Goal: Task Accomplishment & Management: Complete application form

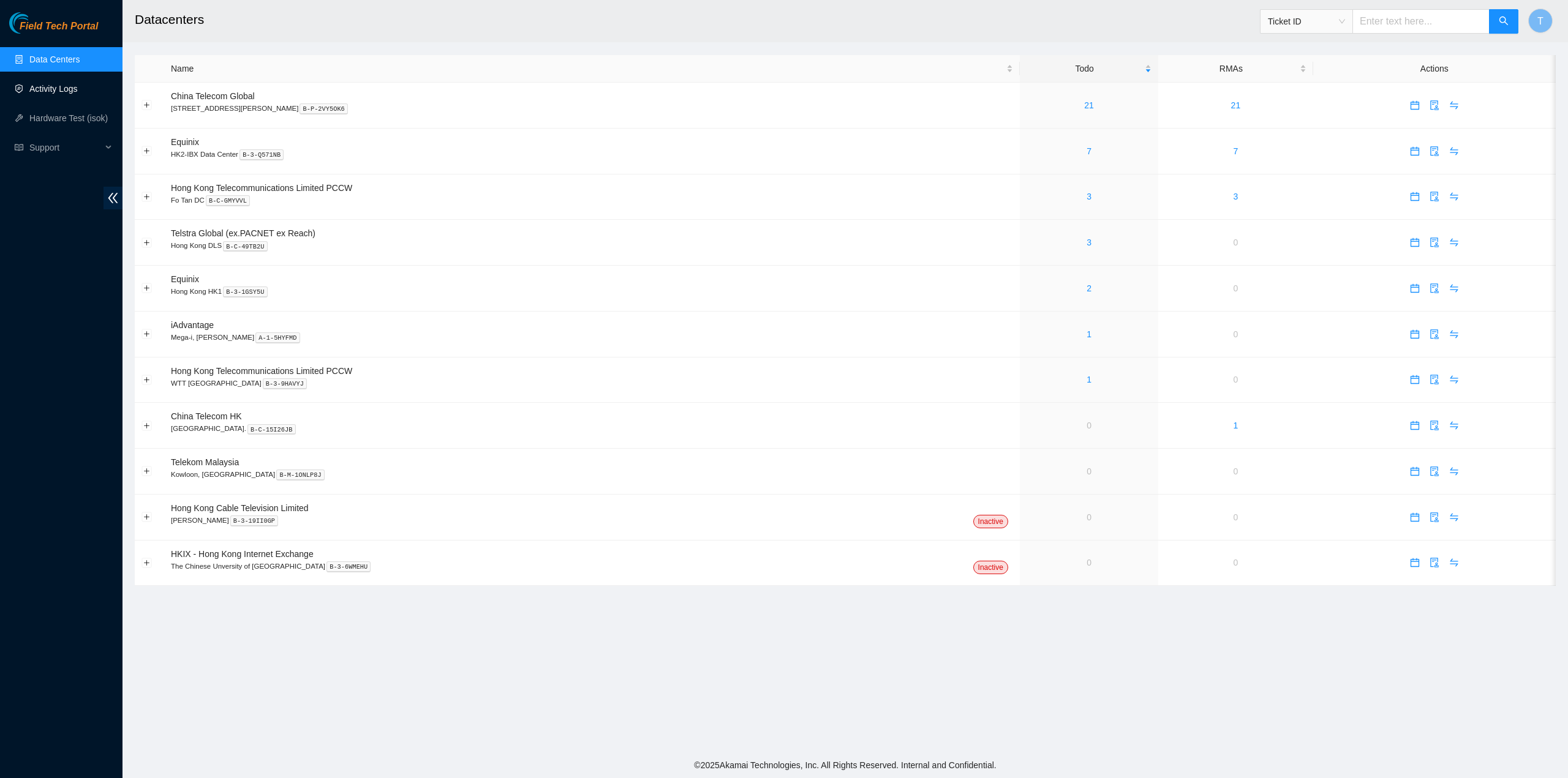
click at [67, 84] on link "Activity Logs" at bounding box center [53, 88] width 48 height 10
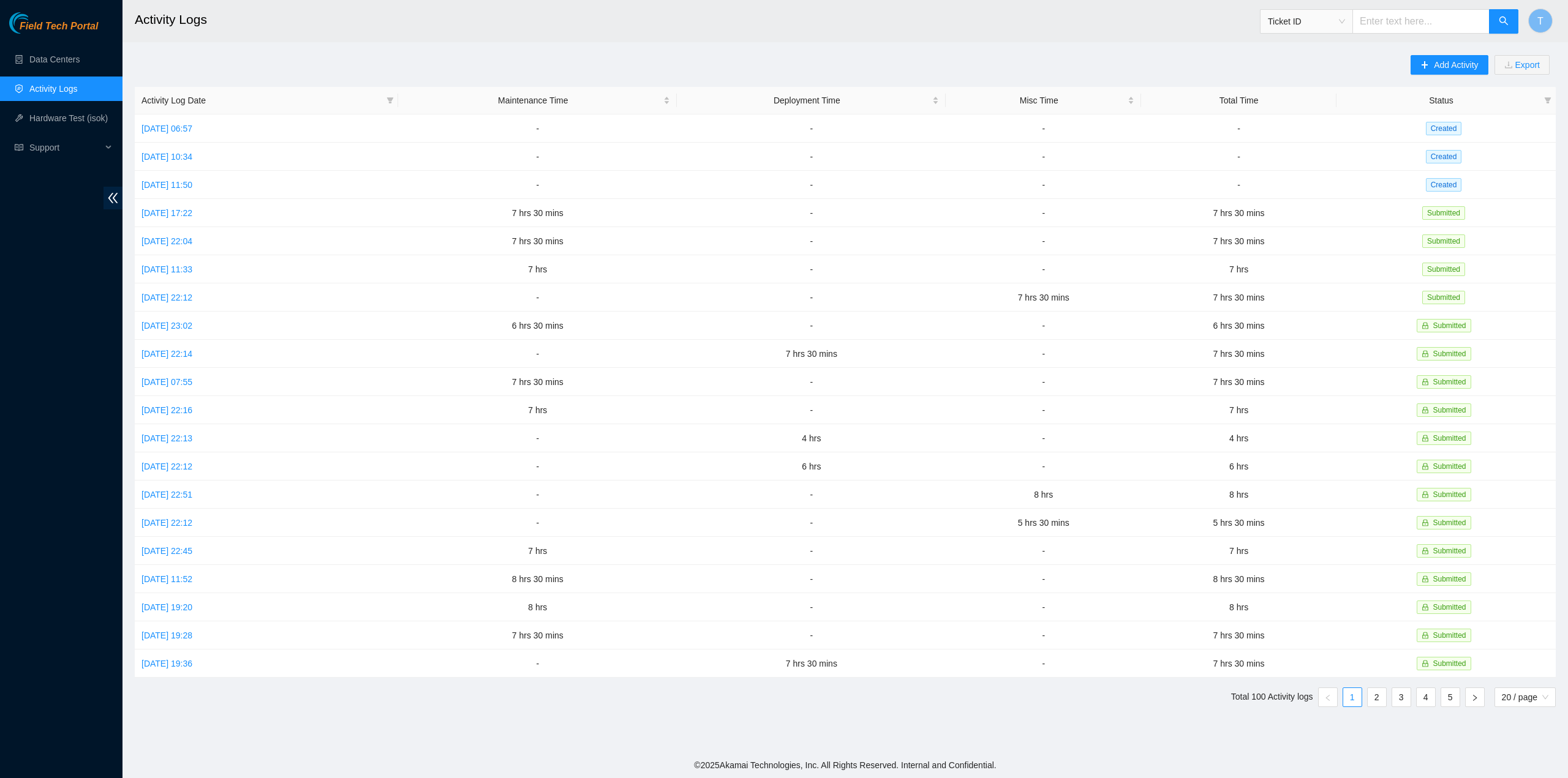
click at [69, 87] on link "Activity Logs" at bounding box center [53, 88] width 48 height 10
click at [1439, 59] on span "Add Activity" at bounding box center [1456, 65] width 44 height 14
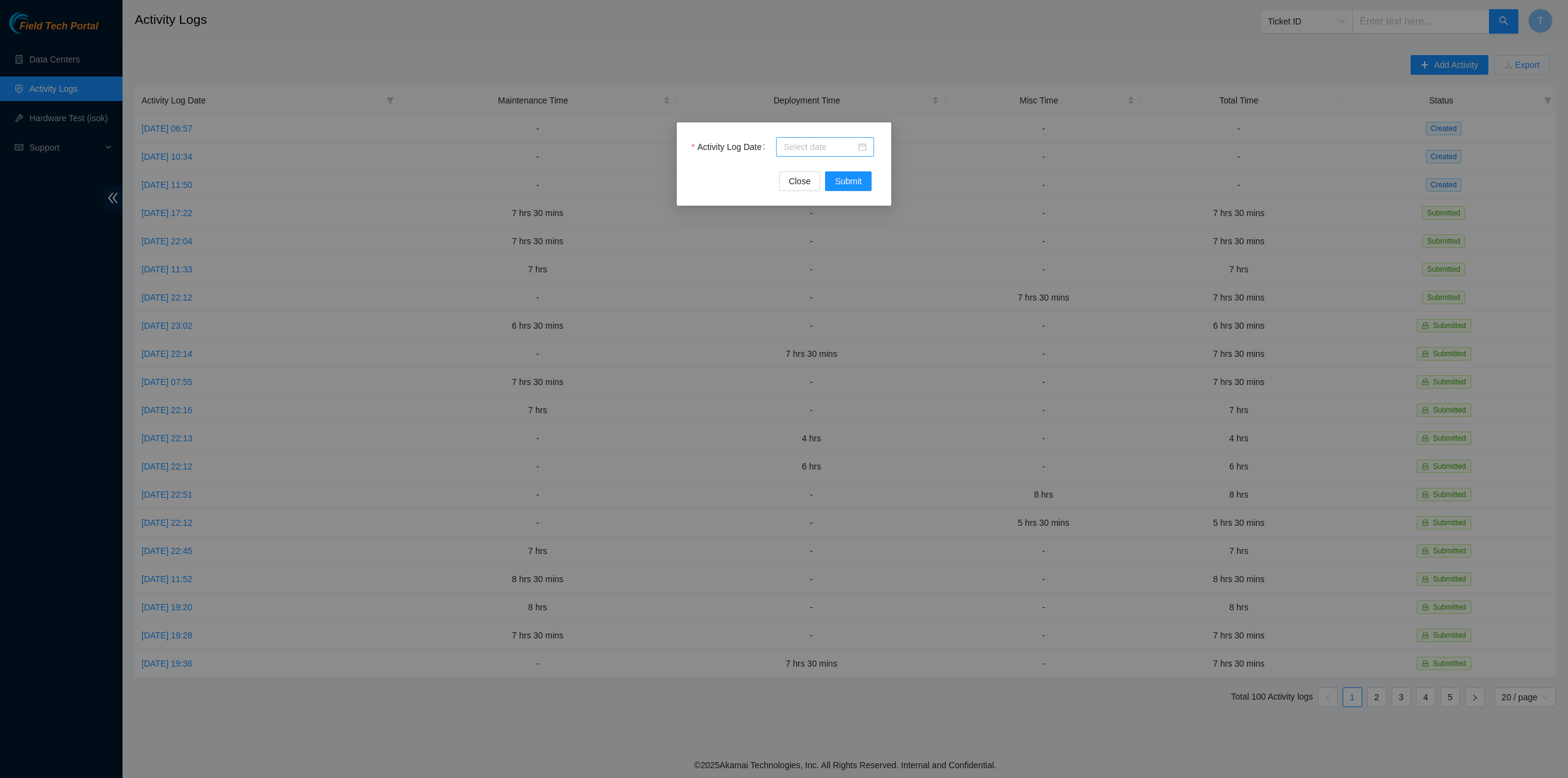
click at [809, 140] on input "Activity Log Date" at bounding box center [819, 147] width 72 height 14
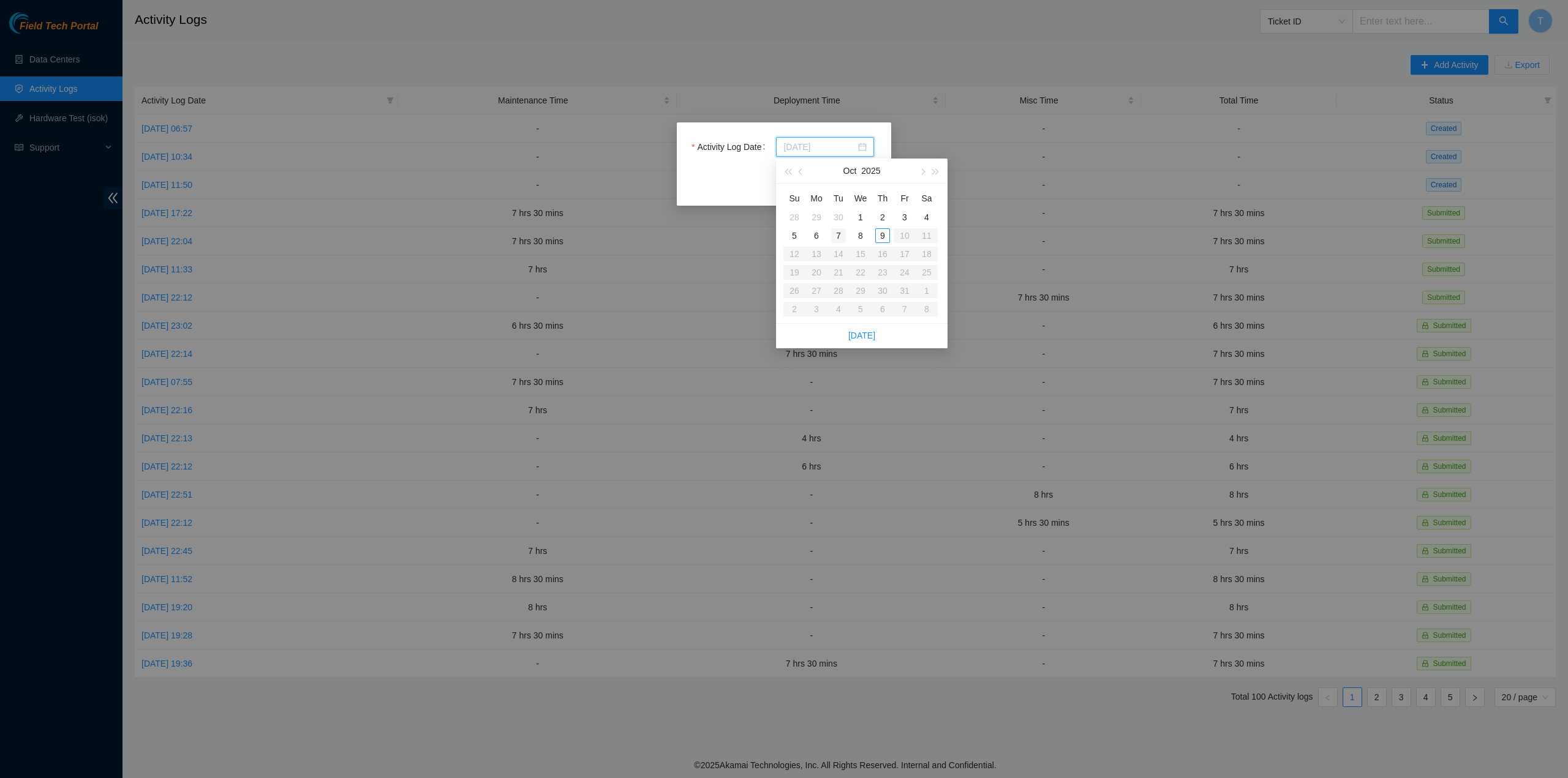
type input "2025-10-07"
click at [837, 233] on div "7" at bounding box center [838, 235] width 14 height 14
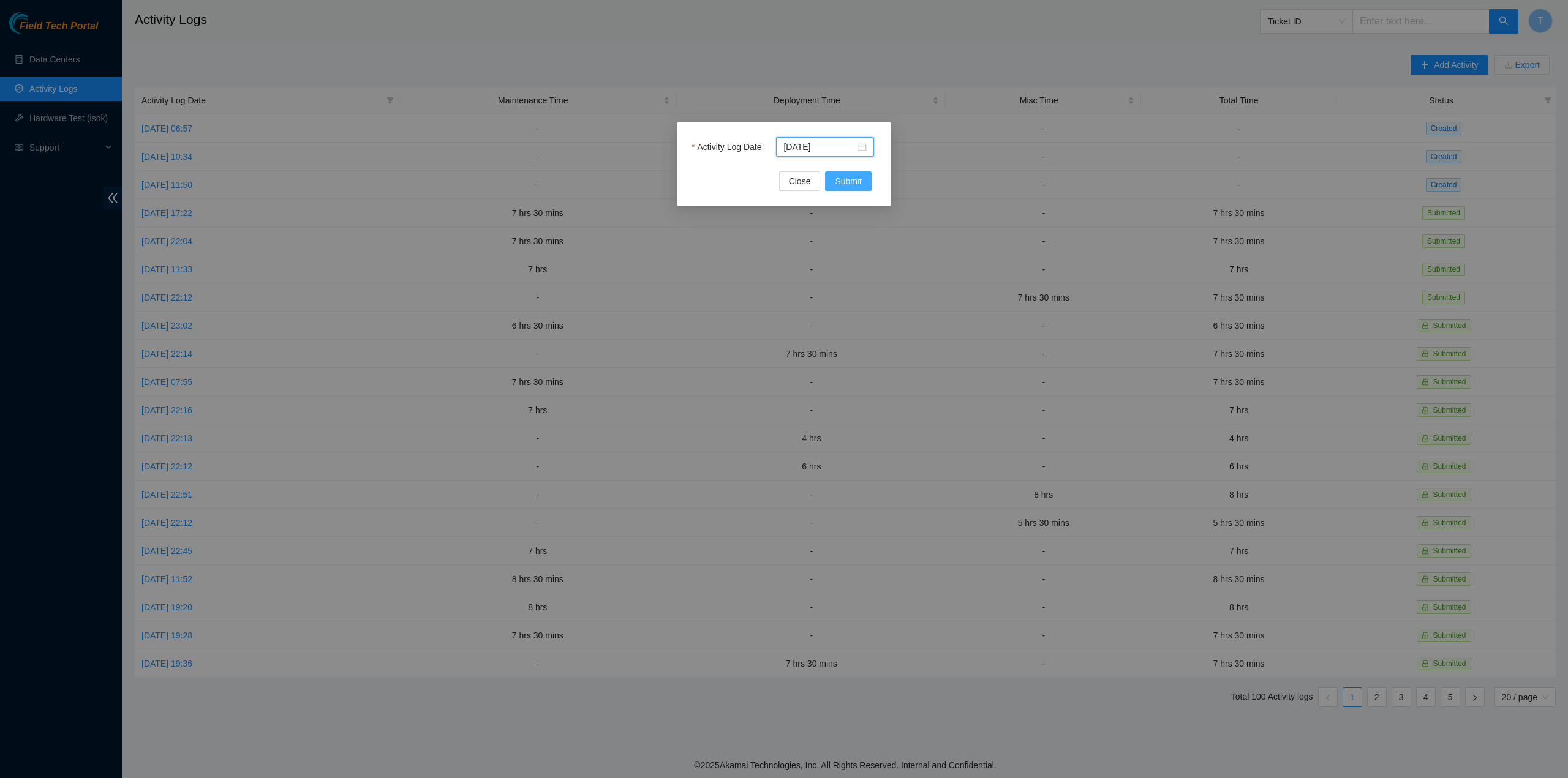
click at [836, 178] on span "Submit" at bounding box center [848, 182] width 27 height 14
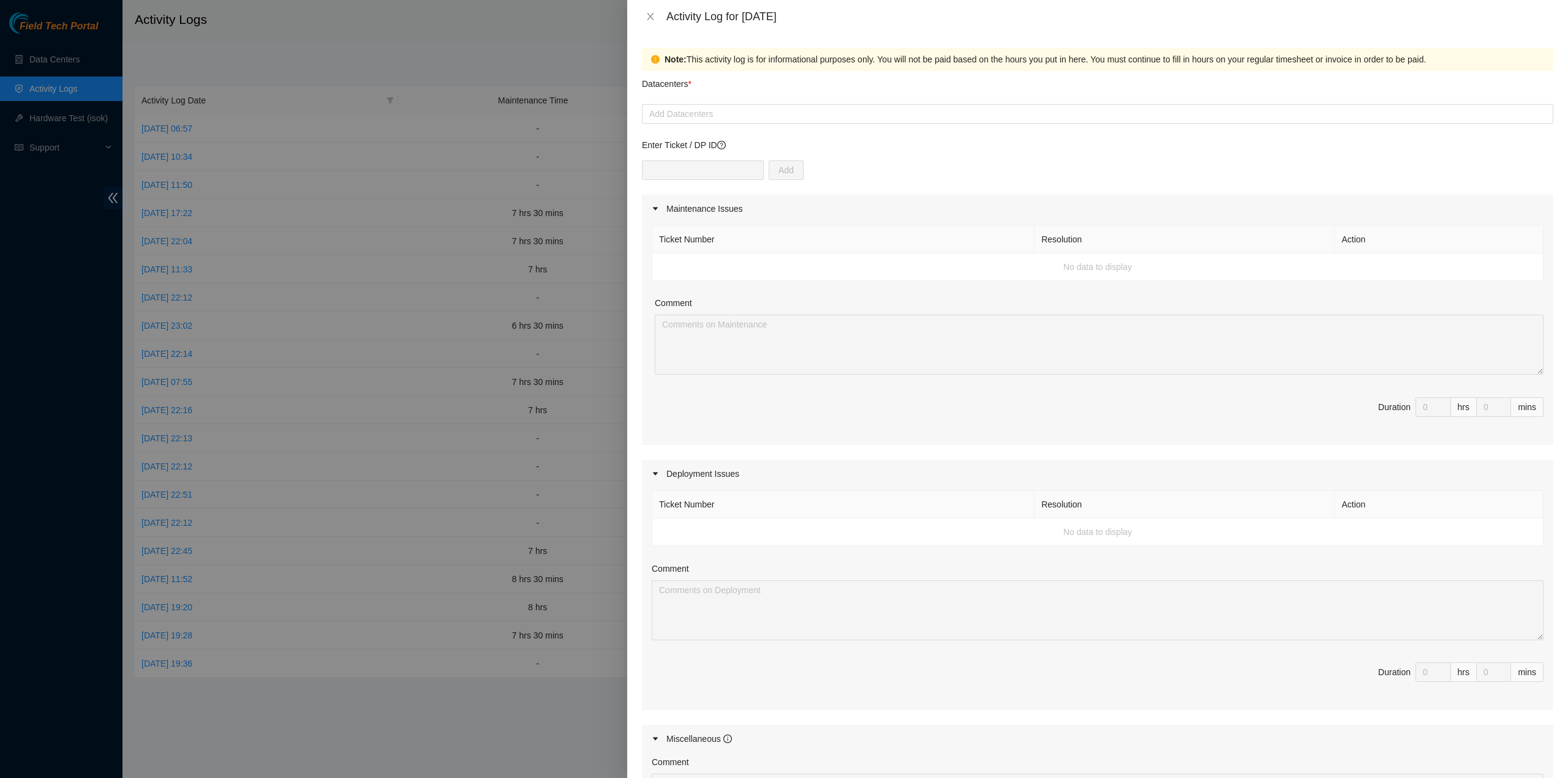
drag, startPoint x: 887, startPoint y: 116, endPoint x: 887, endPoint y: 124, distance: 8.0
click at [887, 116] on div at bounding box center [1097, 114] width 906 height 14
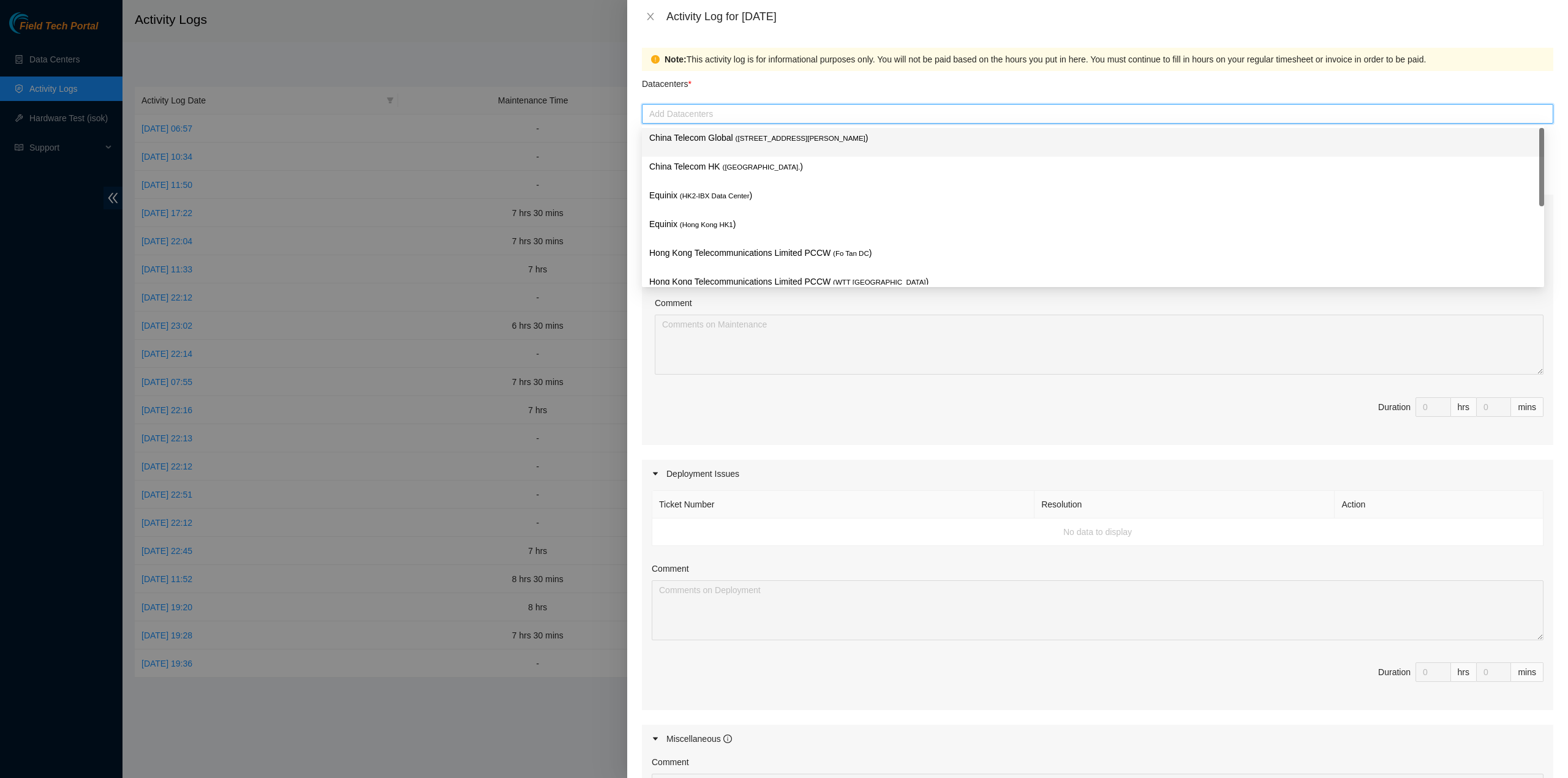
click at [858, 146] on div "China Telecom Global ( Room B11, 2/F, 18 Chun Yat Street, TKO , Hong Kong )" at bounding box center [1093, 143] width 887 height 23
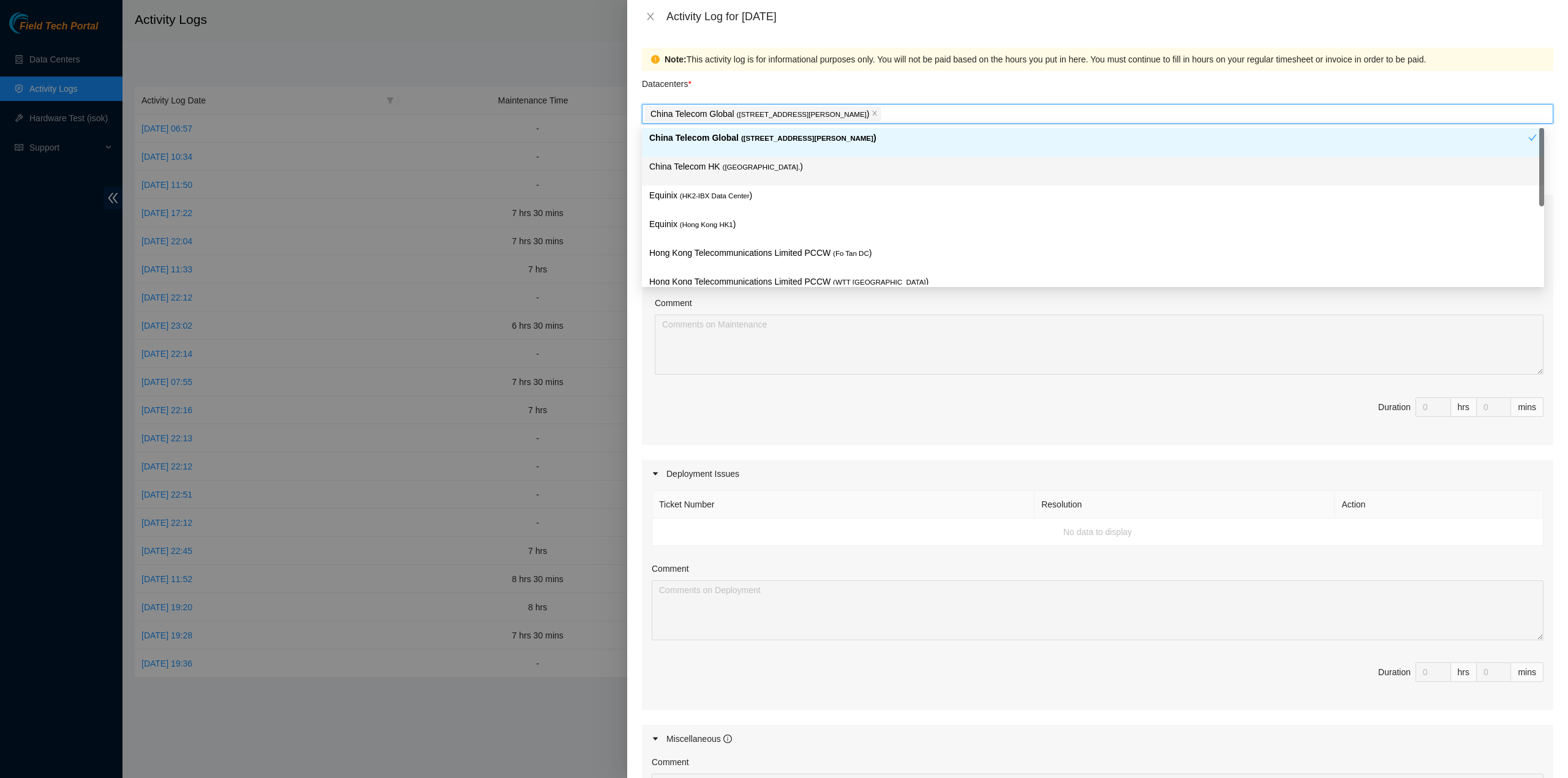
drag, startPoint x: 791, startPoint y: 161, endPoint x: 766, endPoint y: 182, distance: 32.6
click at [790, 162] on p "China Telecom HK ( Hong Kong. )" at bounding box center [1093, 167] width 887 height 14
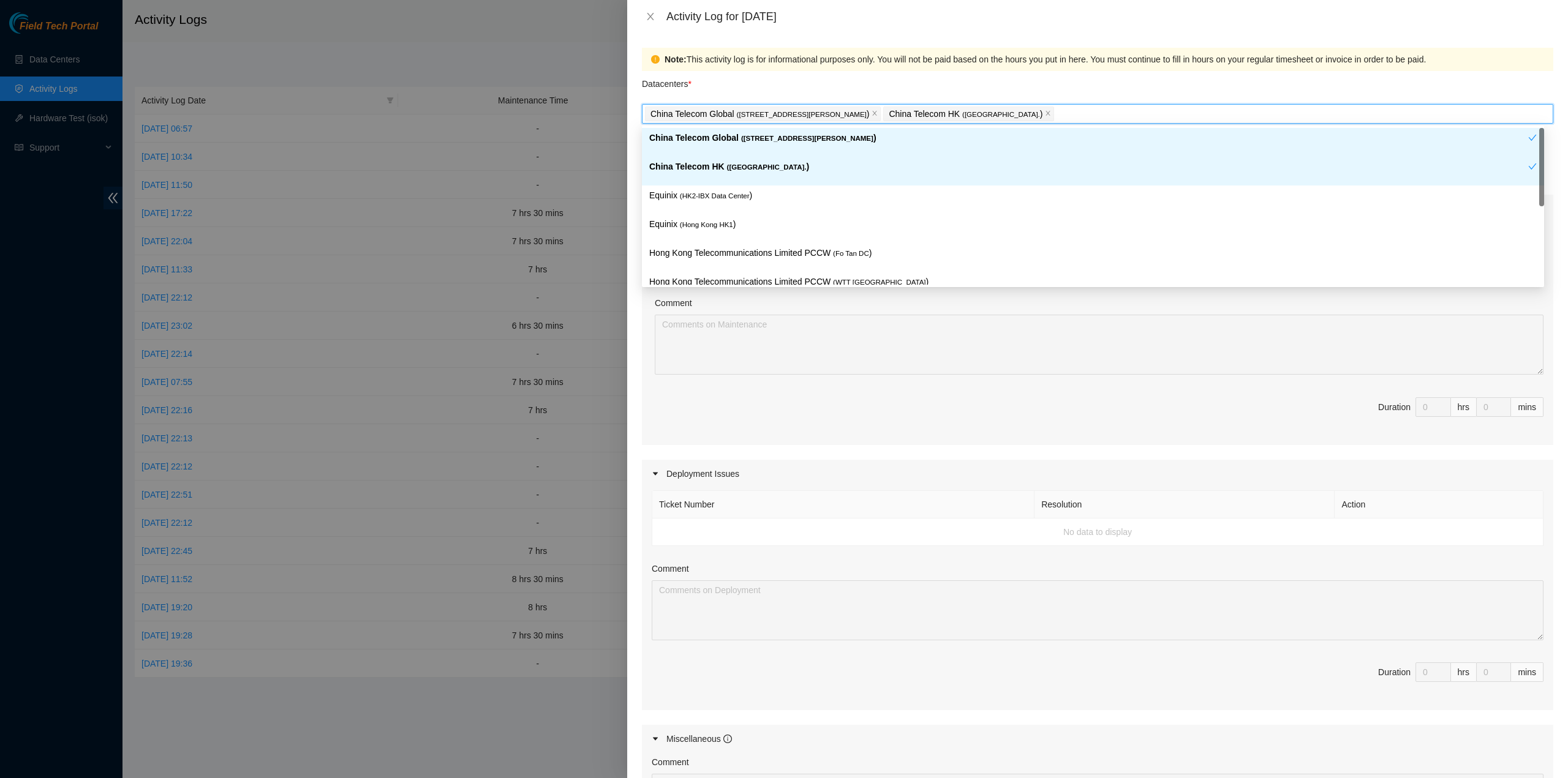
click at [744, 193] on span "( HK2-IBX Data Center" at bounding box center [715, 196] width 70 height 8
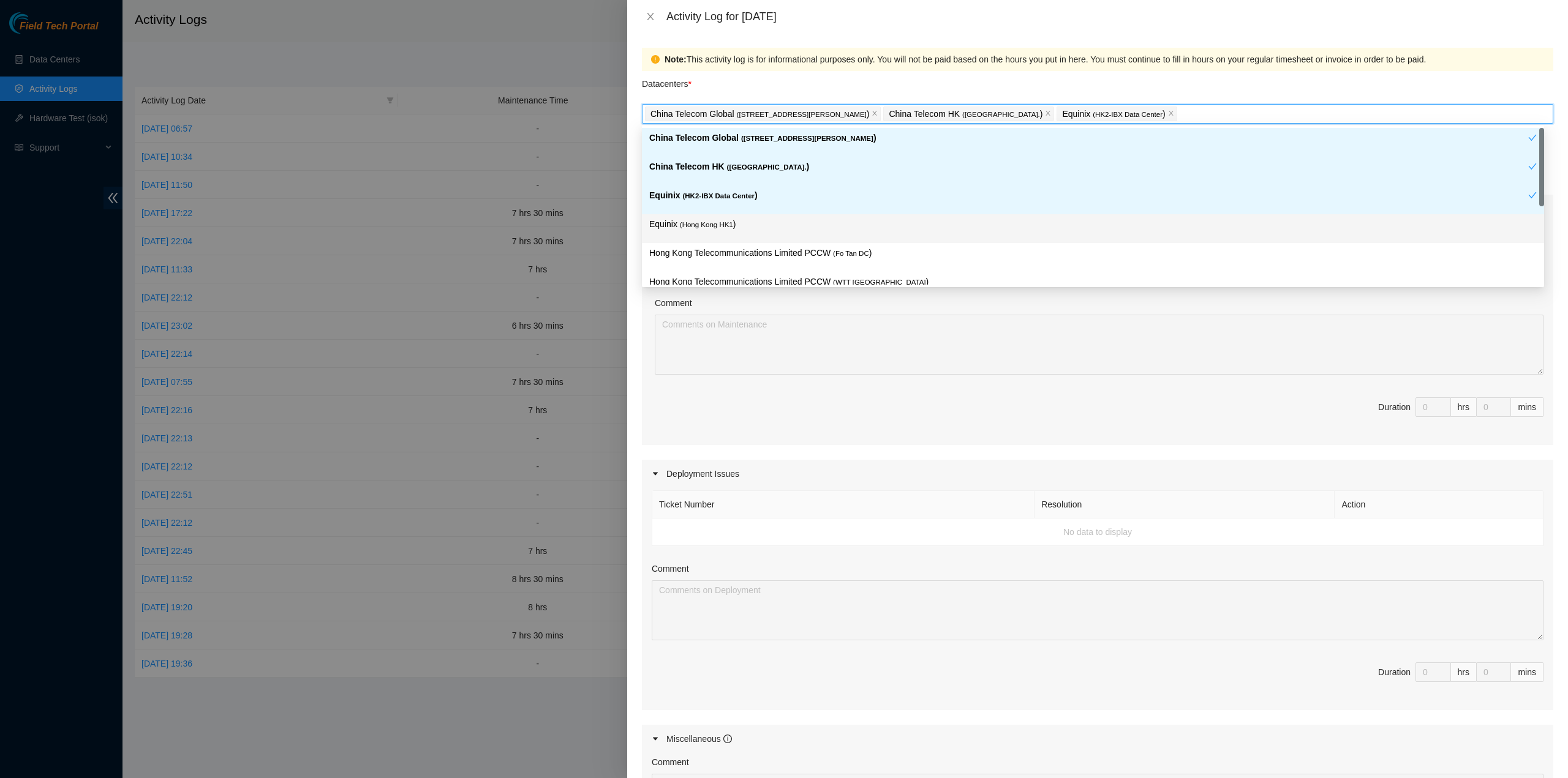
click at [745, 227] on p "Equinix ( Hong Kong HK1 )" at bounding box center [1093, 224] width 887 height 14
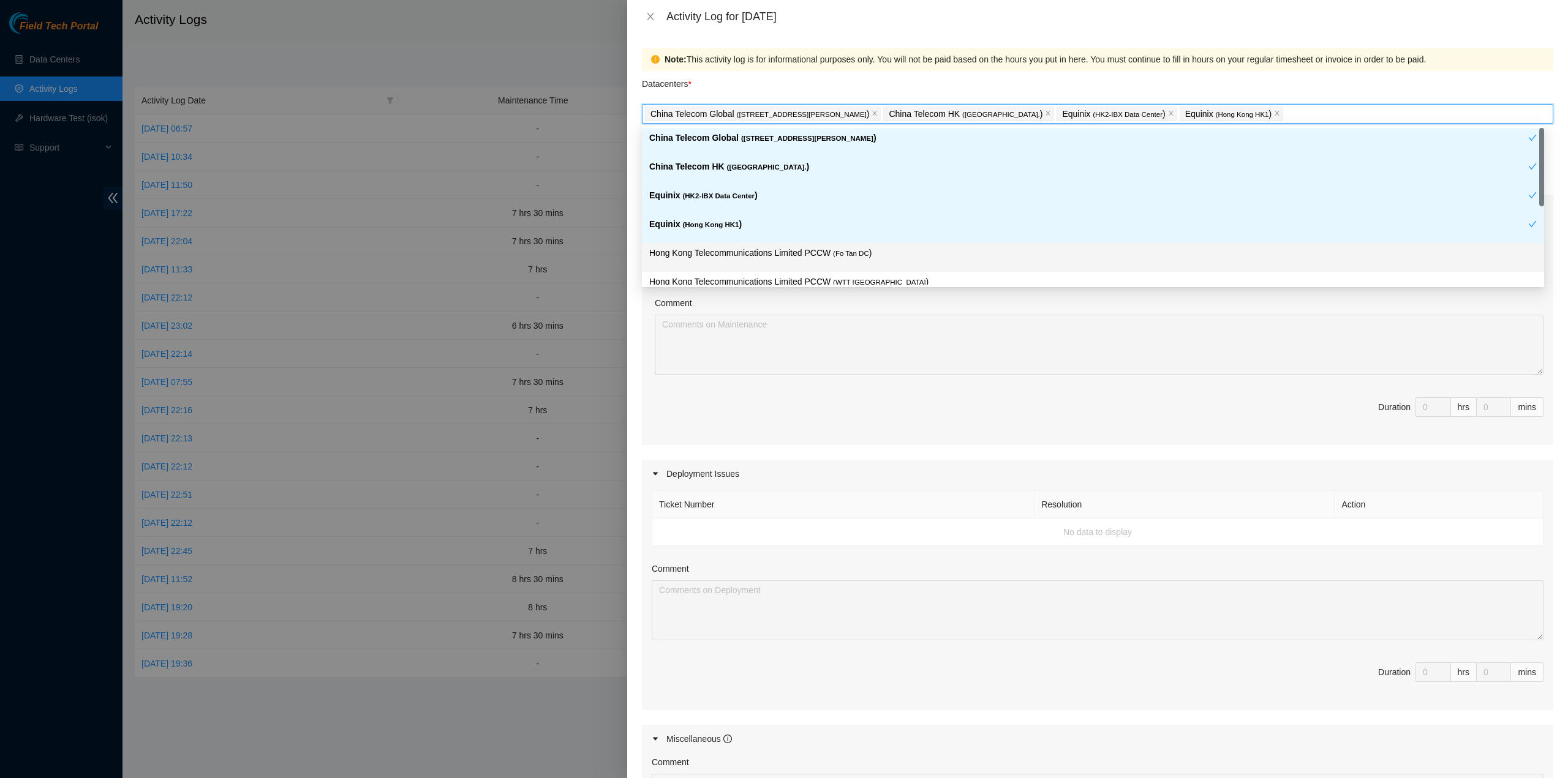
drag, startPoint x: 754, startPoint y: 256, endPoint x: 827, endPoint y: 268, distance: 74.0
click at [756, 256] on p "Hong Kong Telecommunications Limited PCCW ( Fo Tan DC )" at bounding box center [1093, 253] width 887 height 14
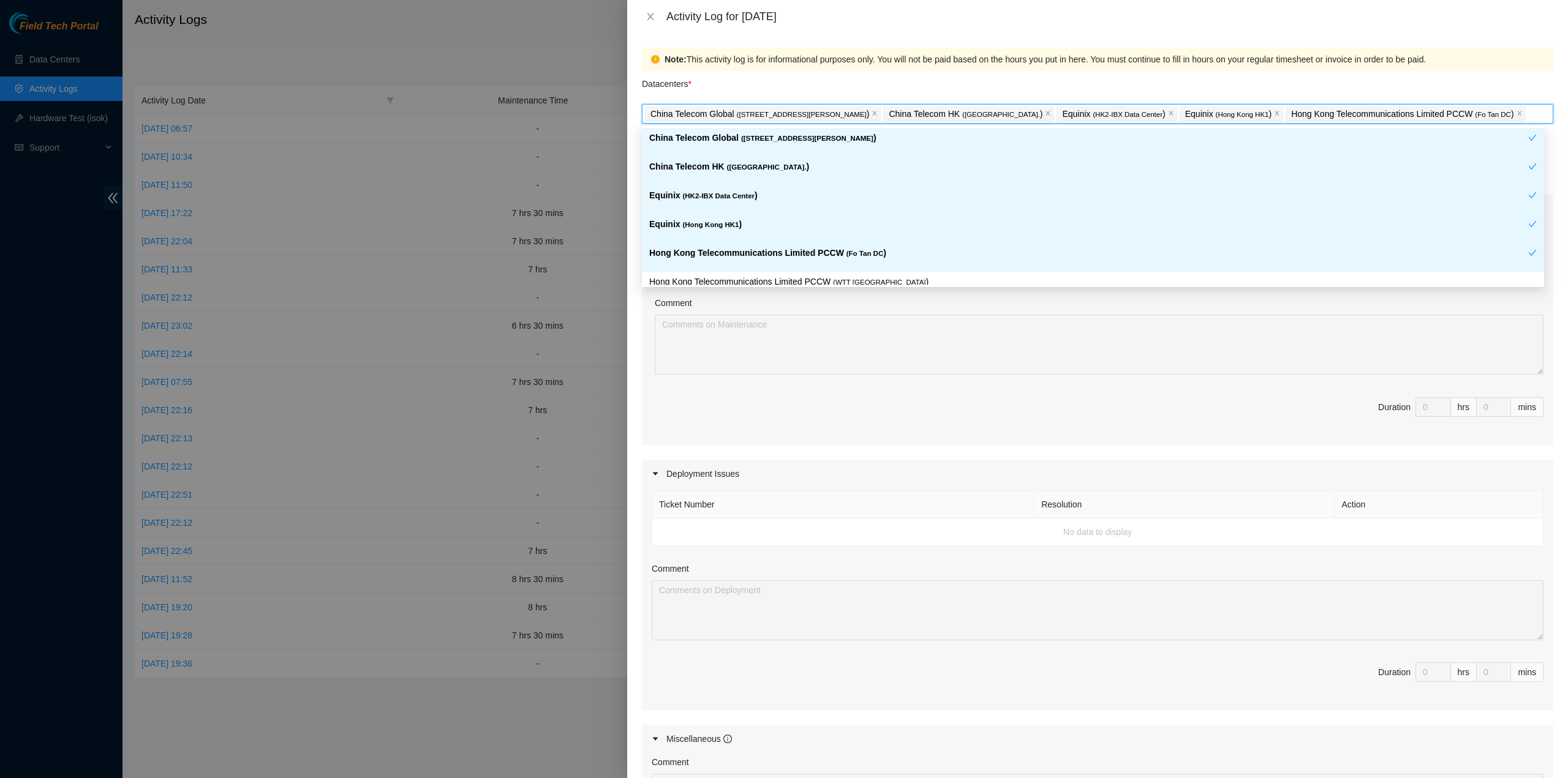
scroll to position [61, 0]
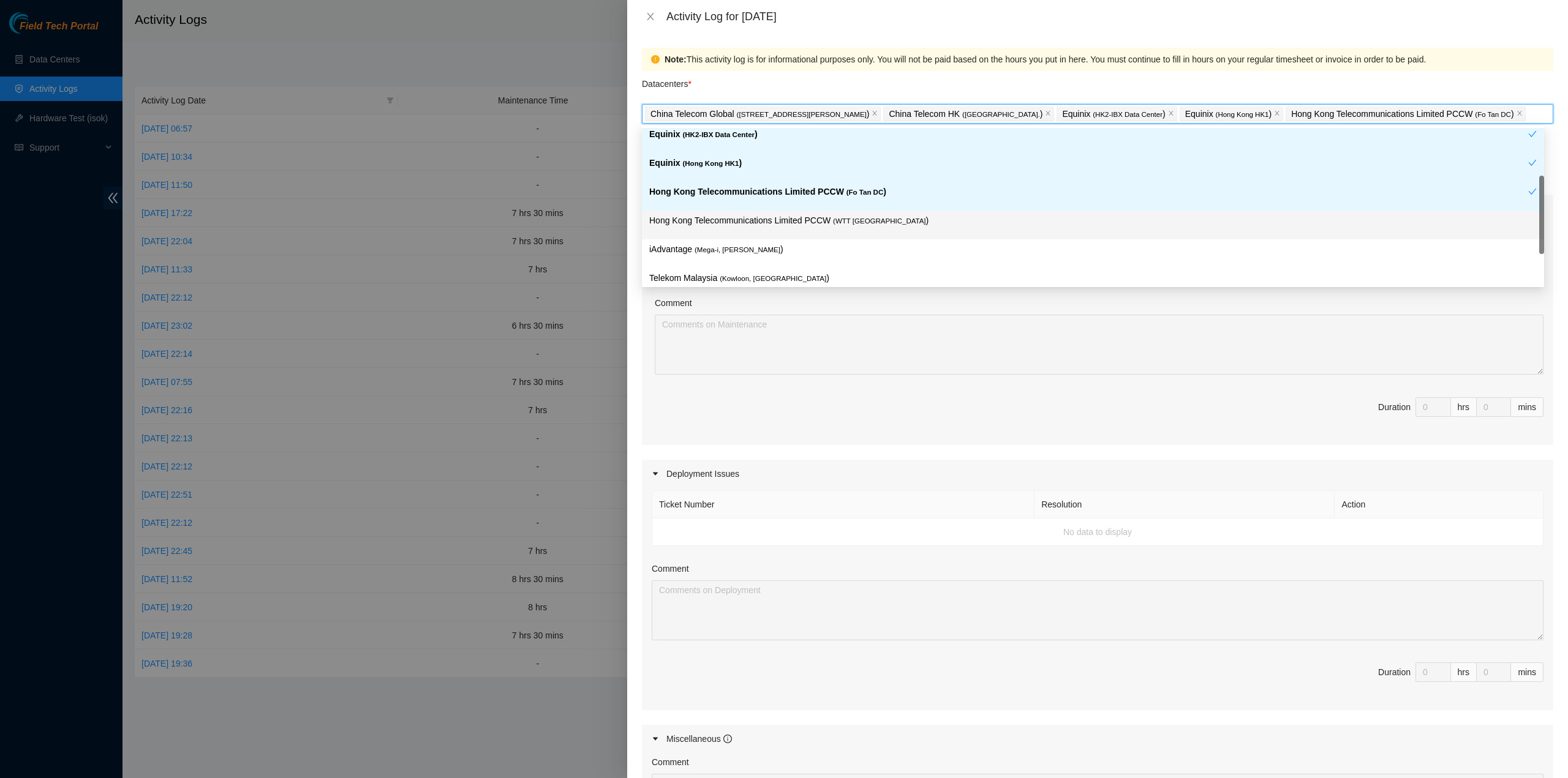
click at [834, 223] on p "Hong Kong Telecommunications Limited PCCW ( WTT DC )" at bounding box center [1093, 220] width 887 height 14
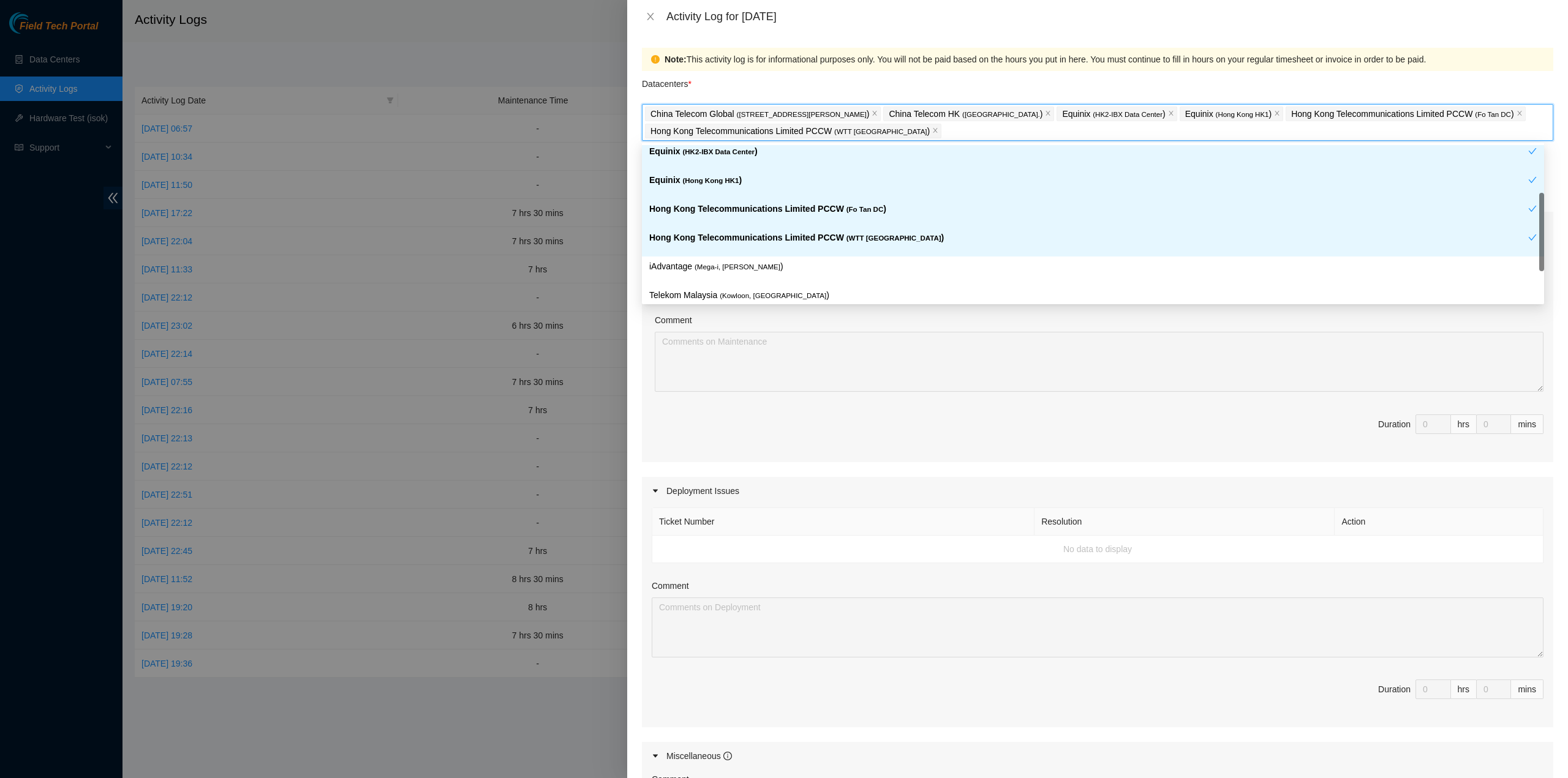
click at [790, 254] on div "Hong Kong Telecommunications Limited PCCW ( WTT DC )" at bounding box center [1093, 243] width 903 height 29
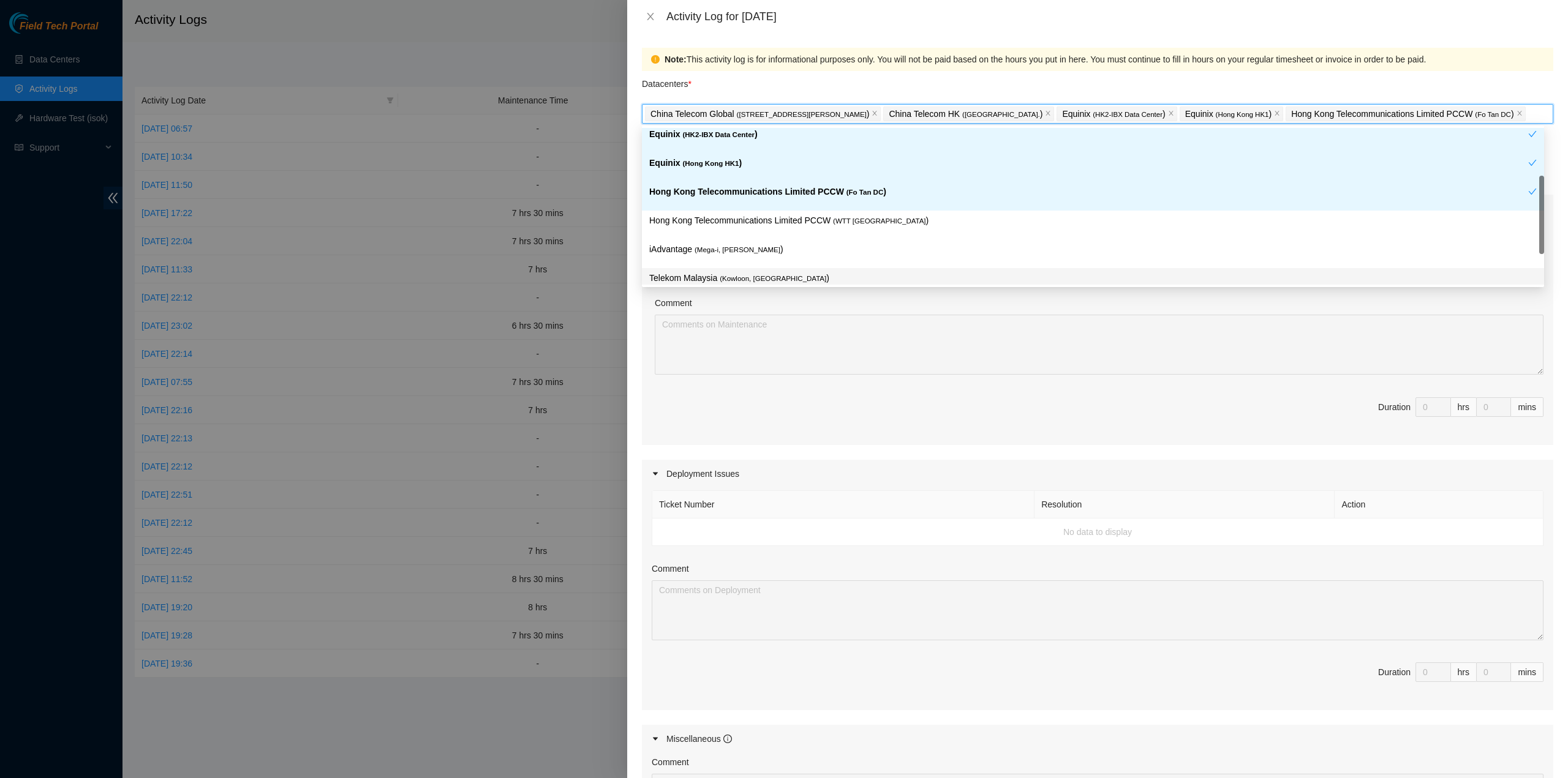
click at [783, 281] on span "( Kowloon, Hong Kong" at bounding box center [773, 278] width 107 height 8
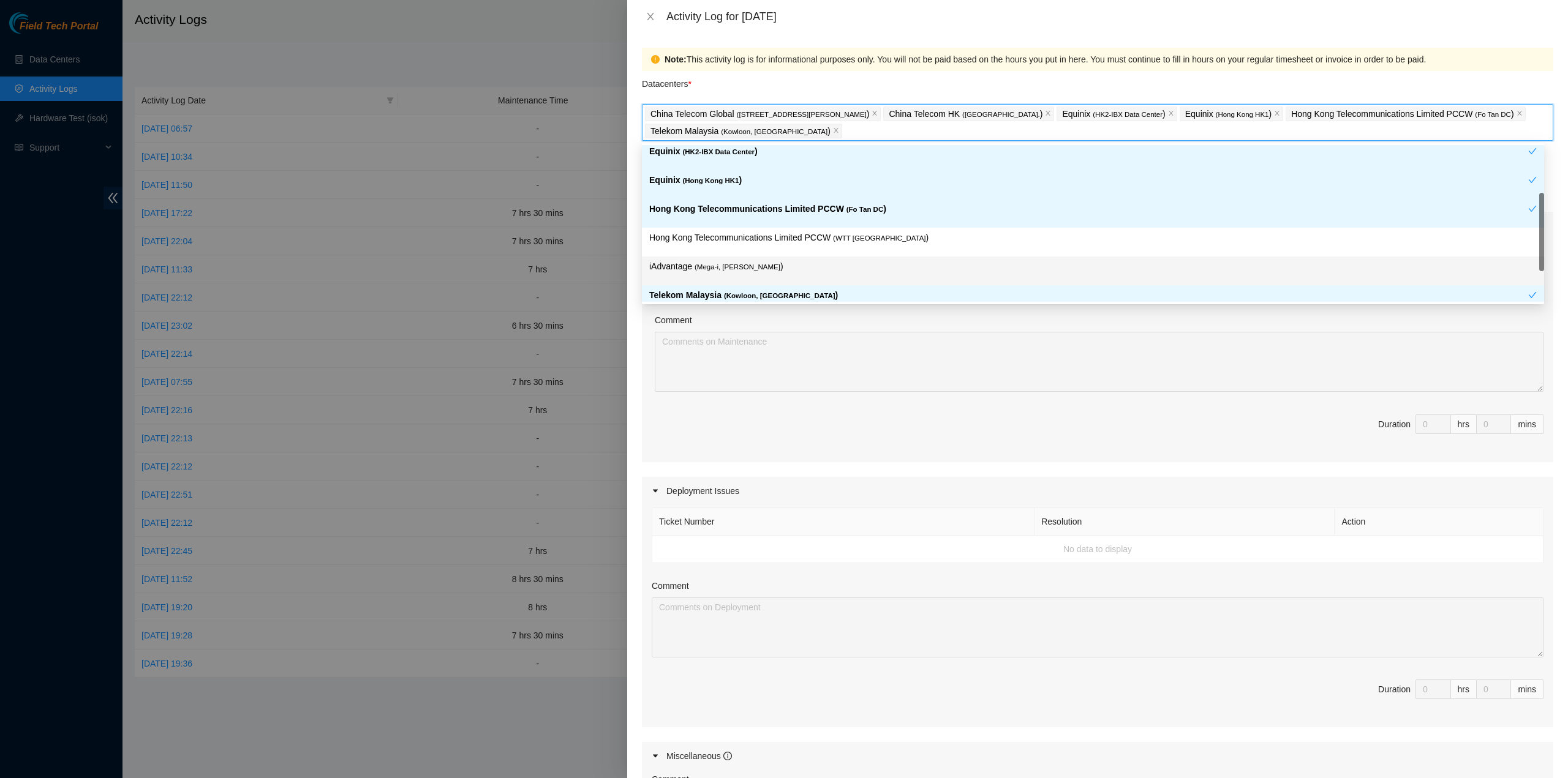
click at [771, 265] on p "iAdvantage ( Mega-i, Chai Wan )" at bounding box center [1093, 266] width 887 height 14
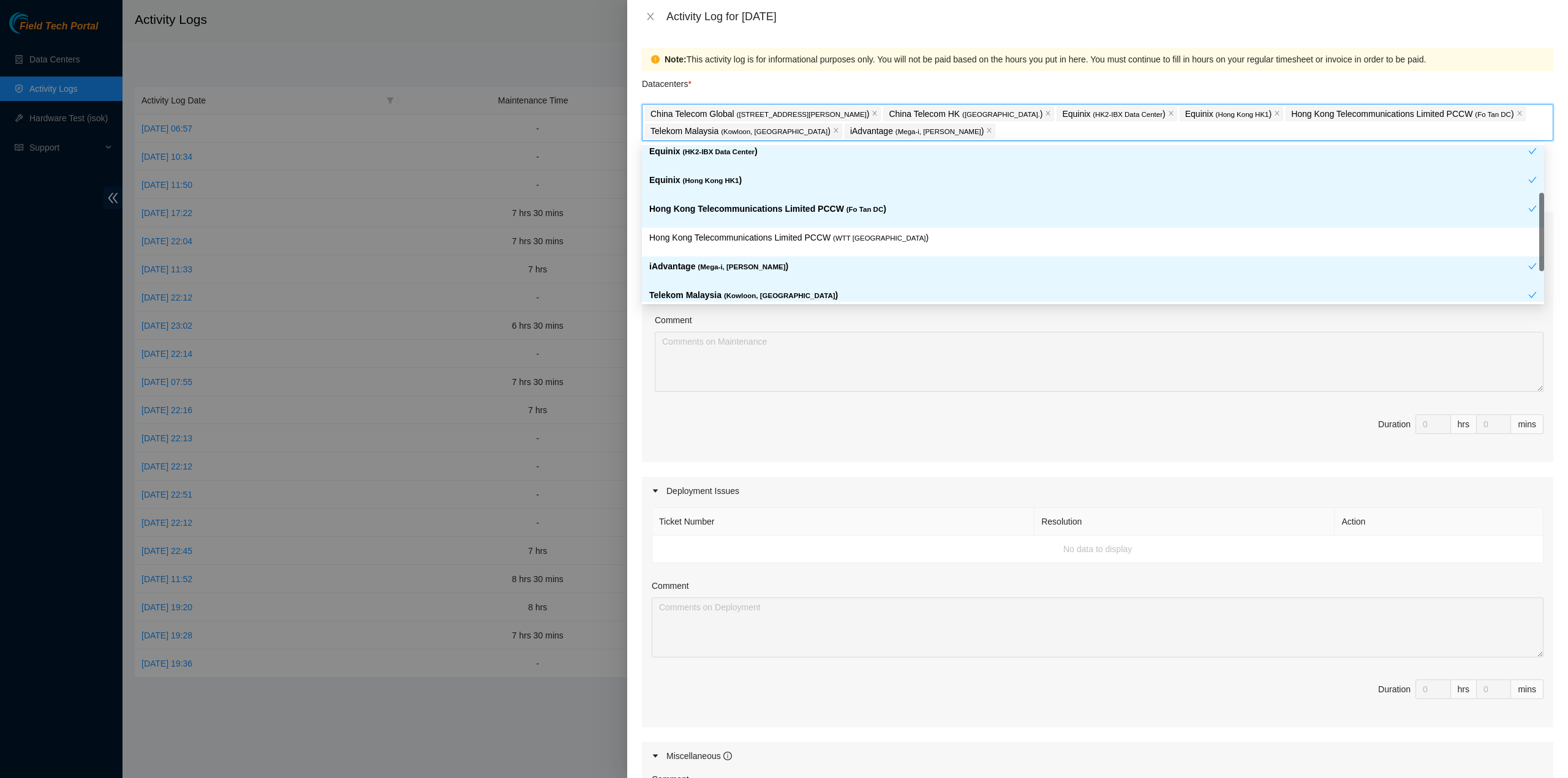
click at [778, 244] on div "Hong Kong Telecommunications Limited PCCW ( WTT DC )" at bounding box center [1093, 243] width 887 height 23
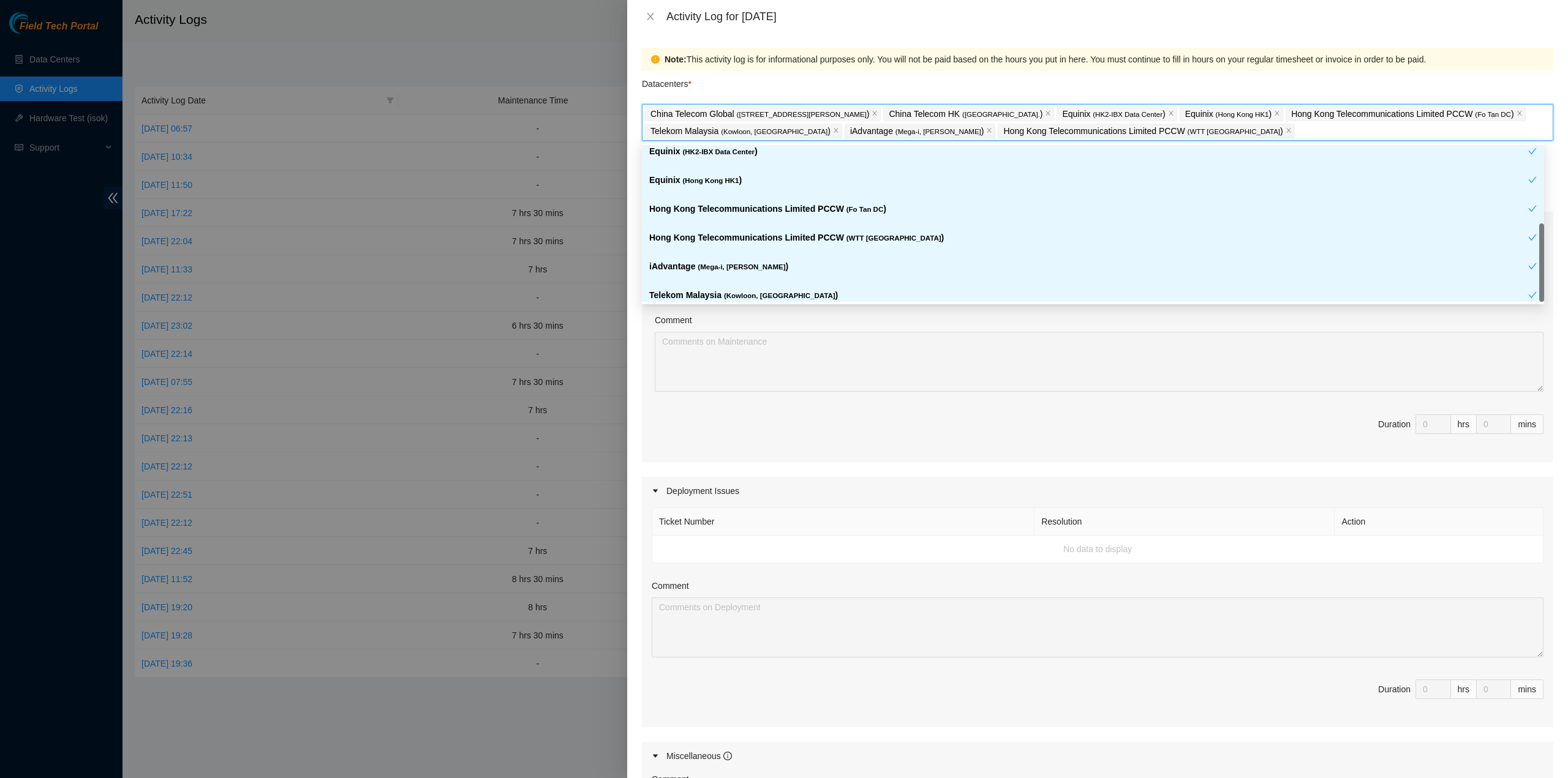
scroll to position [101, 0]
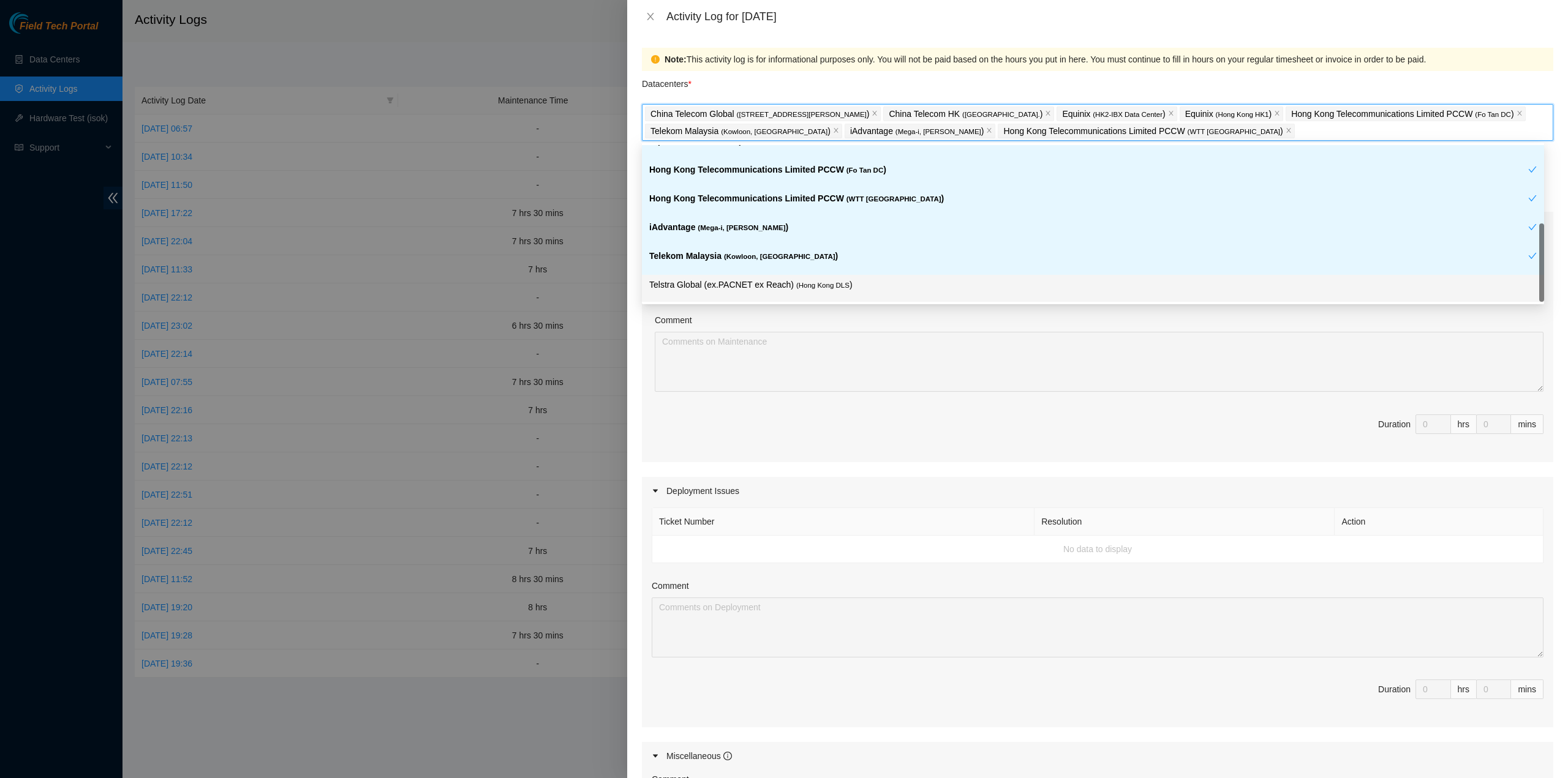
click at [812, 283] on span "( Hong Kong DLS" at bounding box center [823, 285] width 53 height 8
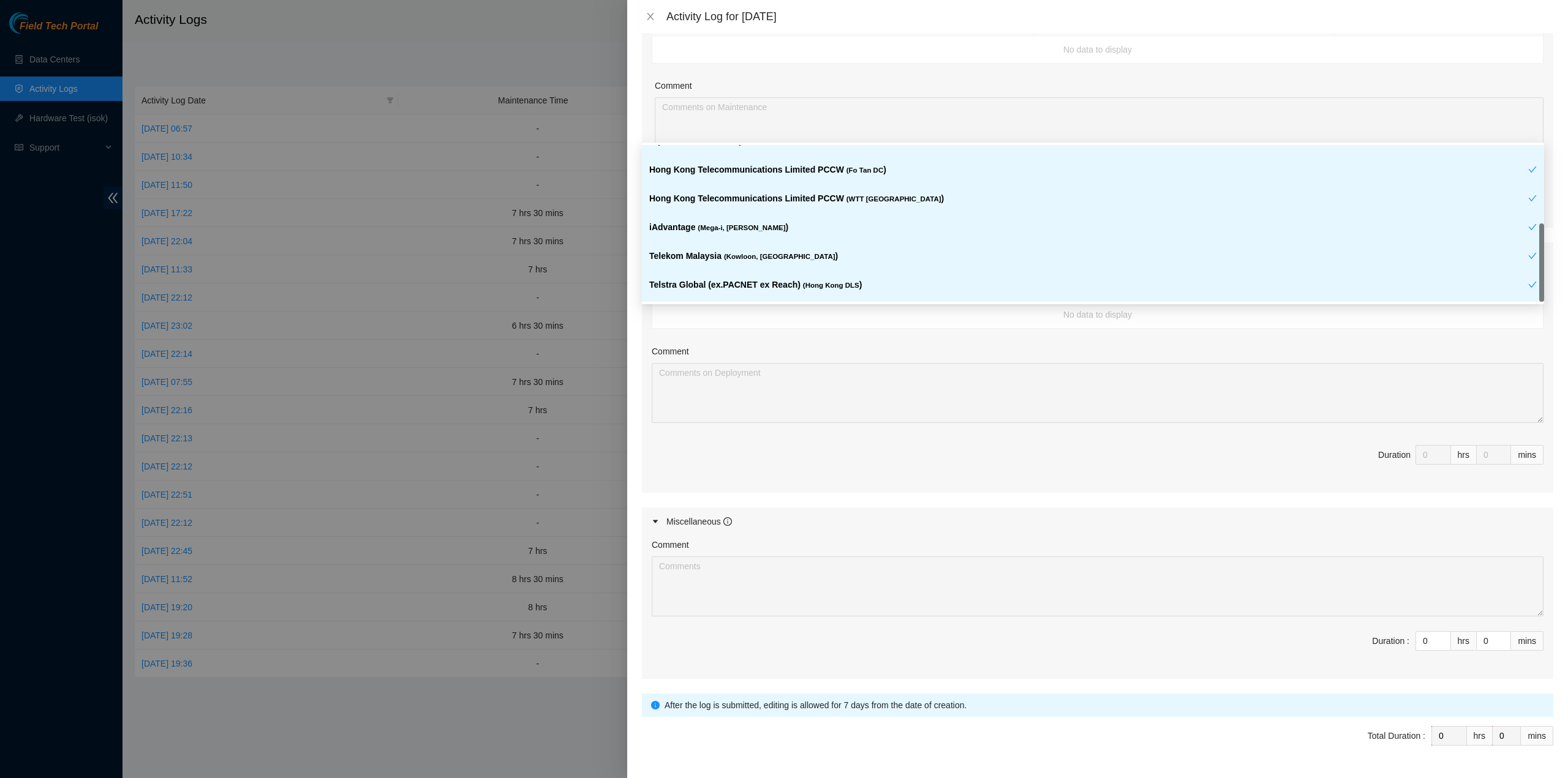
scroll to position [245, 0]
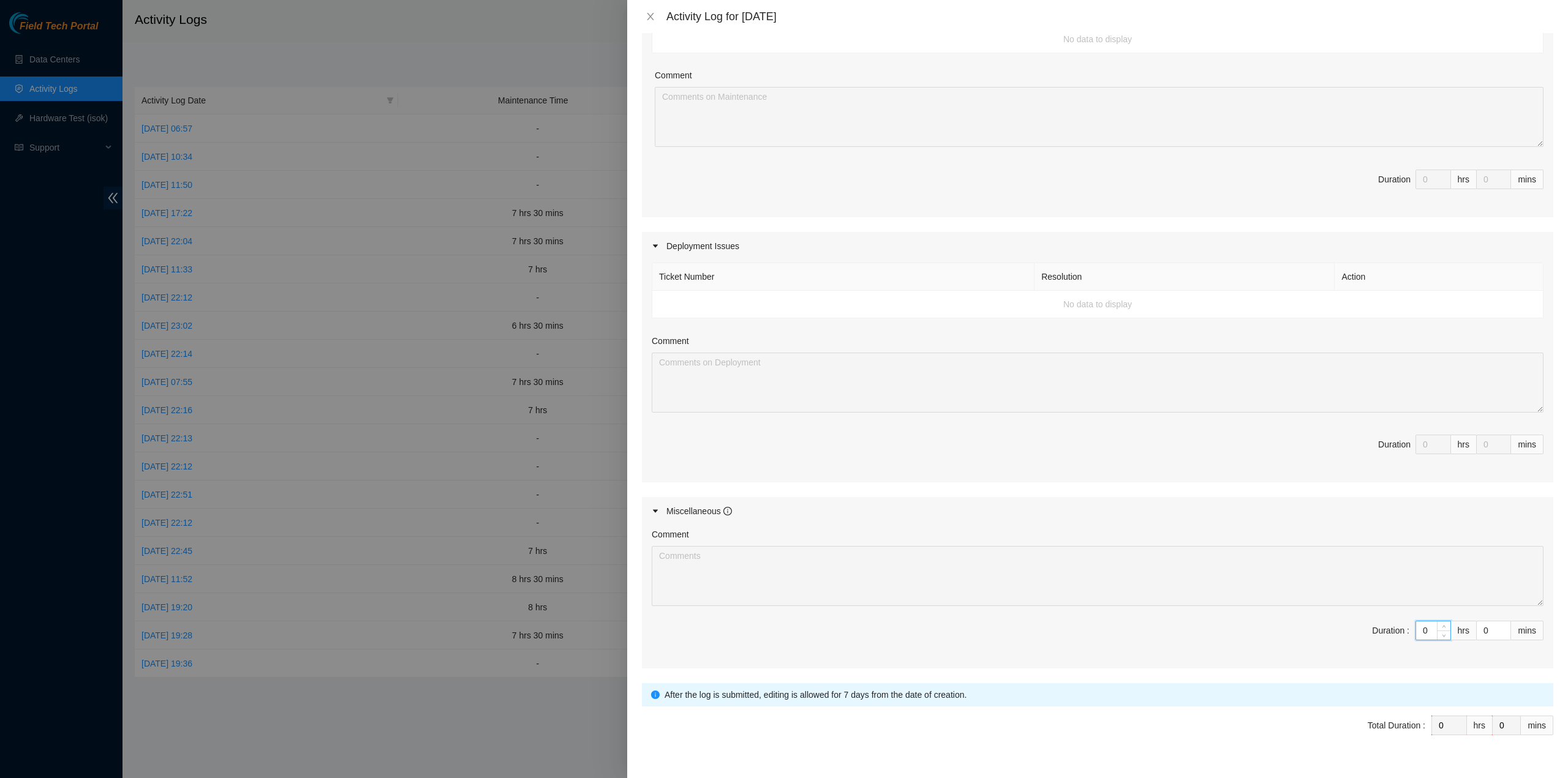
drag, startPoint x: 1417, startPoint y: 629, endPoint x: 1399, endPoint y: 625, distance: 18.4
click at [1404, 629] on span "Duration : 0 hrs 0 mins" at bounding box center [1097, 638] width 892 height 34
type input "7"
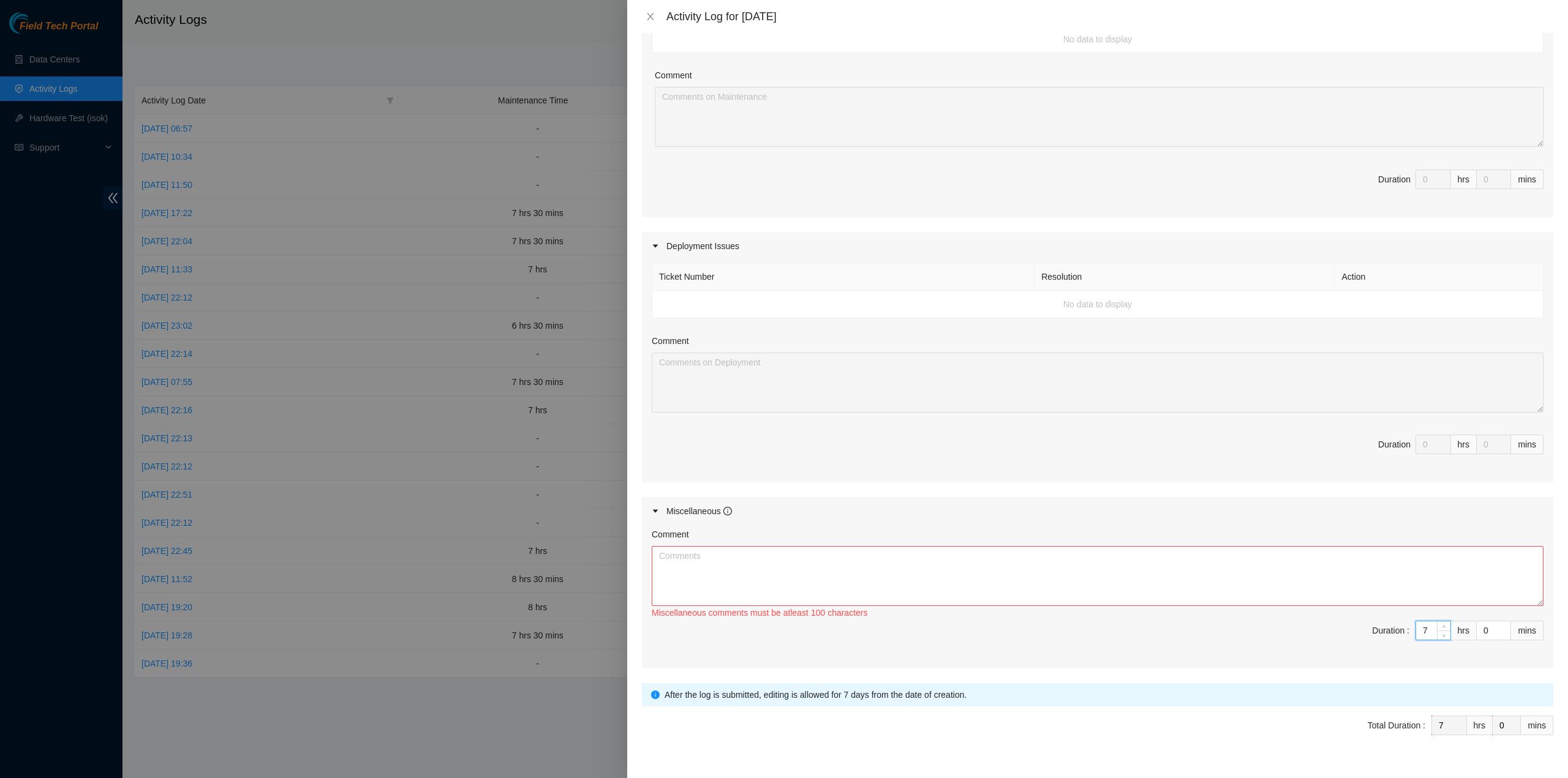
type input "7"
type input "3"
type input "30"
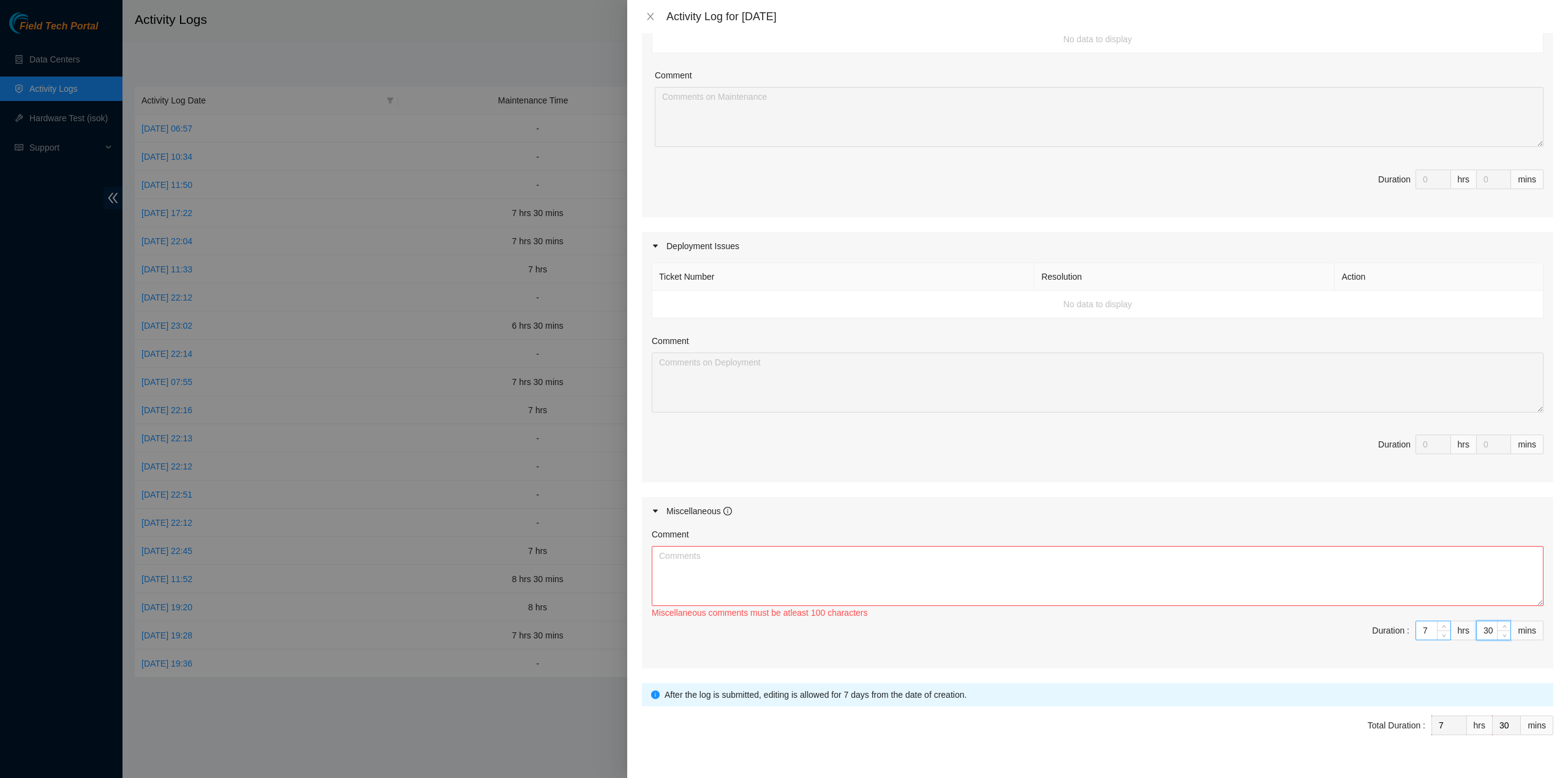
type input "30"
drag, startPoint x: 1422, startPoint y: 625, endPoint x: 1389, endPoint y: 625, distance: 33.0
click at [1389, 625] on span "Duration : 7 hrs 30 mins" at bounding box center [1097, 638] width 892 height 34
type input "8"
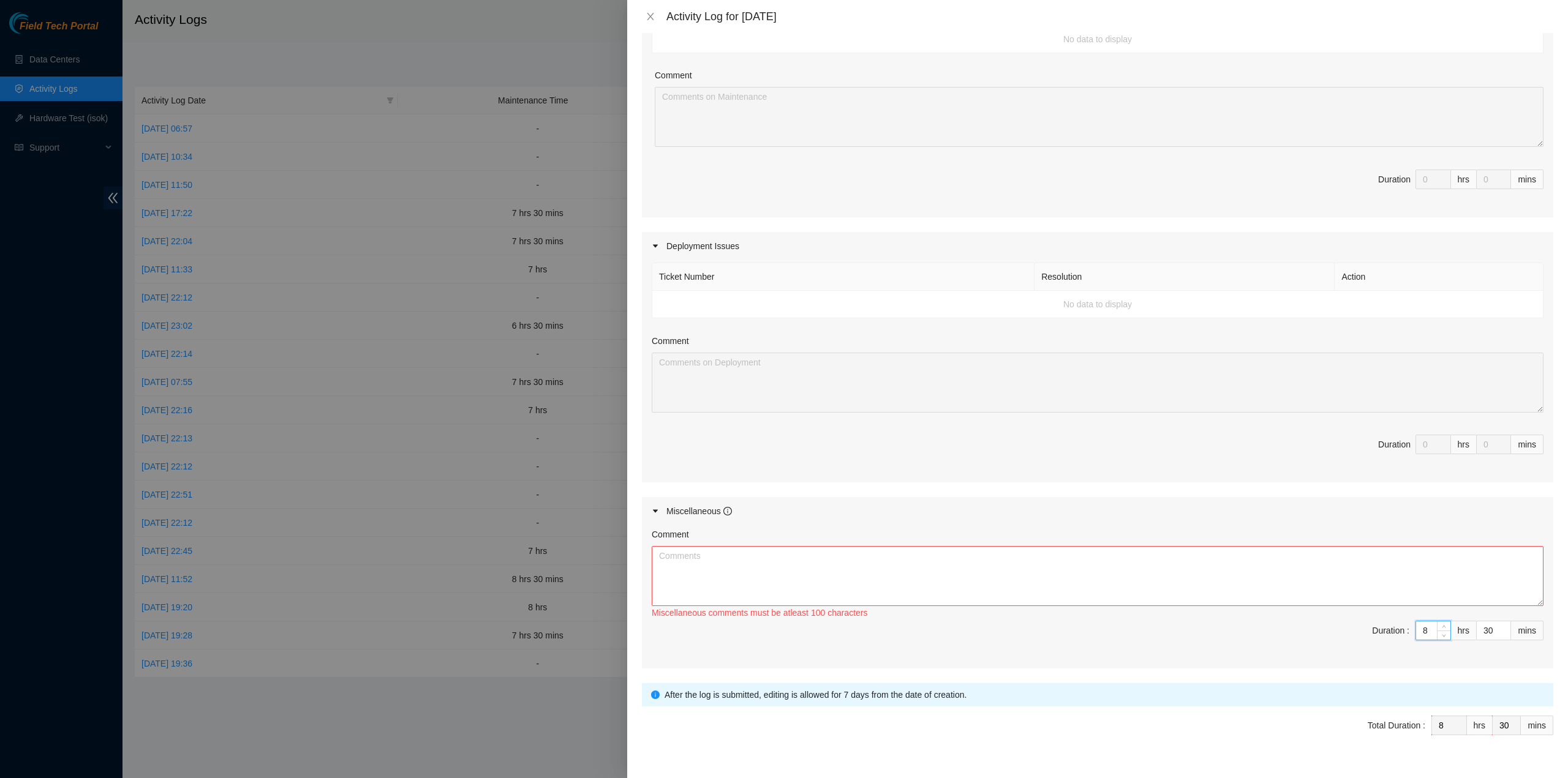
type input "8"
click at [1082, 563] on textarea "Comment" at bounding box center [1097, 576] width 892 height 60
paste textarea "B-V-5WLHDGY Resolution: Reseated components, Rebooted, Rescued, Comment: pass o…"
type textarea "B-V-5WLHDGY Resolution: Reseated components, Rebooted, Rescued, Comment: pass o…"
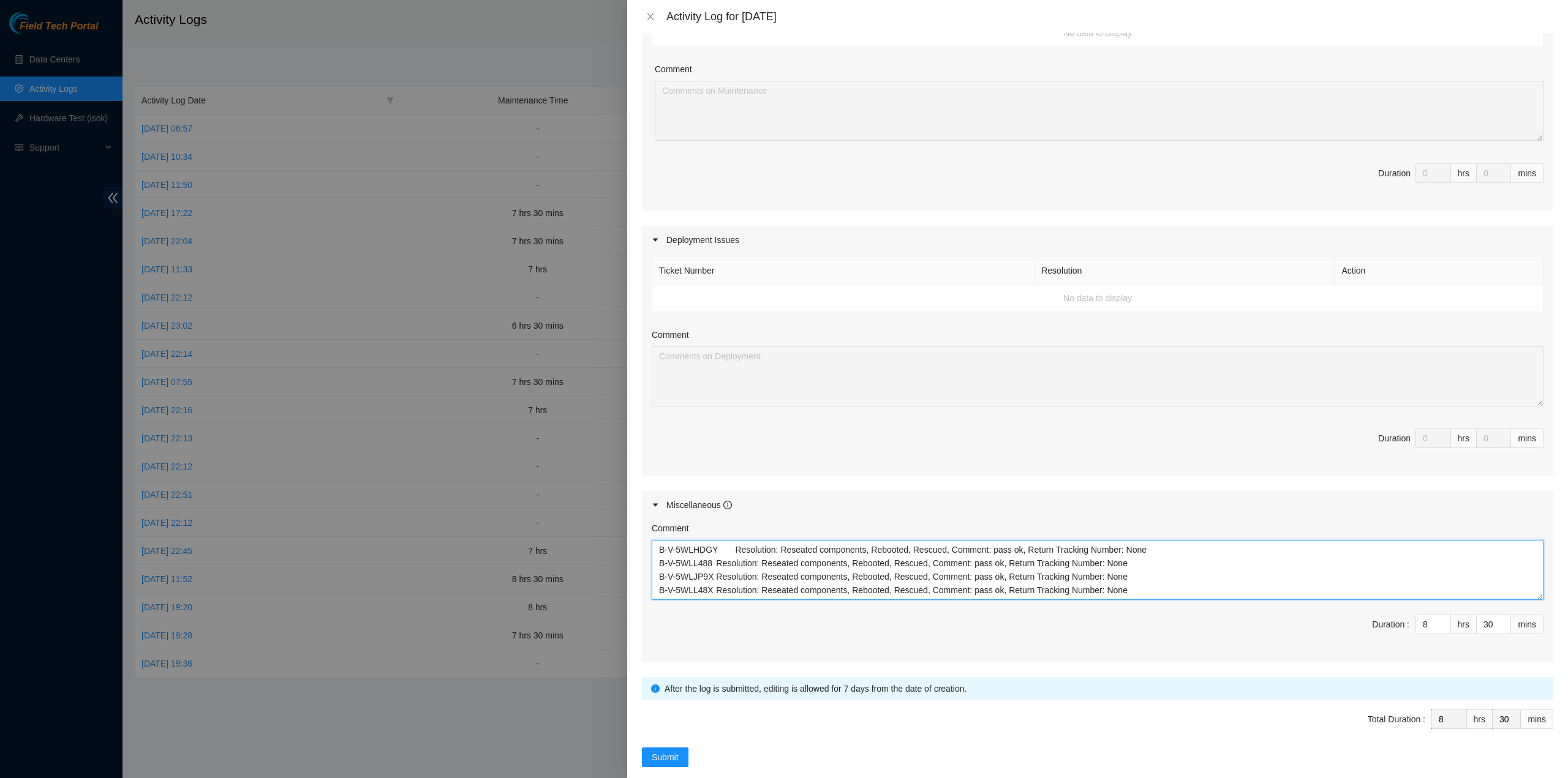
scroll to position [265, 0]
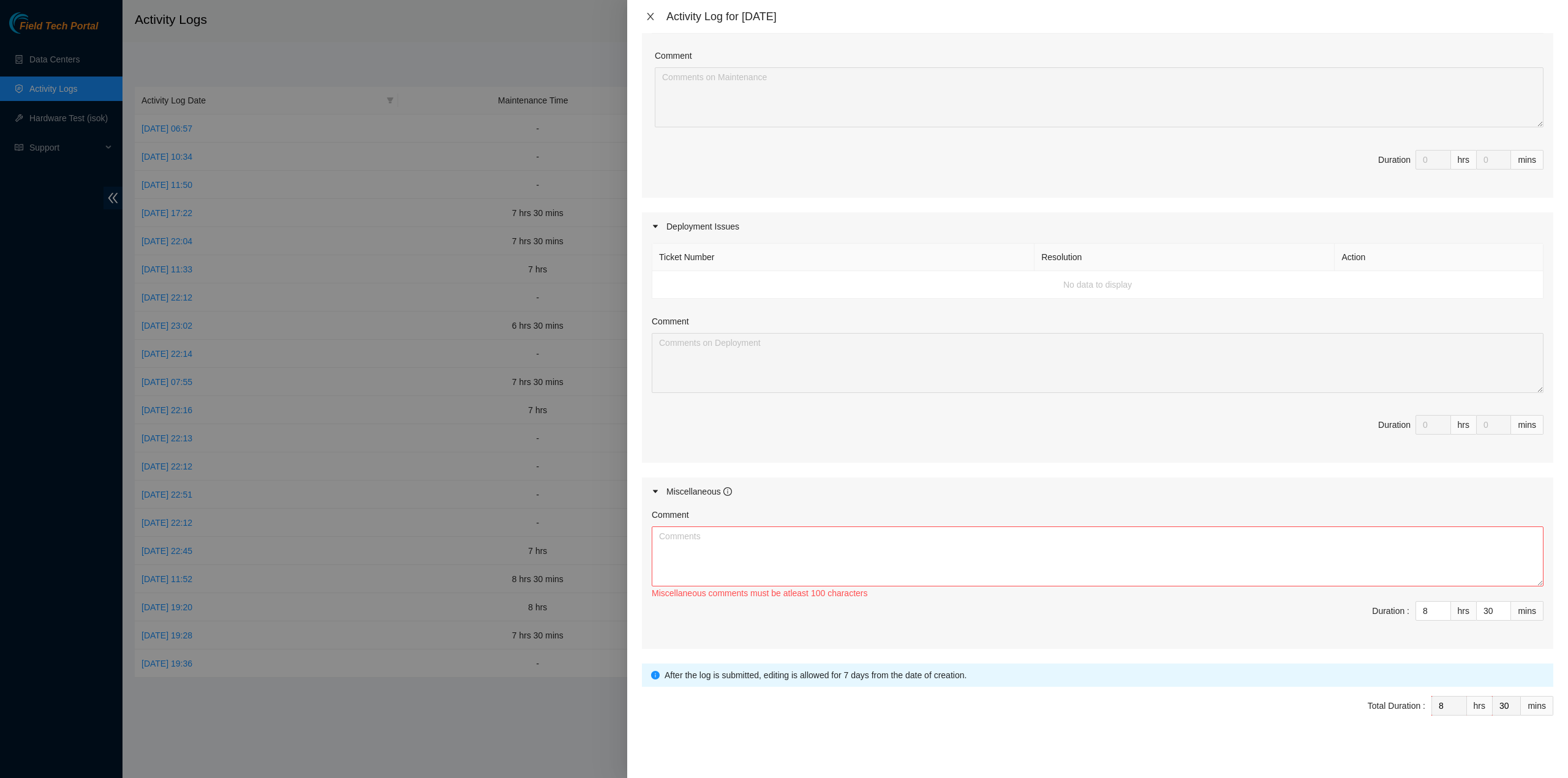
click at [649, 14] on icon "close" at bounding box center [650, 16] width 10 height 10
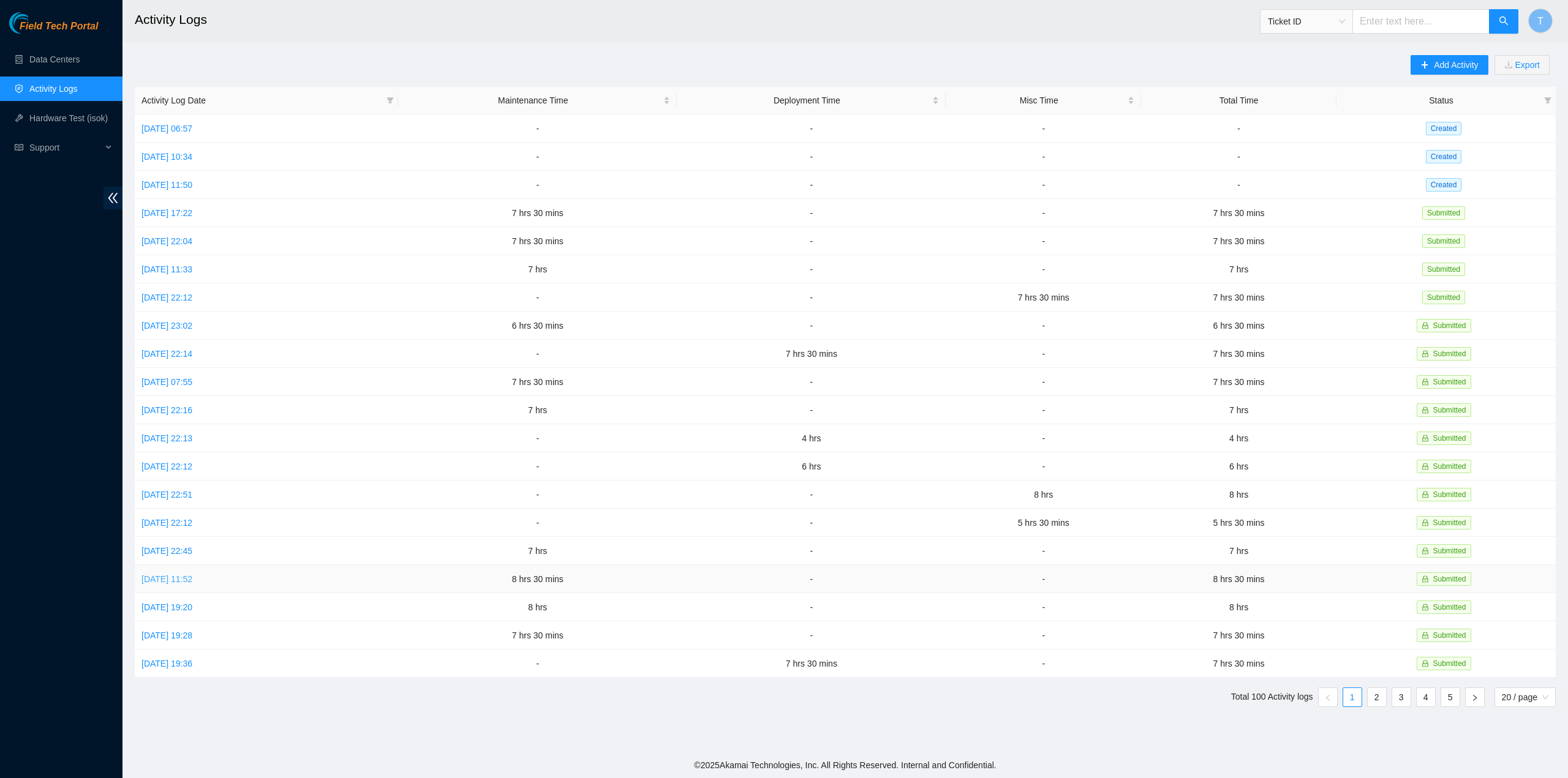
click at [174, 574] on link "Mon, 22 Sep 2025 11:52" at bounding box center [166, 579] width 51 height 10
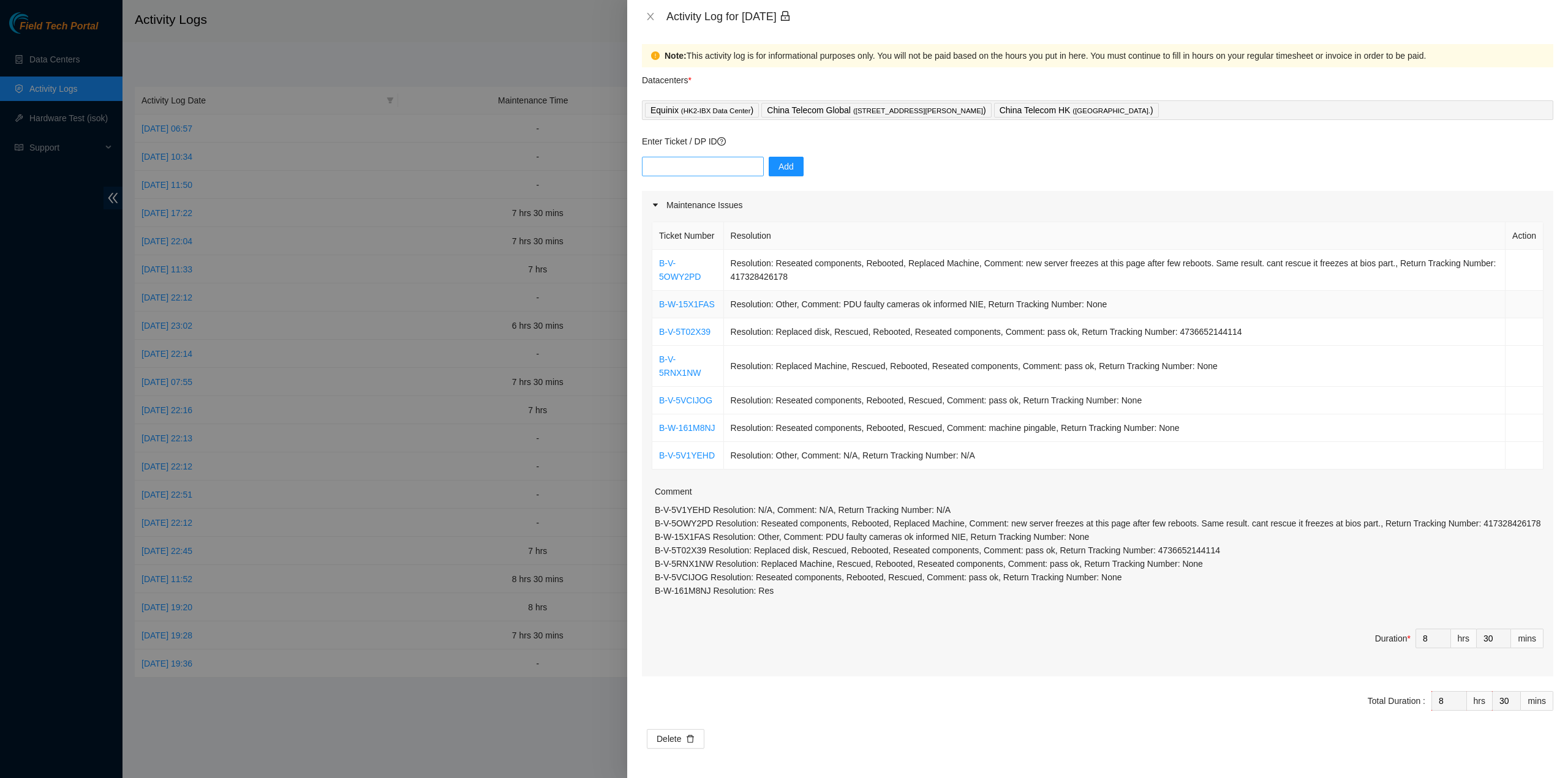
scroll to position [14, 0]
click at [650, 19] on icon "close" at bounding box center [650, 16] width 10 height 10
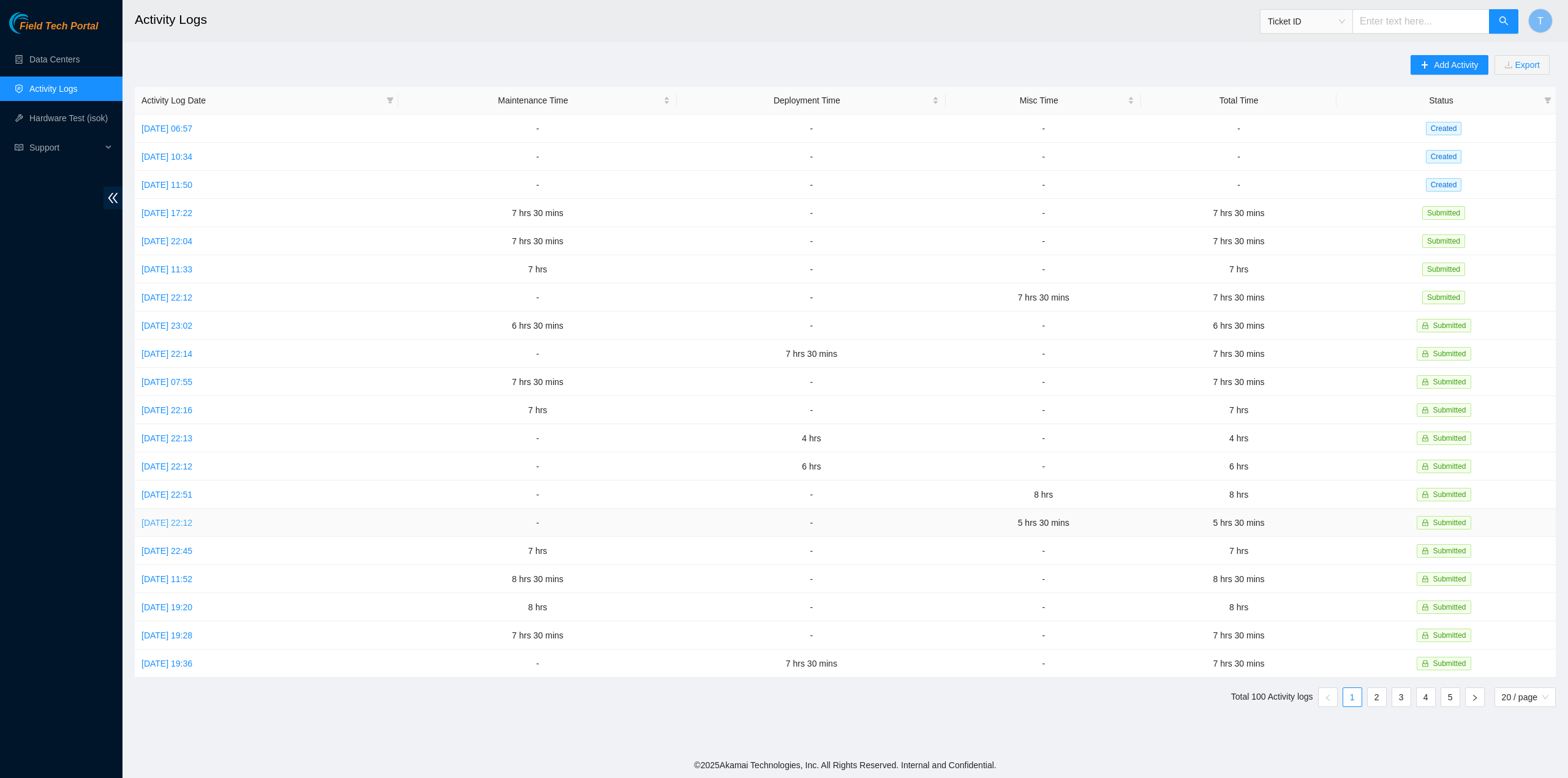
click at [186, 518] on link "Wed, 24 Sep 2025 22:12" at bounding box center [166, 522] width 51 height 10
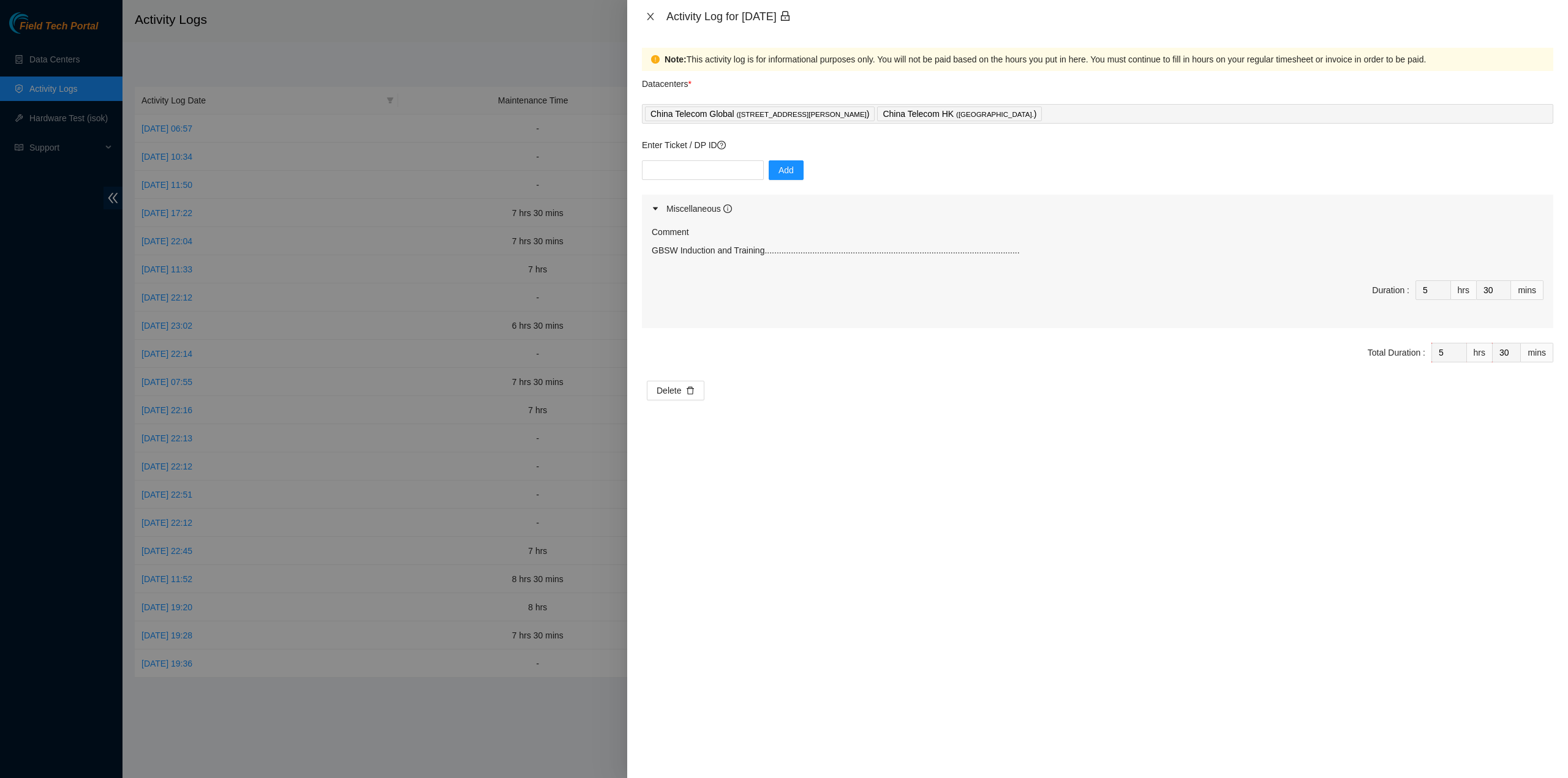
drag, startPoint x: 649, startPoint y: 14, endPoint x: 591, endPoint y: 74, distance: 83.5
click at [649, 14] on icon "close" at bounding box center [650, 16] width 10 height 10
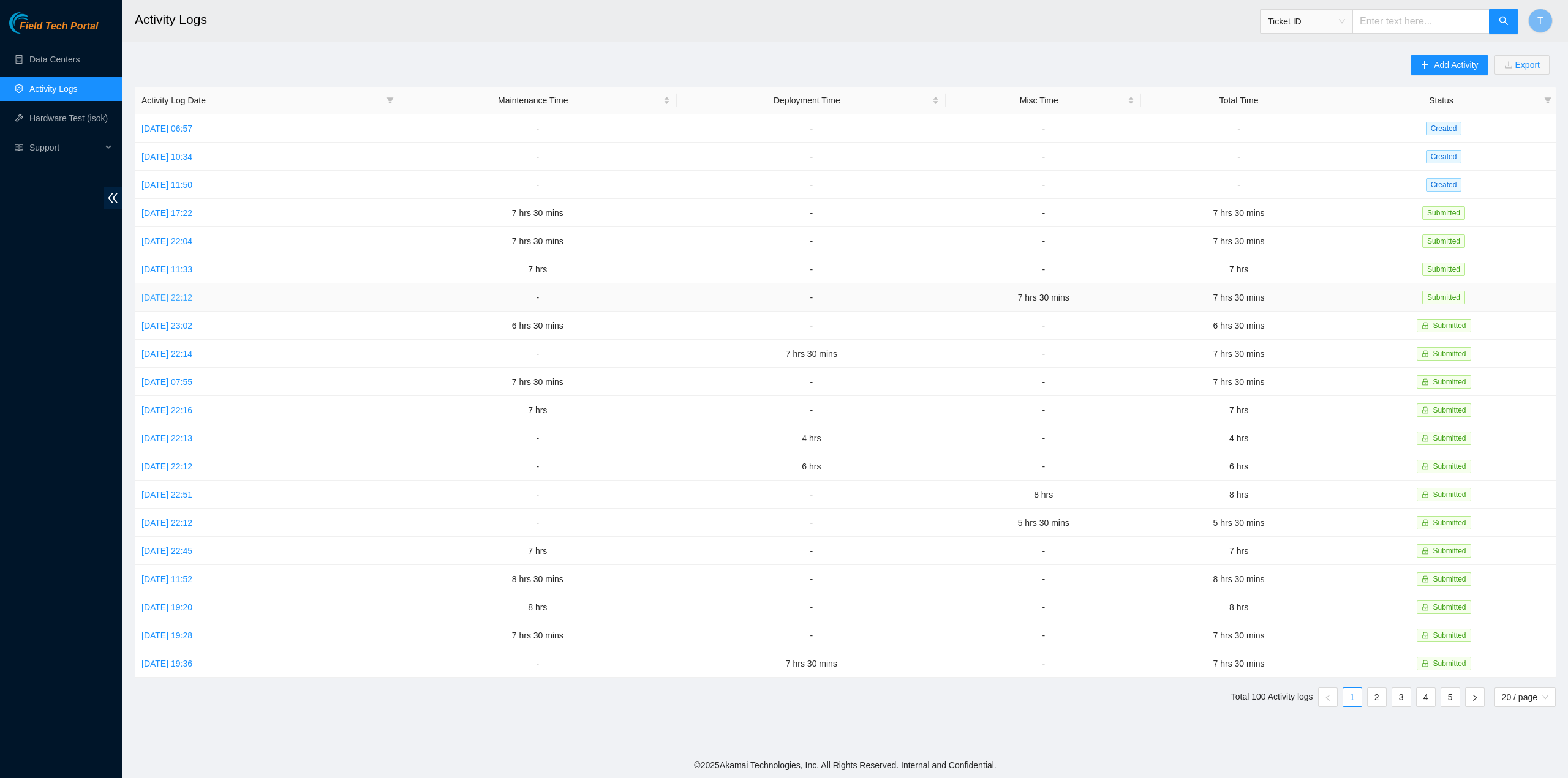
click at [169, 293] on link "Thu, 02 Oct 2025 22:12" at bounding box center [166, 297] width 51 height 10
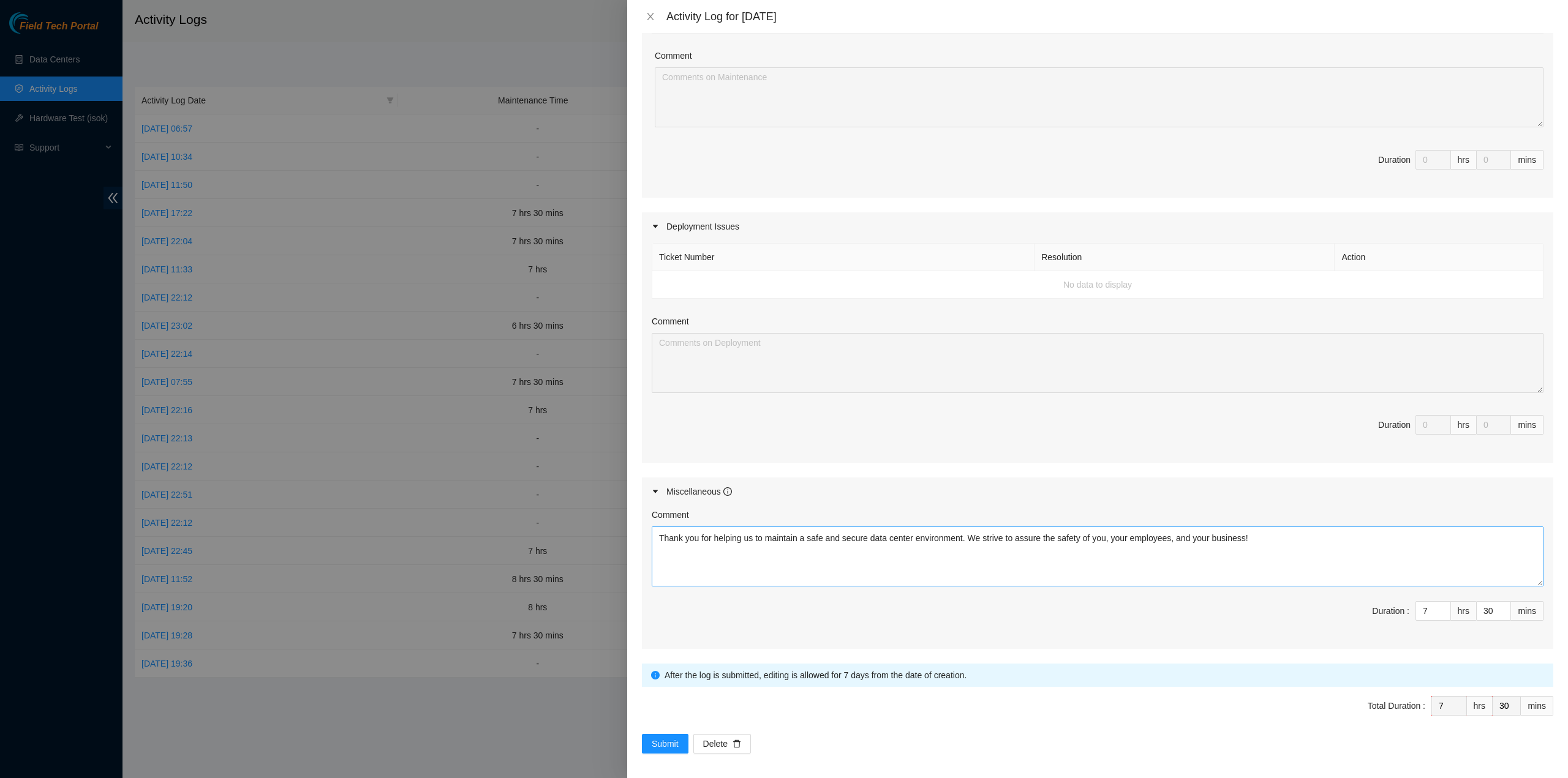
scroll to position [216, 0]
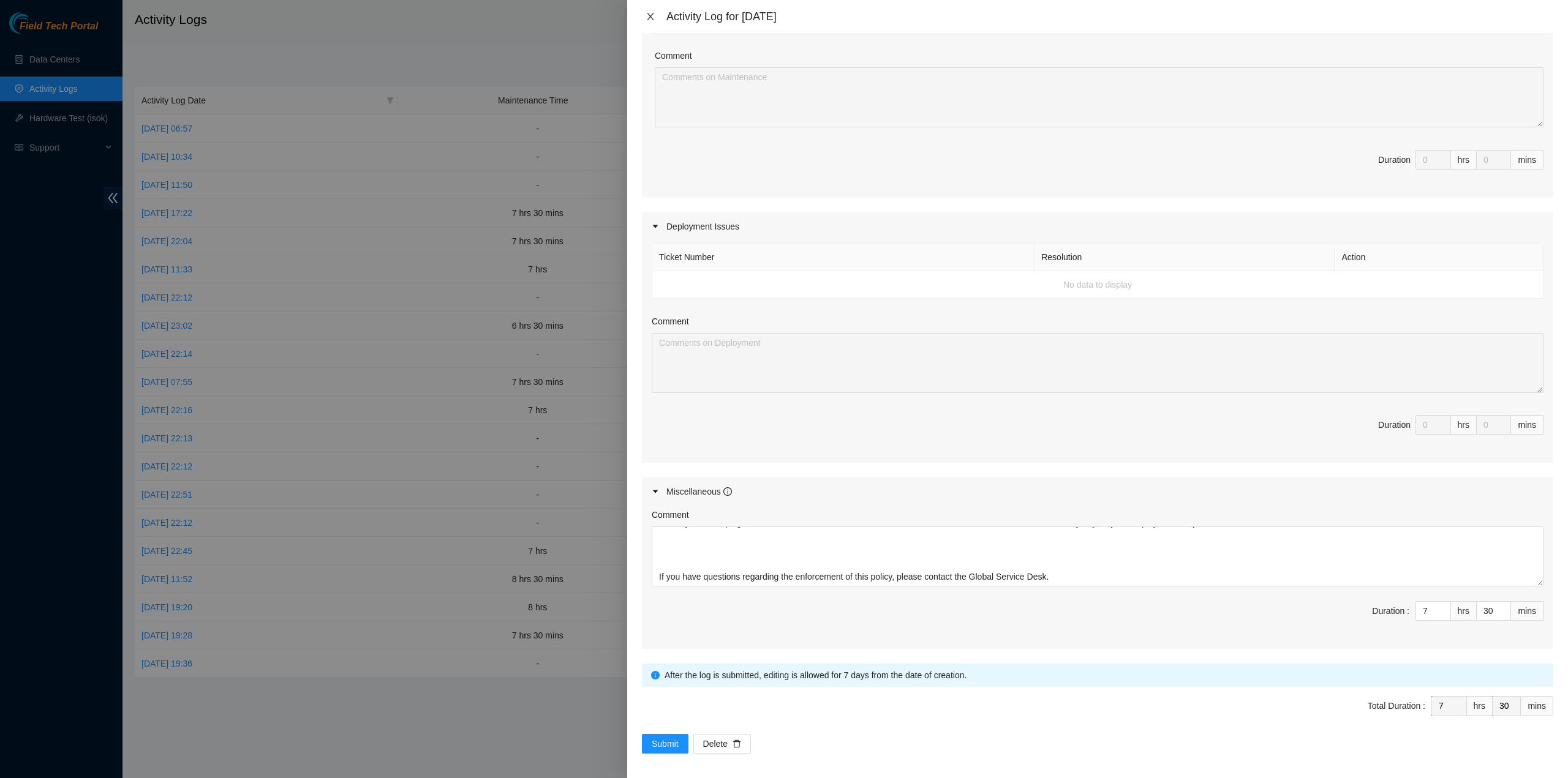
click at [651, 17] on icon "close" at bounding box center [650, 17] width 7 height 8
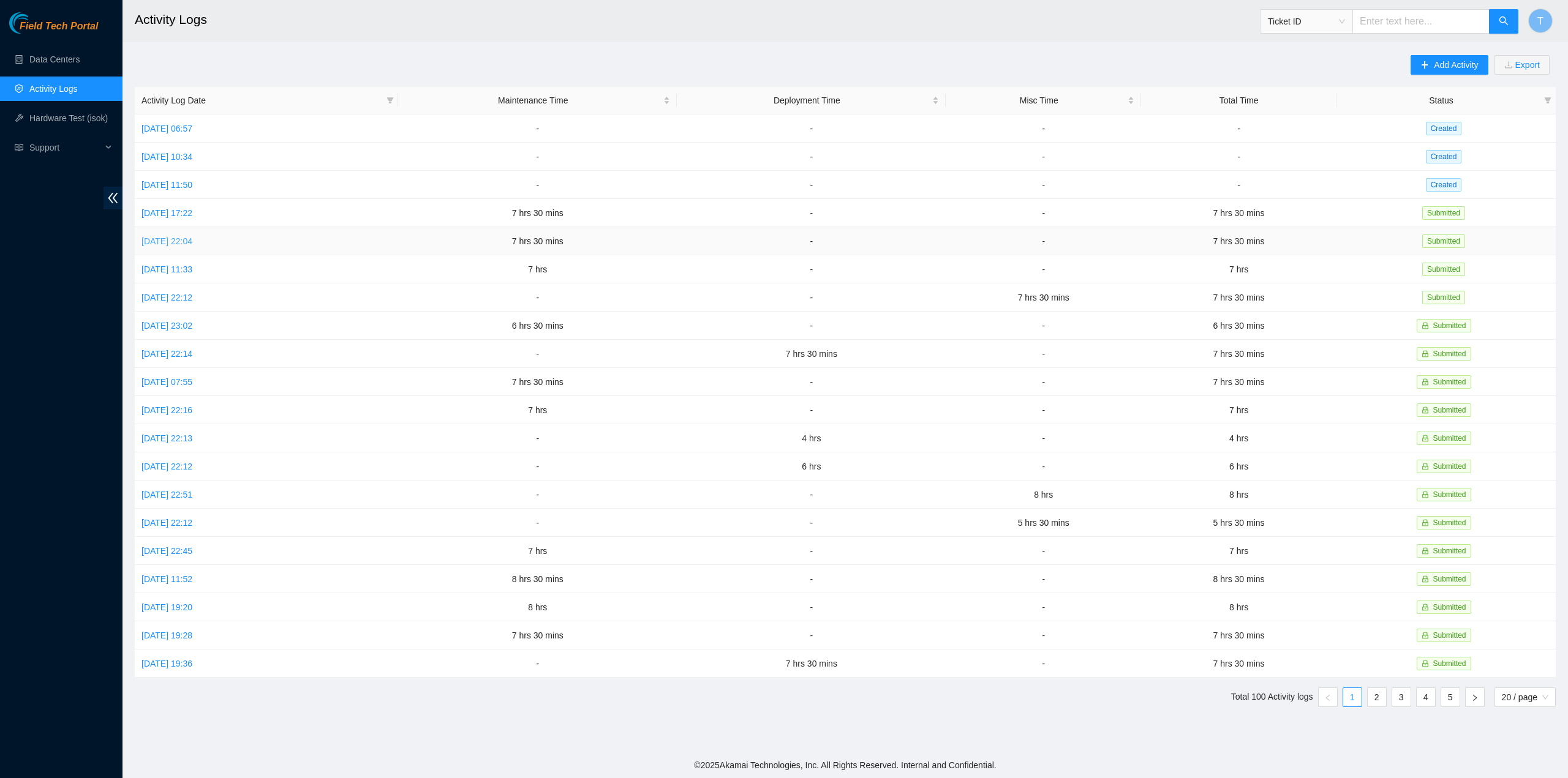
click at [176, 238] on link "Sat, 04 Oct 2025 22:04" at bounding box center [166, 241] width 51 height 10
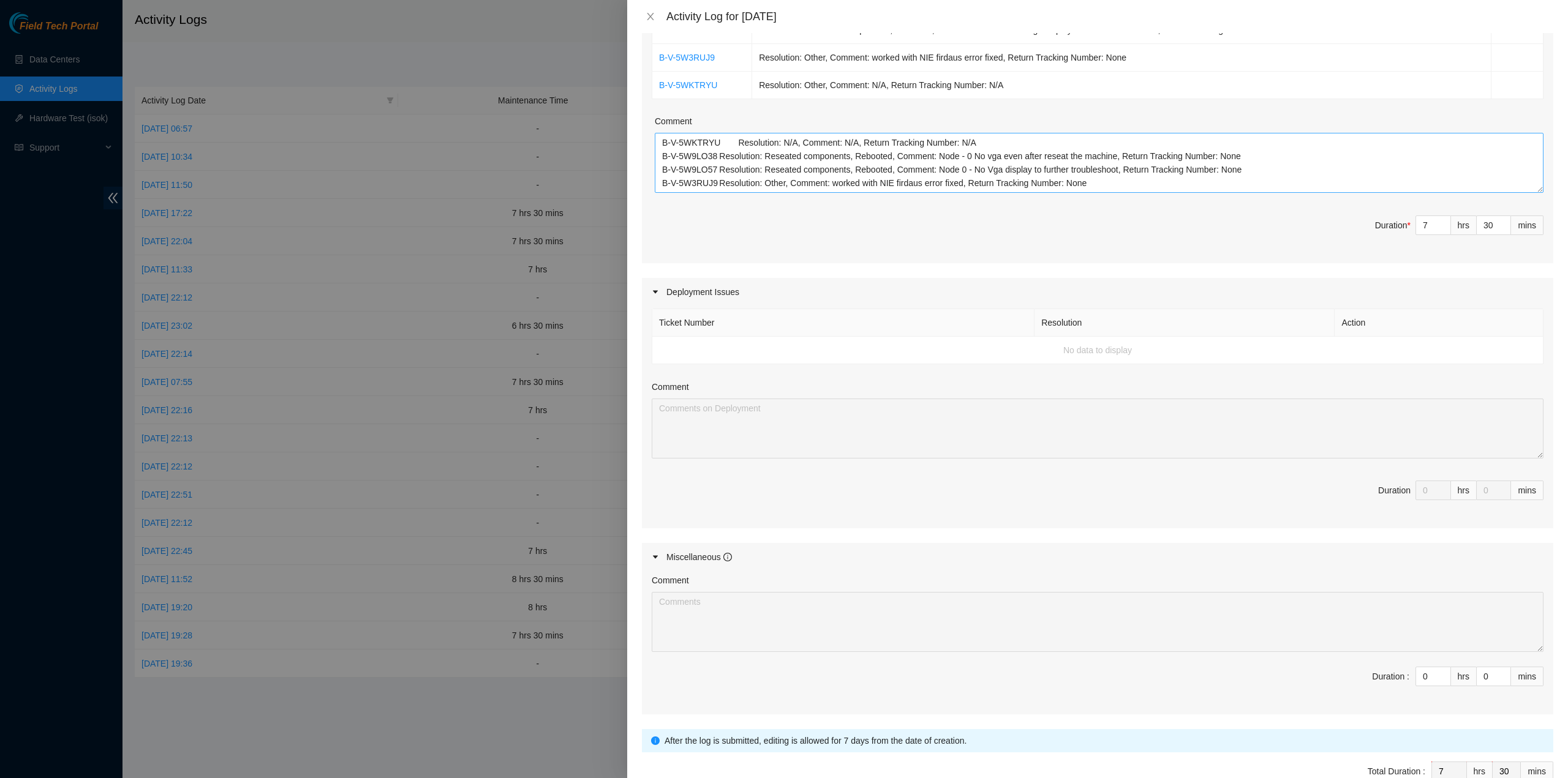
scroll to position [330, 0]
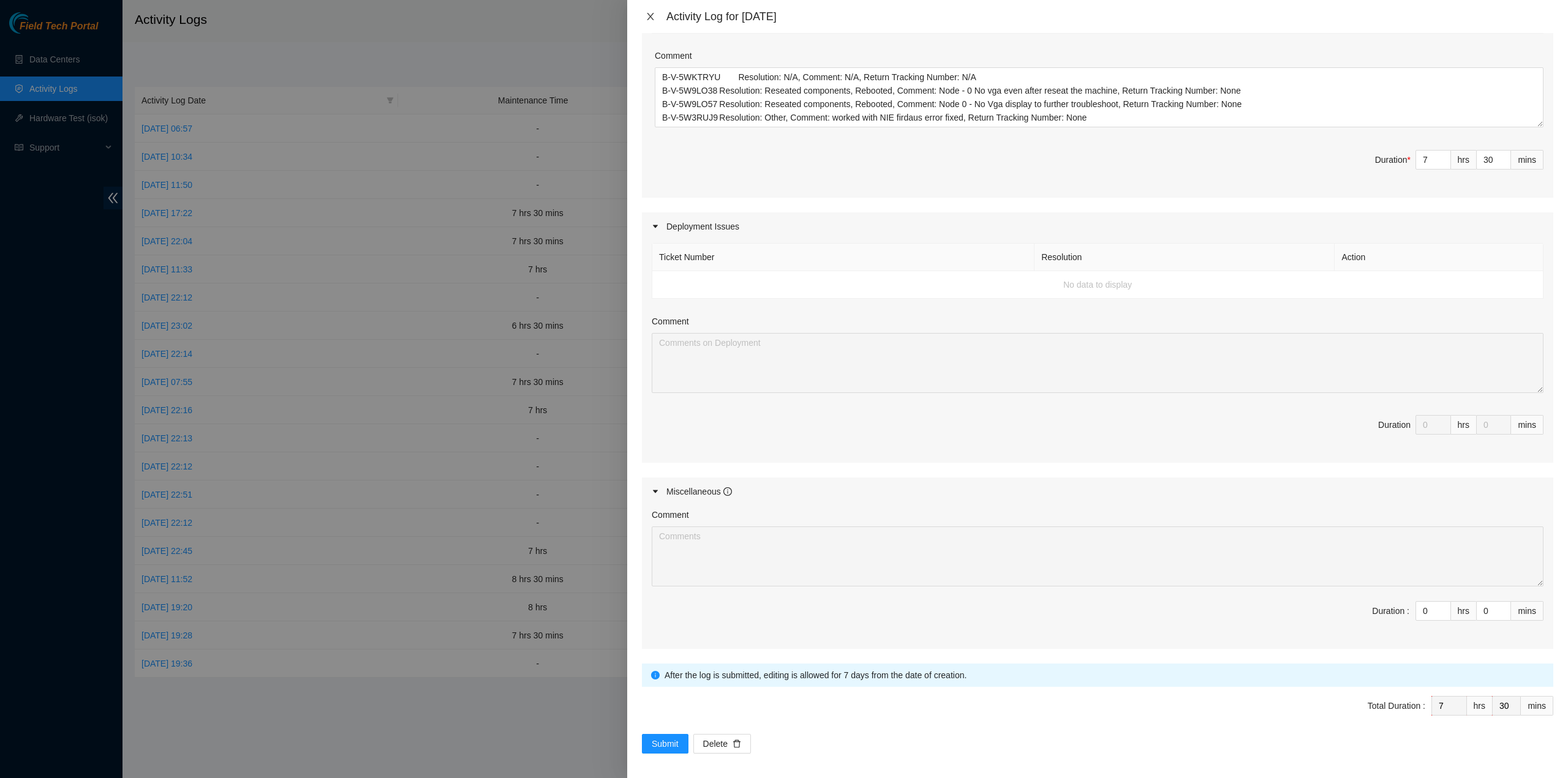
drag, startPoint x: 648, startPoint y: 17, endPoint x: 642, endPoint y: 20, distance: 6.7
click at [647, 17] on icon "close" at bounding box center [650, 16] width 10 height 10
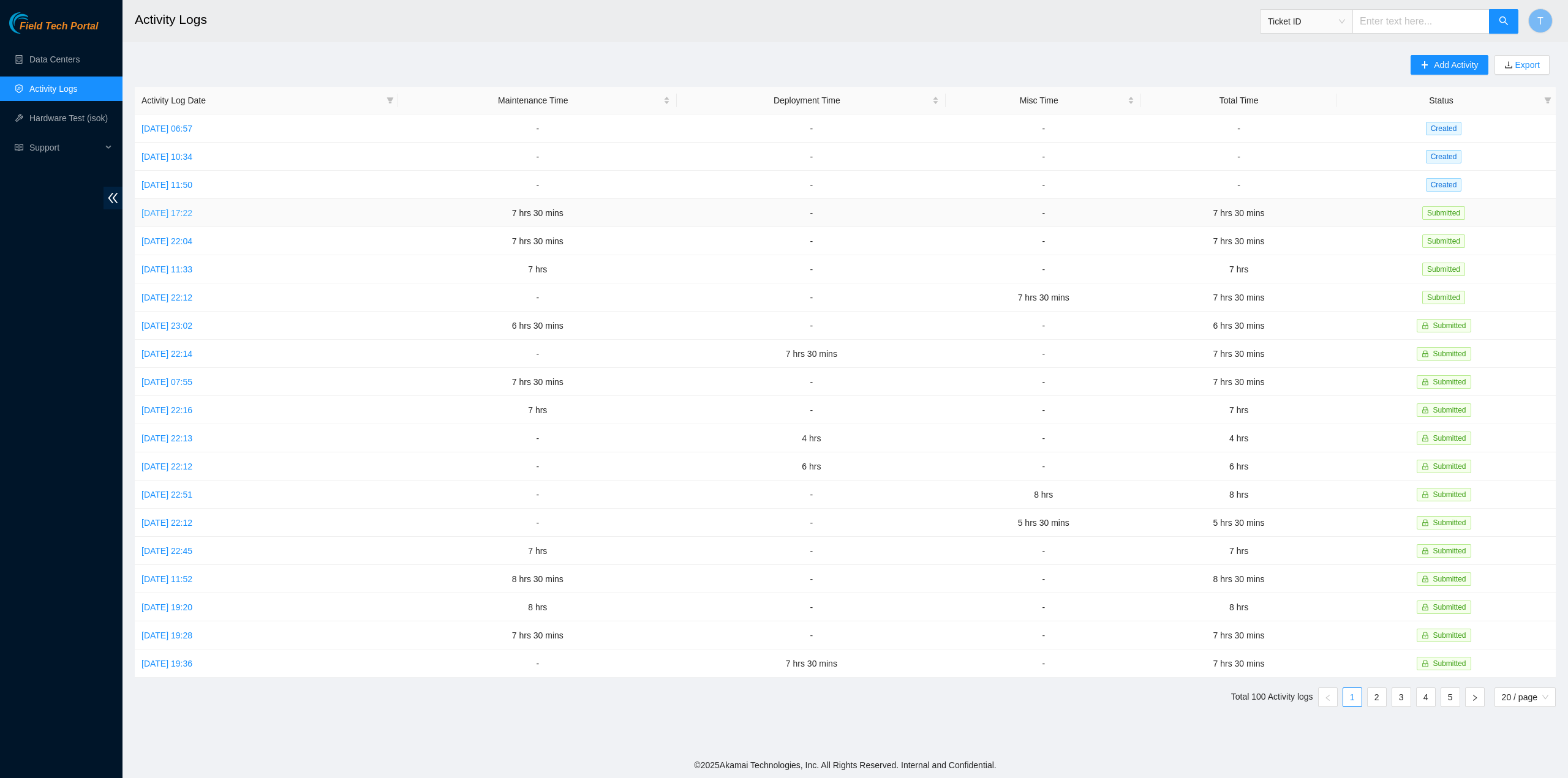
click at [179, 210] on link "Sun, 05 Oct 2025 17:22" at bounding box center [166, 213] width 51 height 10
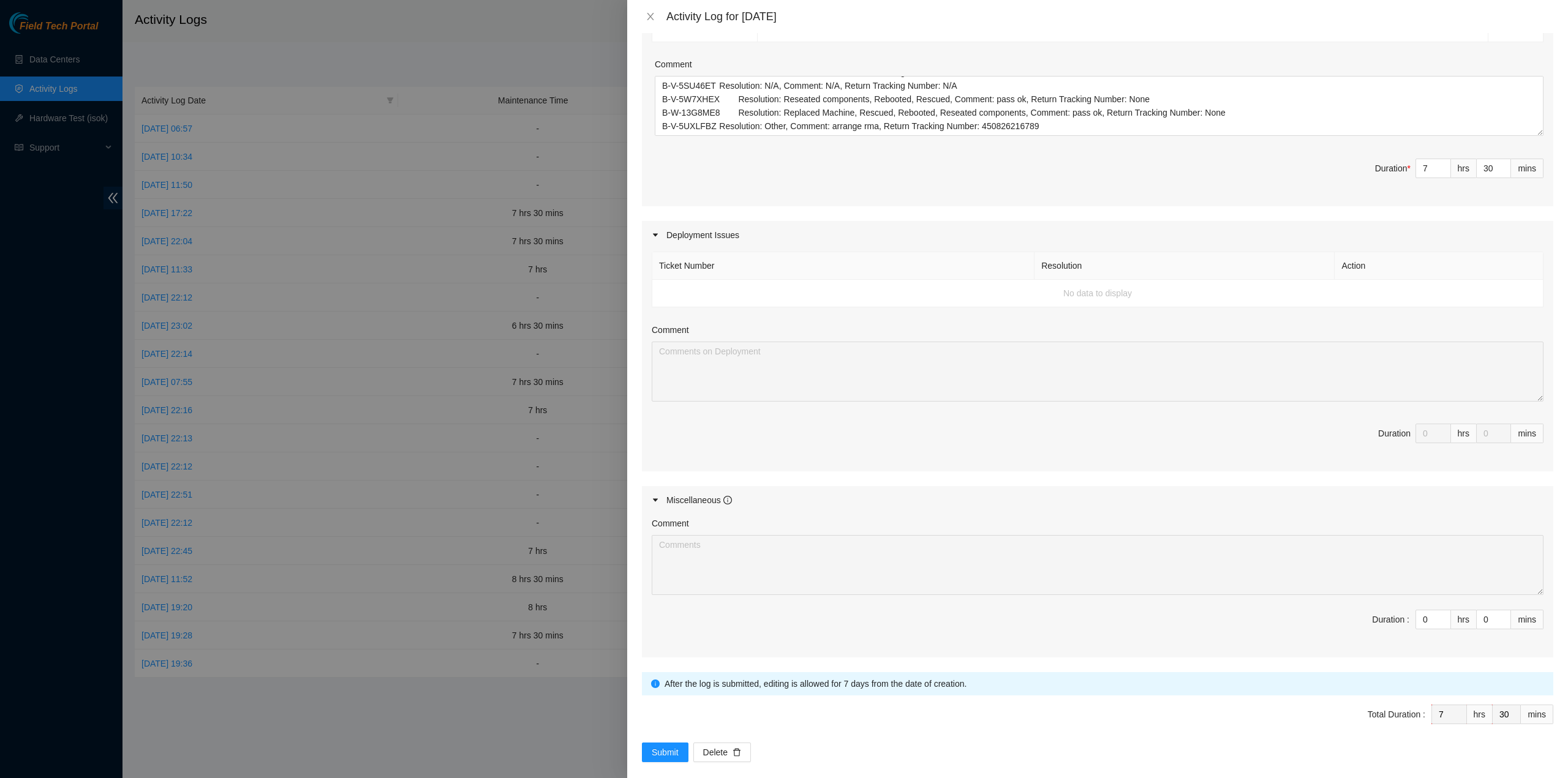
scroll to position [358, 0]
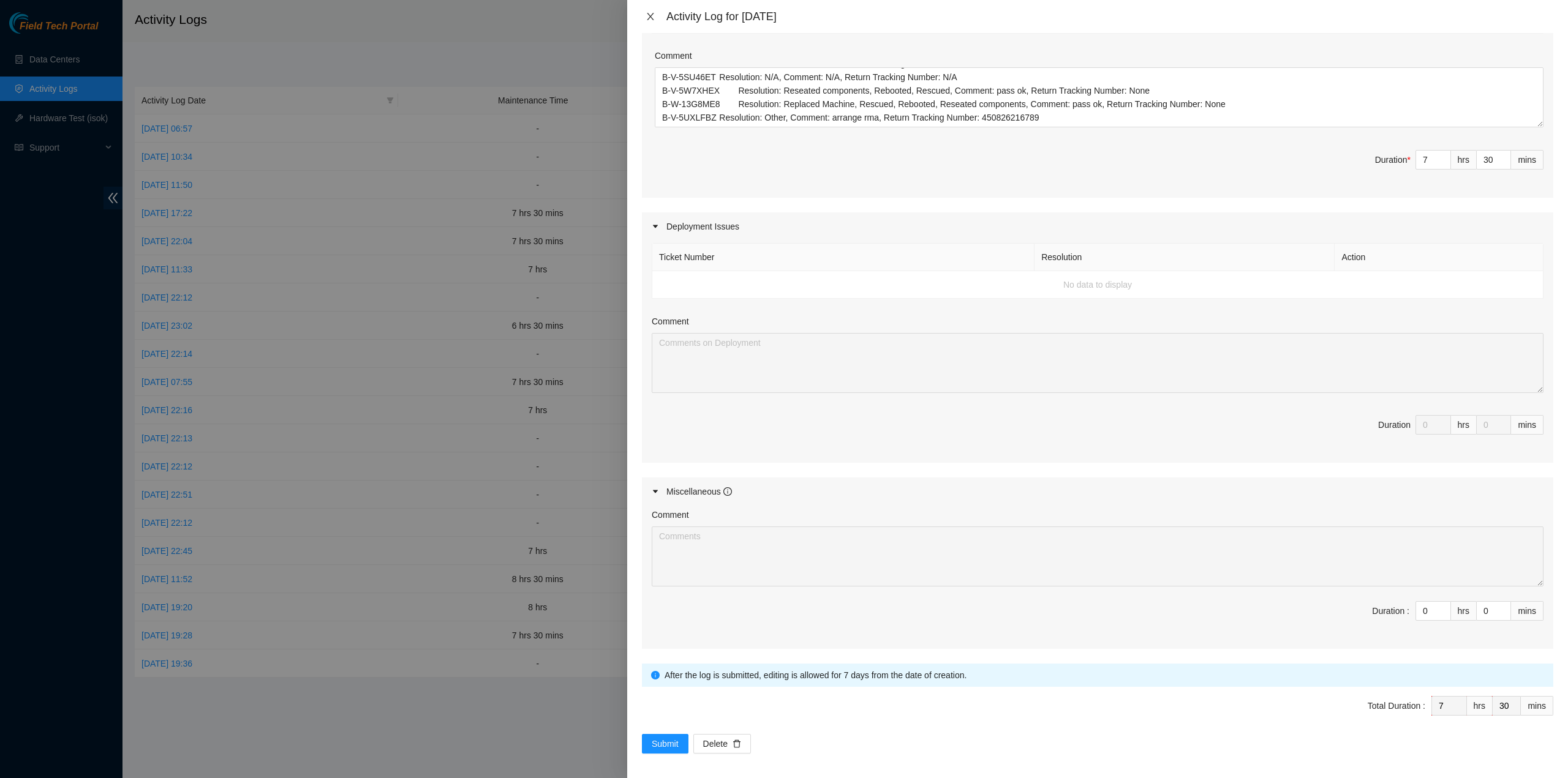
click at [652, 17] on icon "close" at bounding box center [650, 16] width 10 height 10
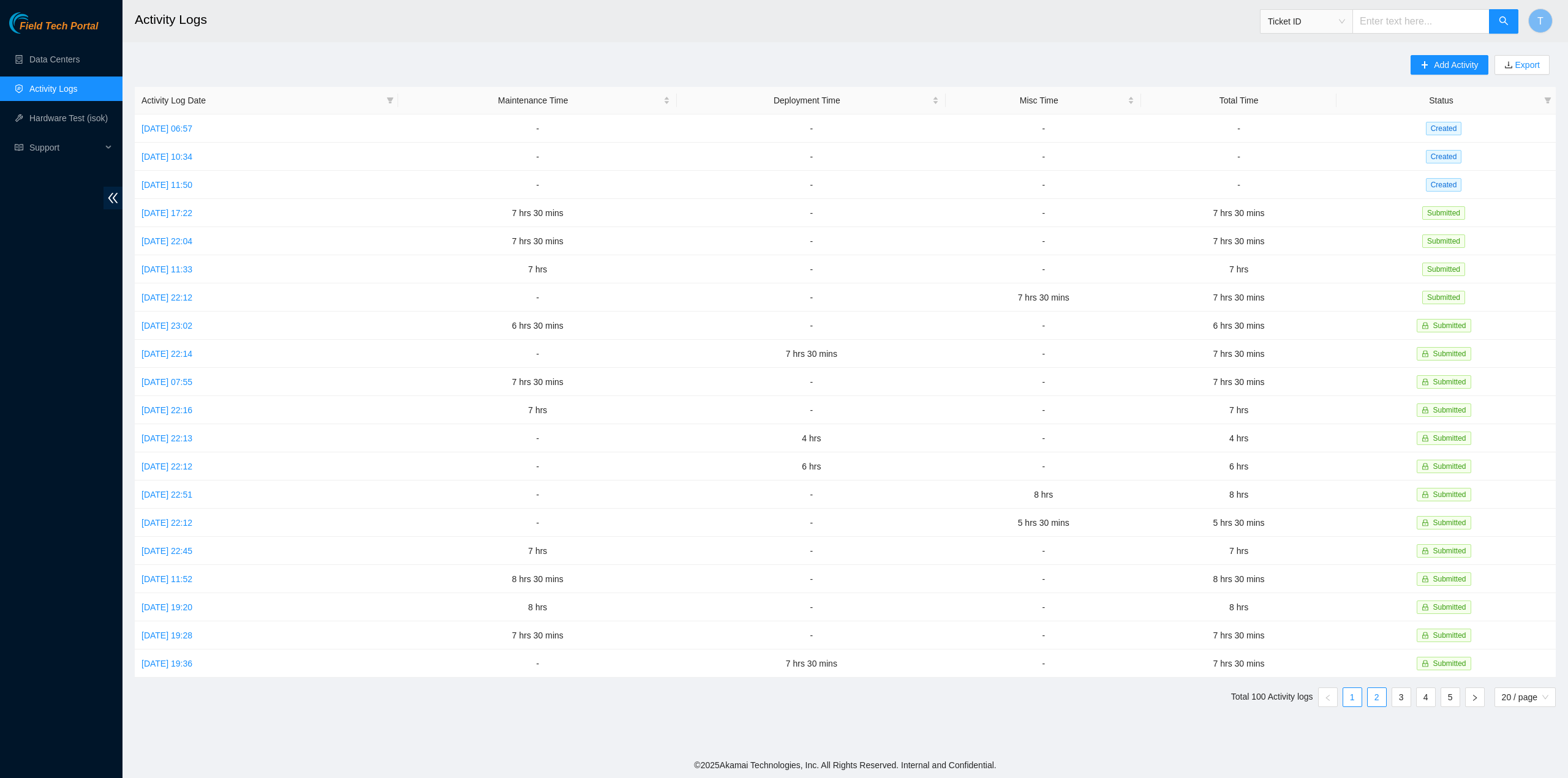
click at [1372, 688] on link "2" at bounding box center [1377, 697] width 18 height 18
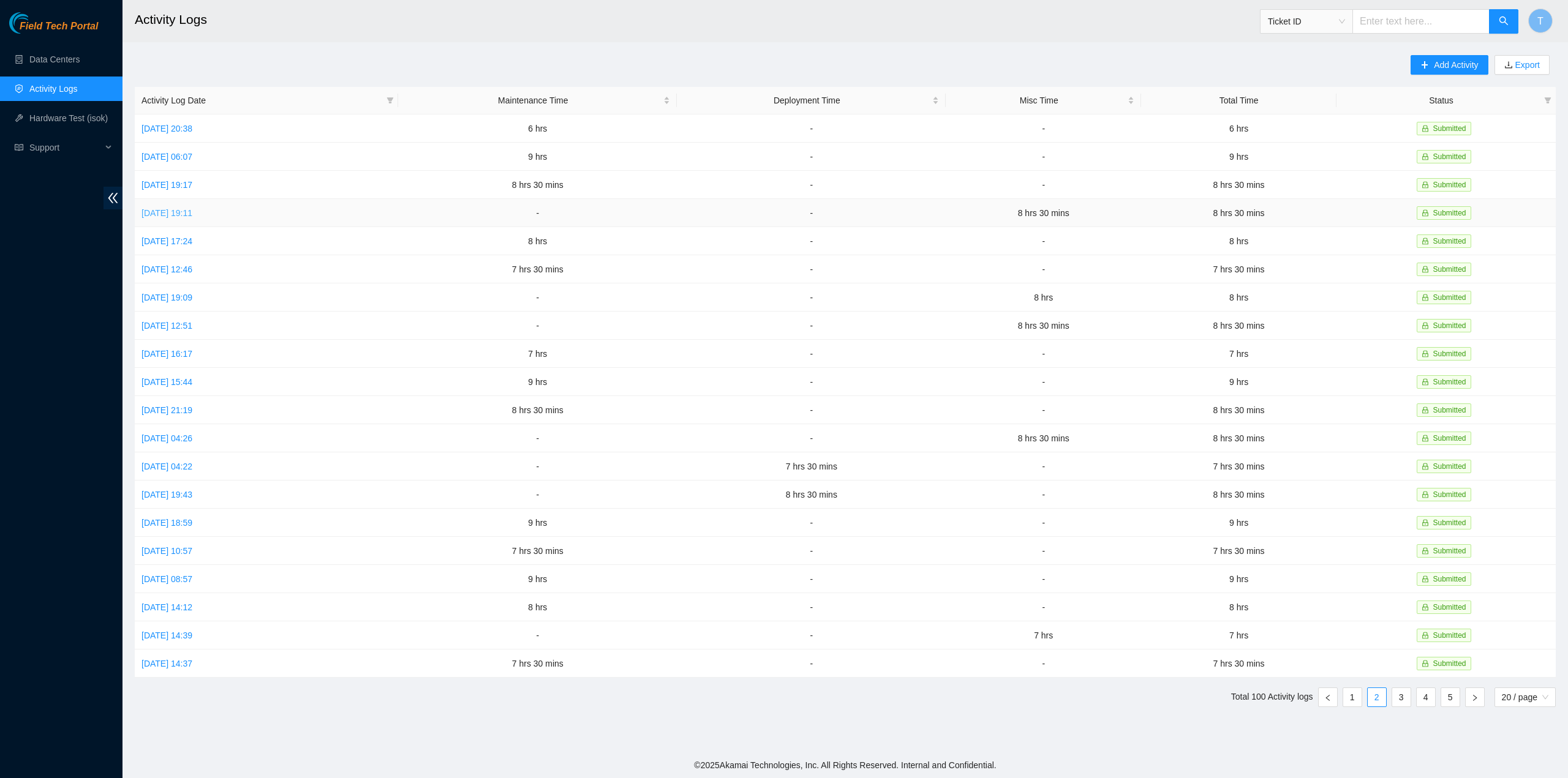
click at [188, 213] on link "Mon, 15 Sep 2025 19:11" at bounding box center [166, 213] width 51 height 10
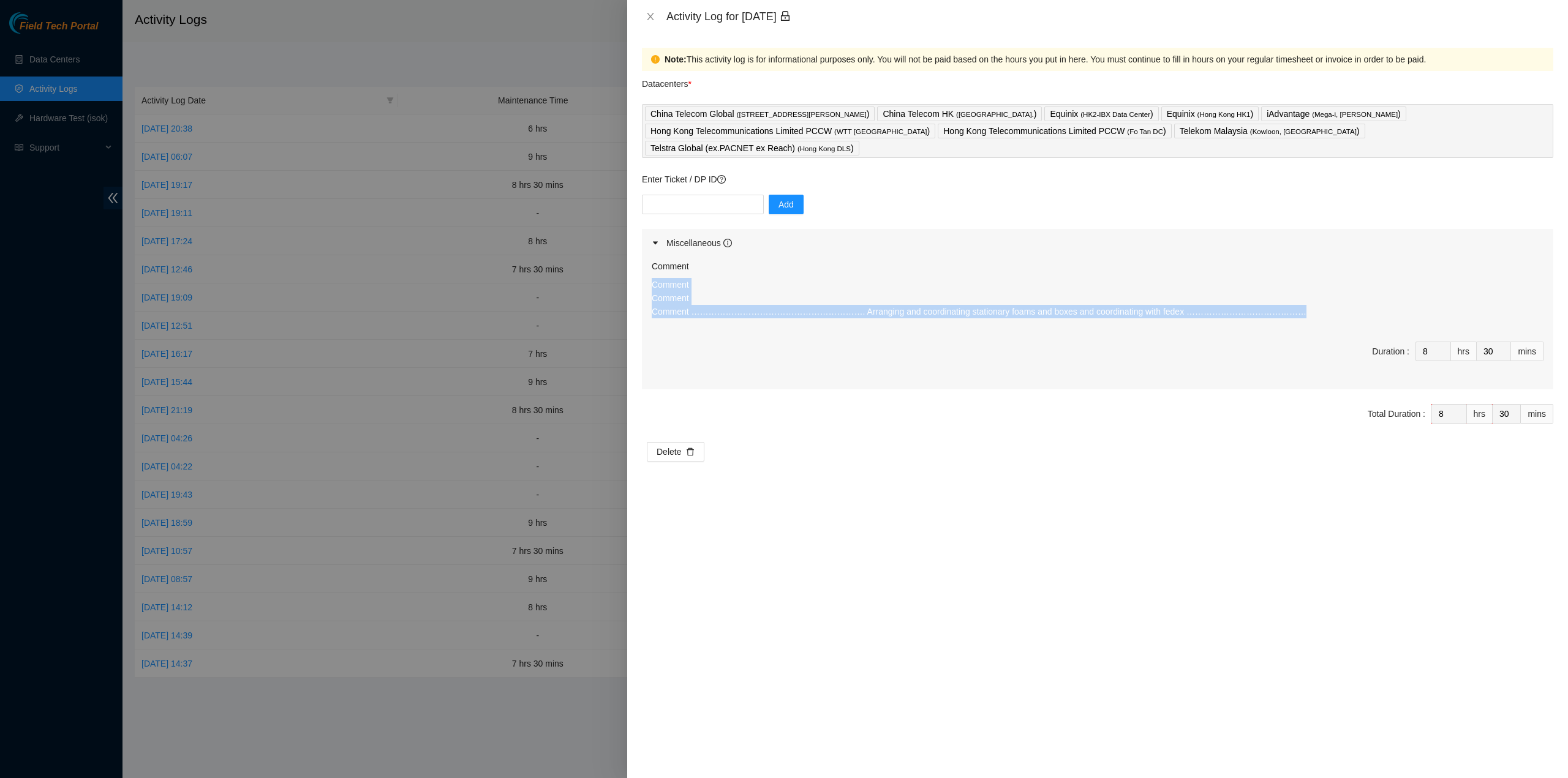
drag, startPoint x: 1241, startPoint y: 306, endPoint x: 653, endPoint y: 274, distance: 588.9
click at [653, 278] on div "Comment Comment Comment ……………………………………………………. Arranging and coordinating statio…" at bounding box center [1097, 302] width 892 height 49
copy p "Comment Comment Comment ……………………………………………………. Arranging and coordinating statio…"
click at [648, 19] on icon "close" at bounding box center [650, 17] width 7 height 8
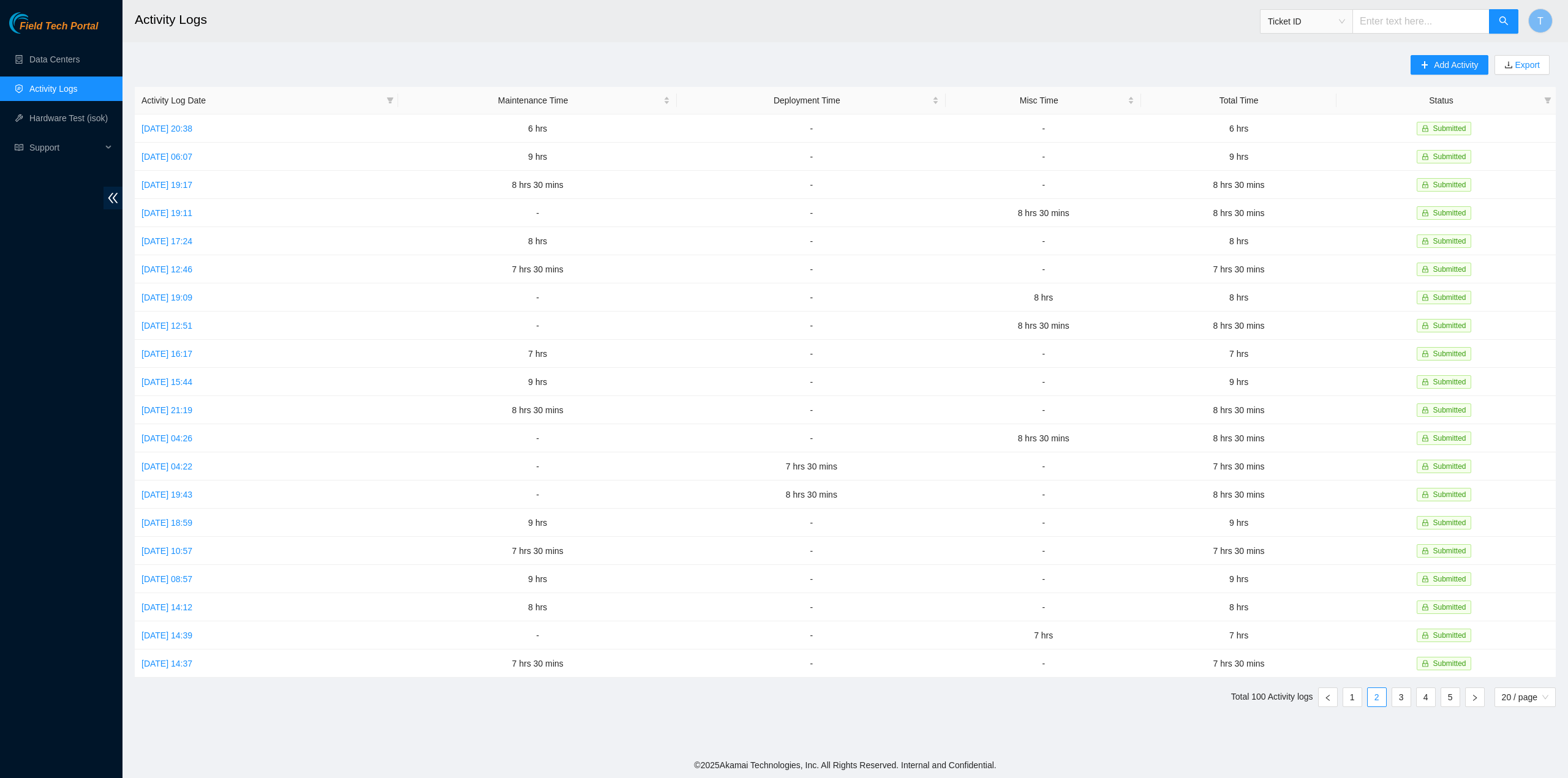
click at [47, 85] on link "Activity Logs" at bounding box center [53, 88] width 48 height 10
click at [1356, 691] on link "1" at bounding box center [1353, 697] width 18 height 18
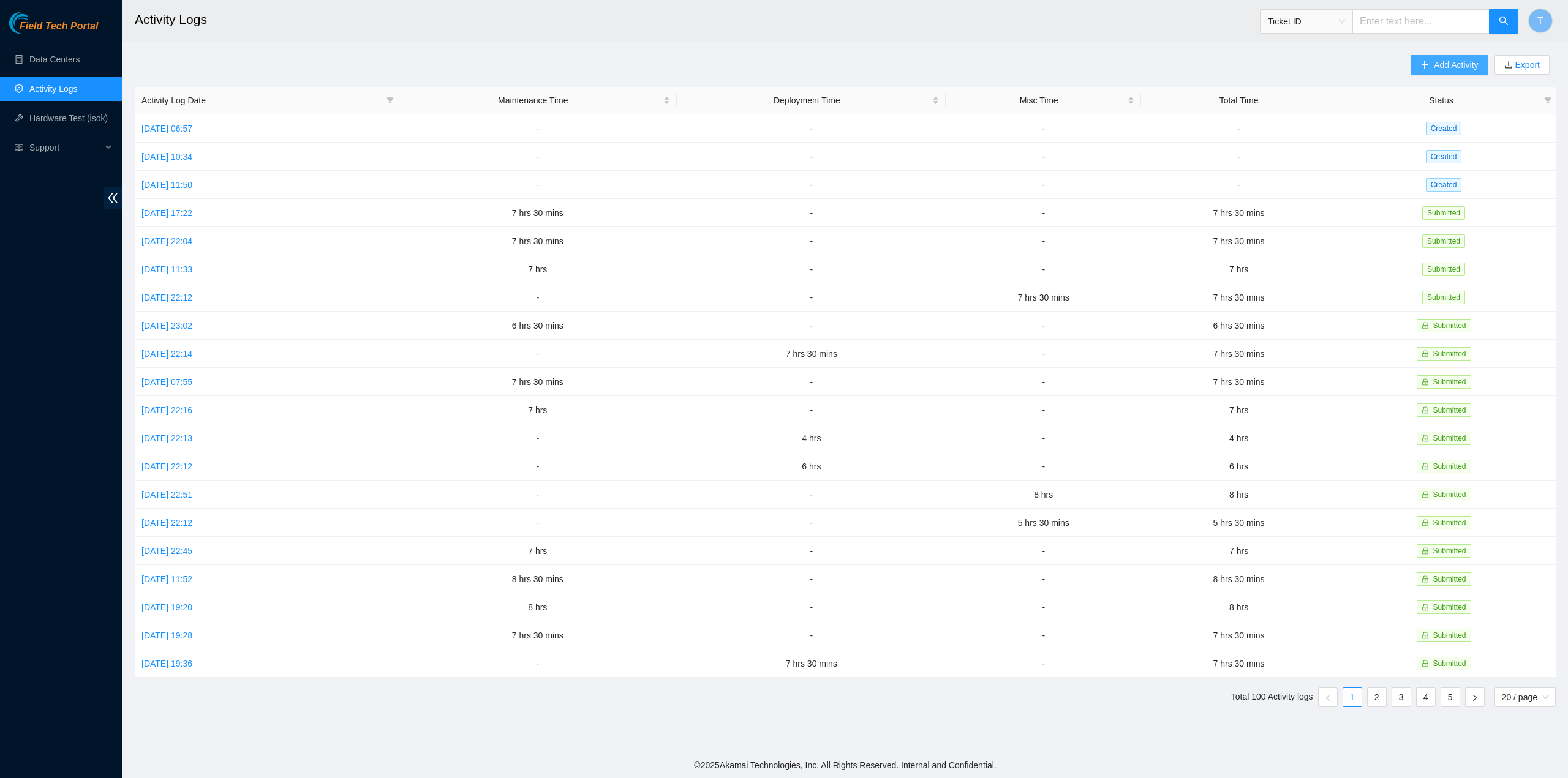
click at [1457, 72] on button "Add Activity" at bounding box center [1449, 65] width 77 height 20
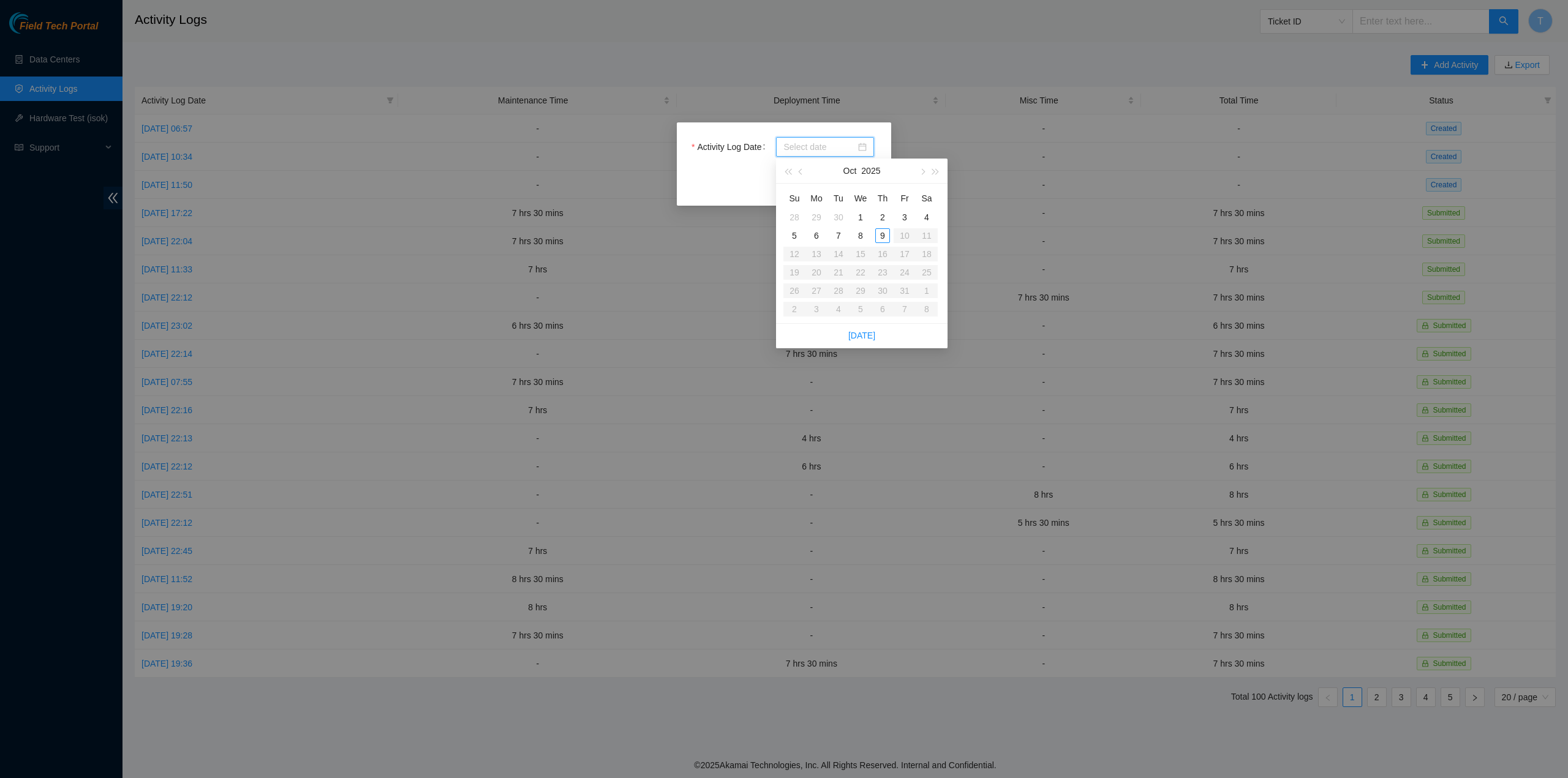
click at [829, 141] on input "Activity Log Date" at bounding box center [819, 147] width 72 height 14
type input "2025-10-07"
click at [836, 234] on div "7" at bounding box center [838, 235] width 14 height 14
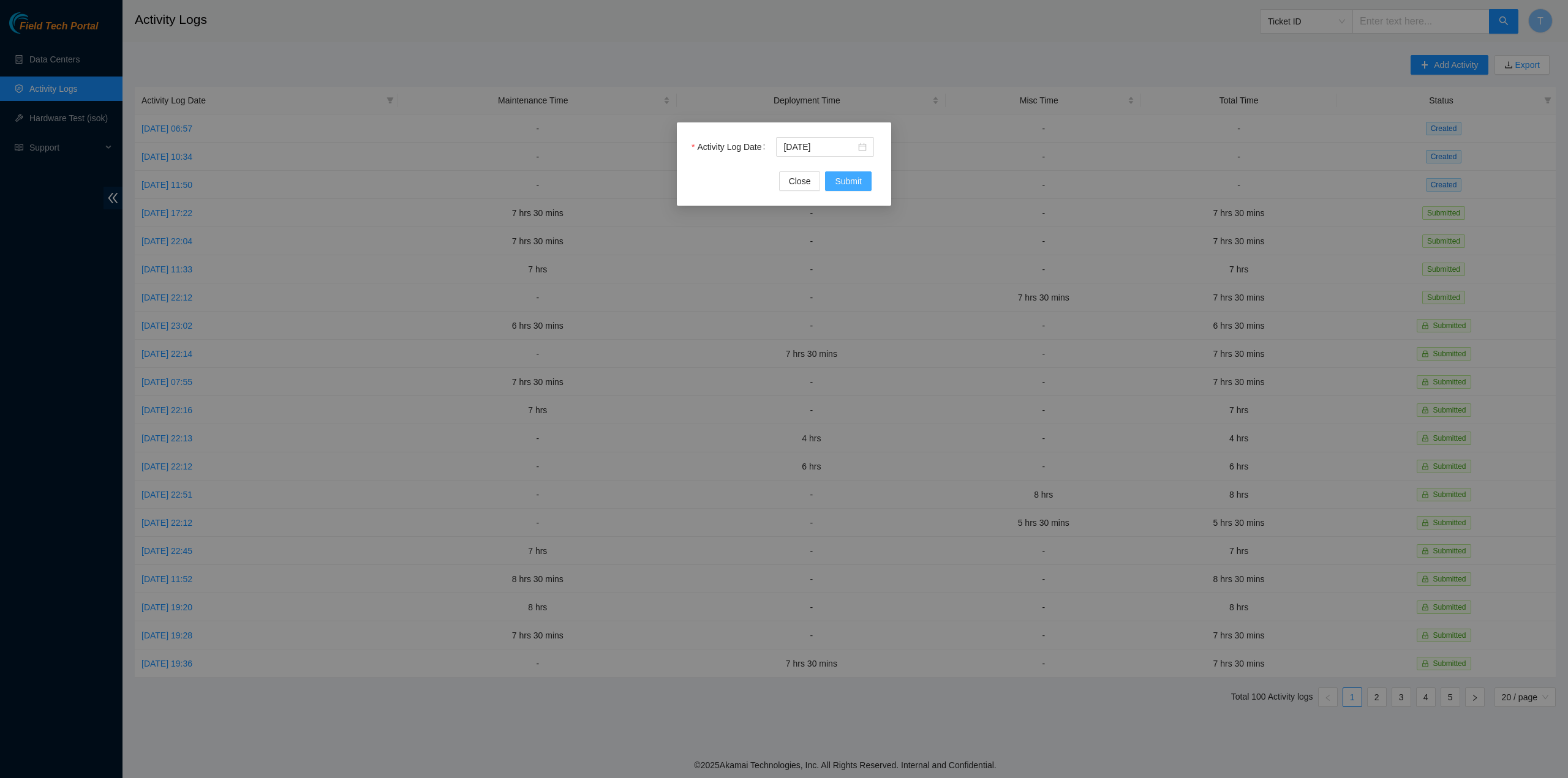
click at [836, 182] on span "Submit" at bounding box center [848, 182] width 27 height 14
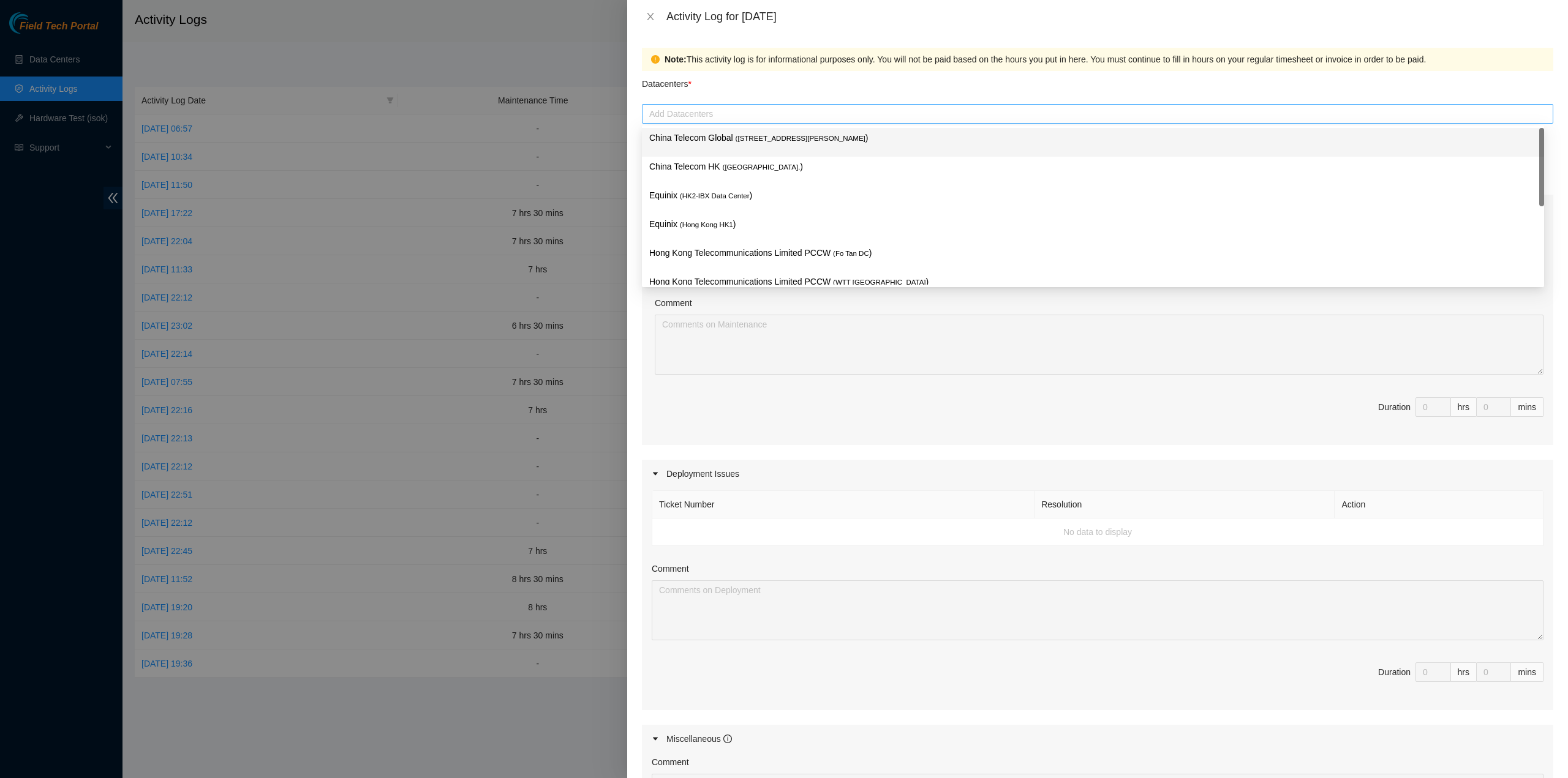
click at [775, 118] on div at bounding box center [1097, 114] width 906 height 14
click at [759, 147] on div "China Telecom Global ( Room B11, 2/F, 18 Chun Yat Street, TKO , Hong Kong )" at bounding box center [1093, 143] width 887 height 23
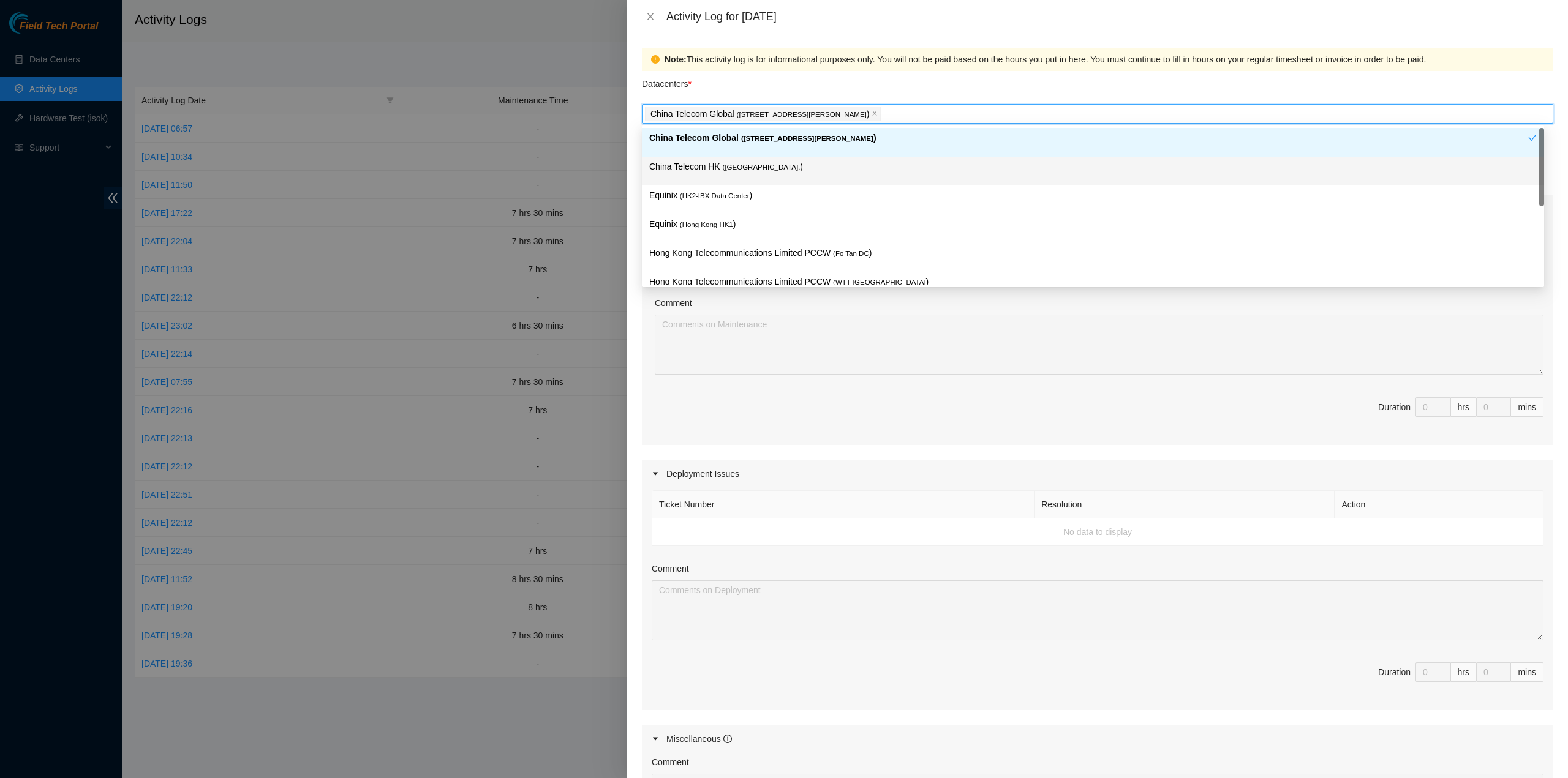
drag, startPoint x: 750, startPoint y: 172, endPoint x: 736, endPoint y: 201, distance: 32.2
click at [748, 173] on p "China Telecom HK ( Hong Kong. )" at bounding box center [1093, 167] width 887 height 14
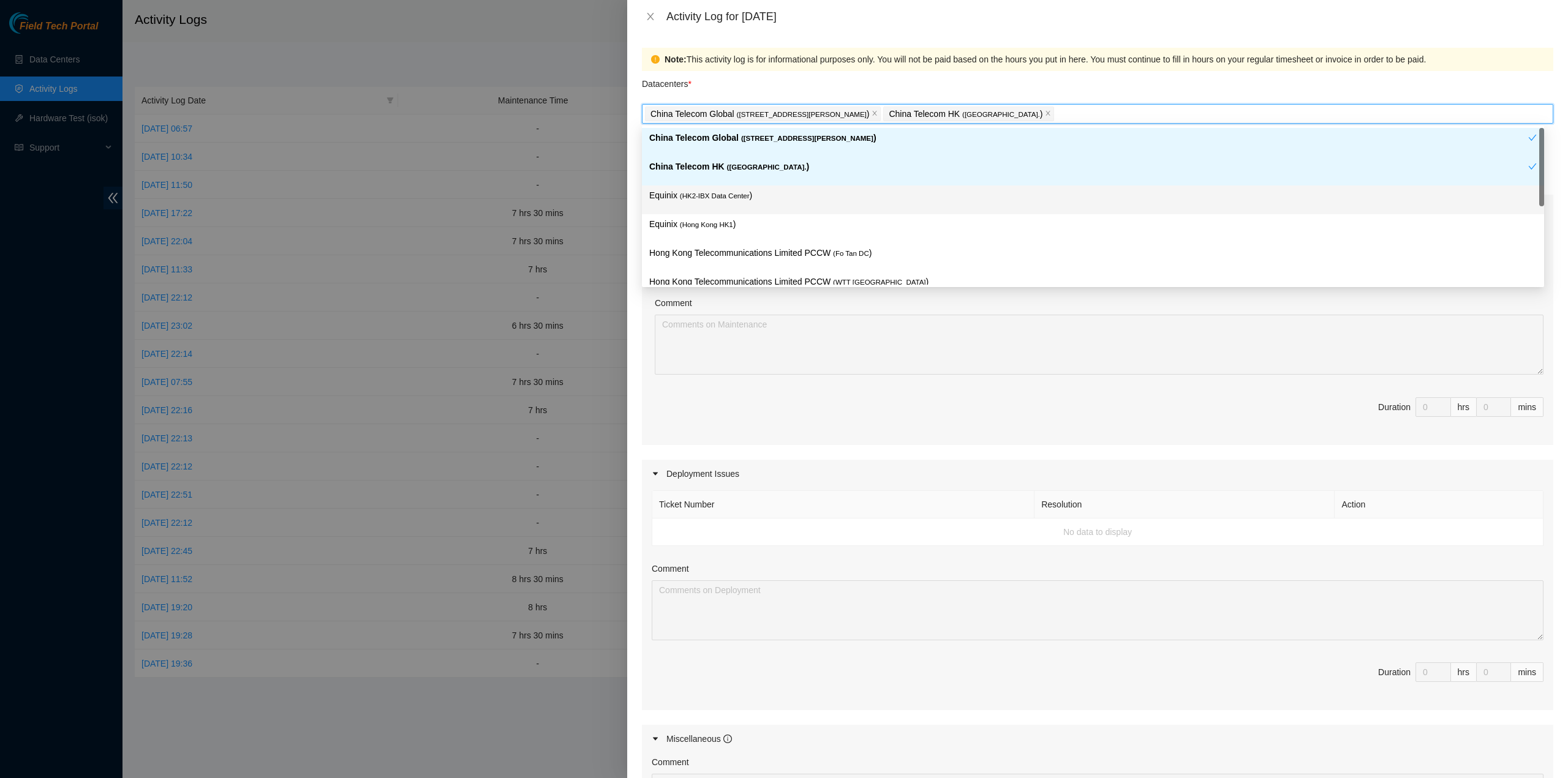
drag, startPoint x: 736, startPoint y: 203, endPoint x: 735, endPoint y: 210, distance: 7.1
click at [736, 204] on div "Equinix ( HK2-IBX Data Center )" at bounding box center [1093, 200] width 887 height 23
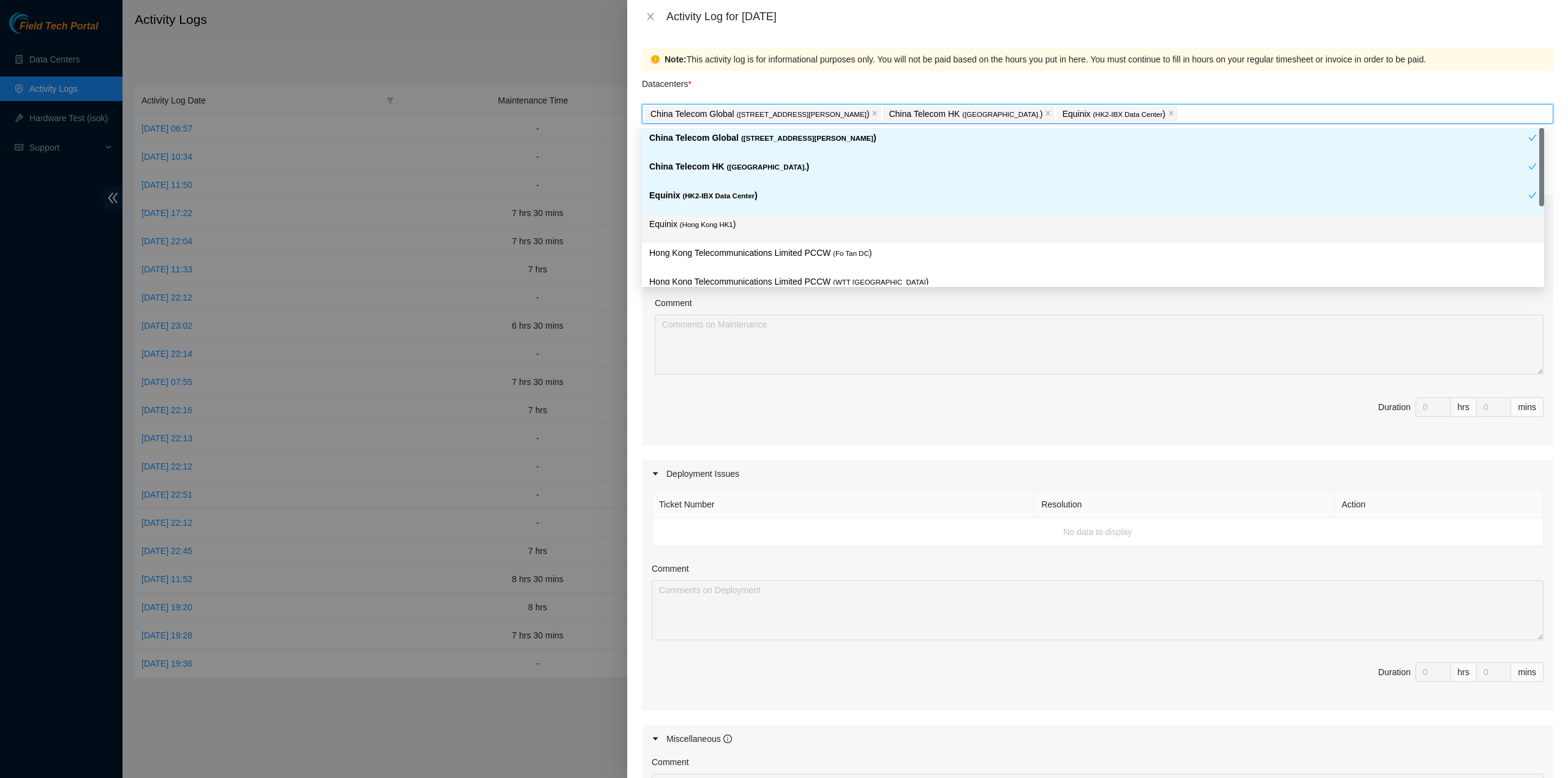
drag, startPoint x: 732, startPoint y: 222, endPoint x: 738, endPoint y: 244, distance: 22.8
click at [732, 222] on p "Equinix ( Hong Kong HK1 )" at bounding box center [1093, 224] width 887 height 14
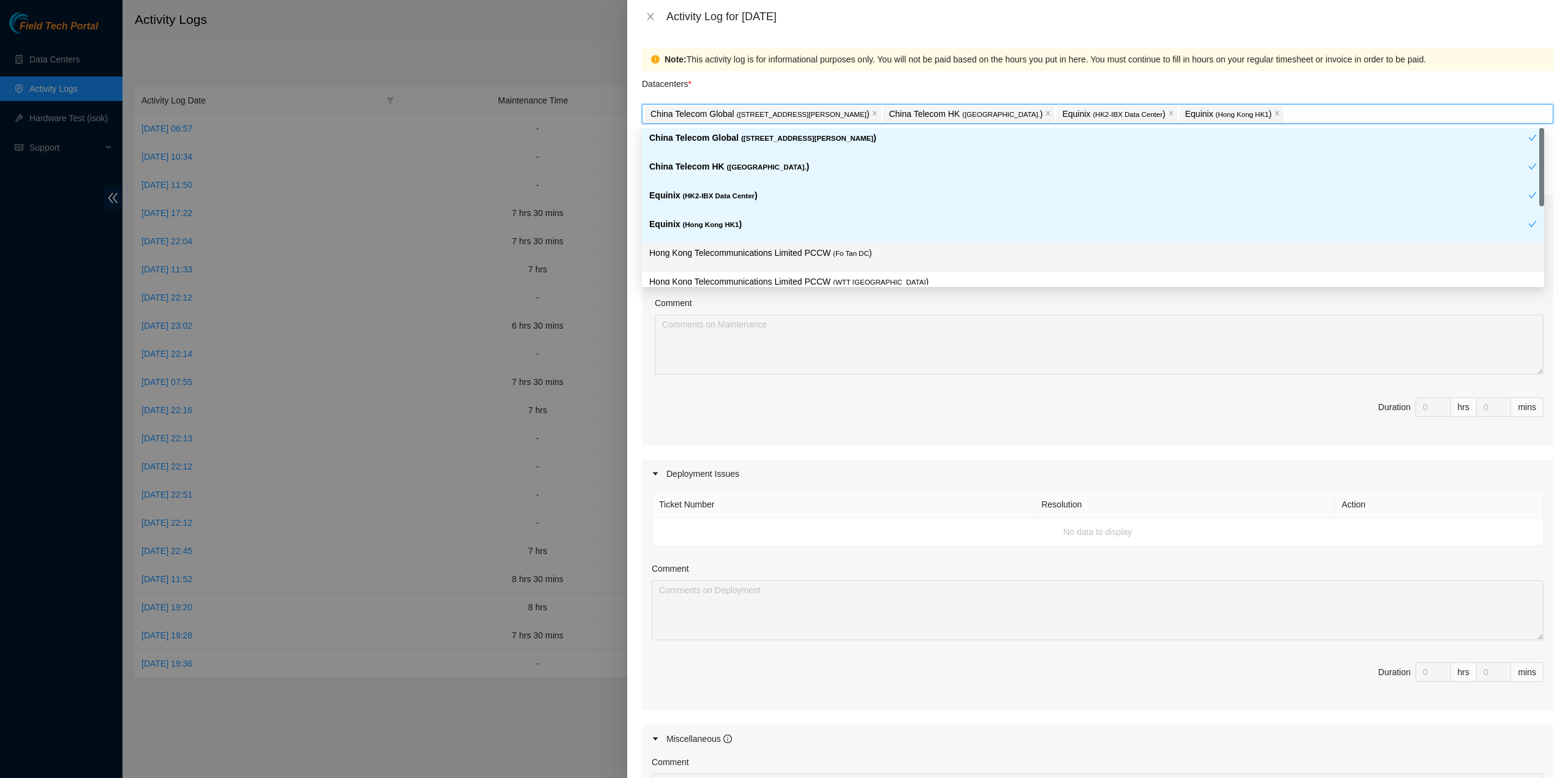
click at [740, 250] on p "Hong Kong Telecommunications Limited PCCW ( Fo Tan DC )" at bounding box center [1093, 253] width 887 height 14
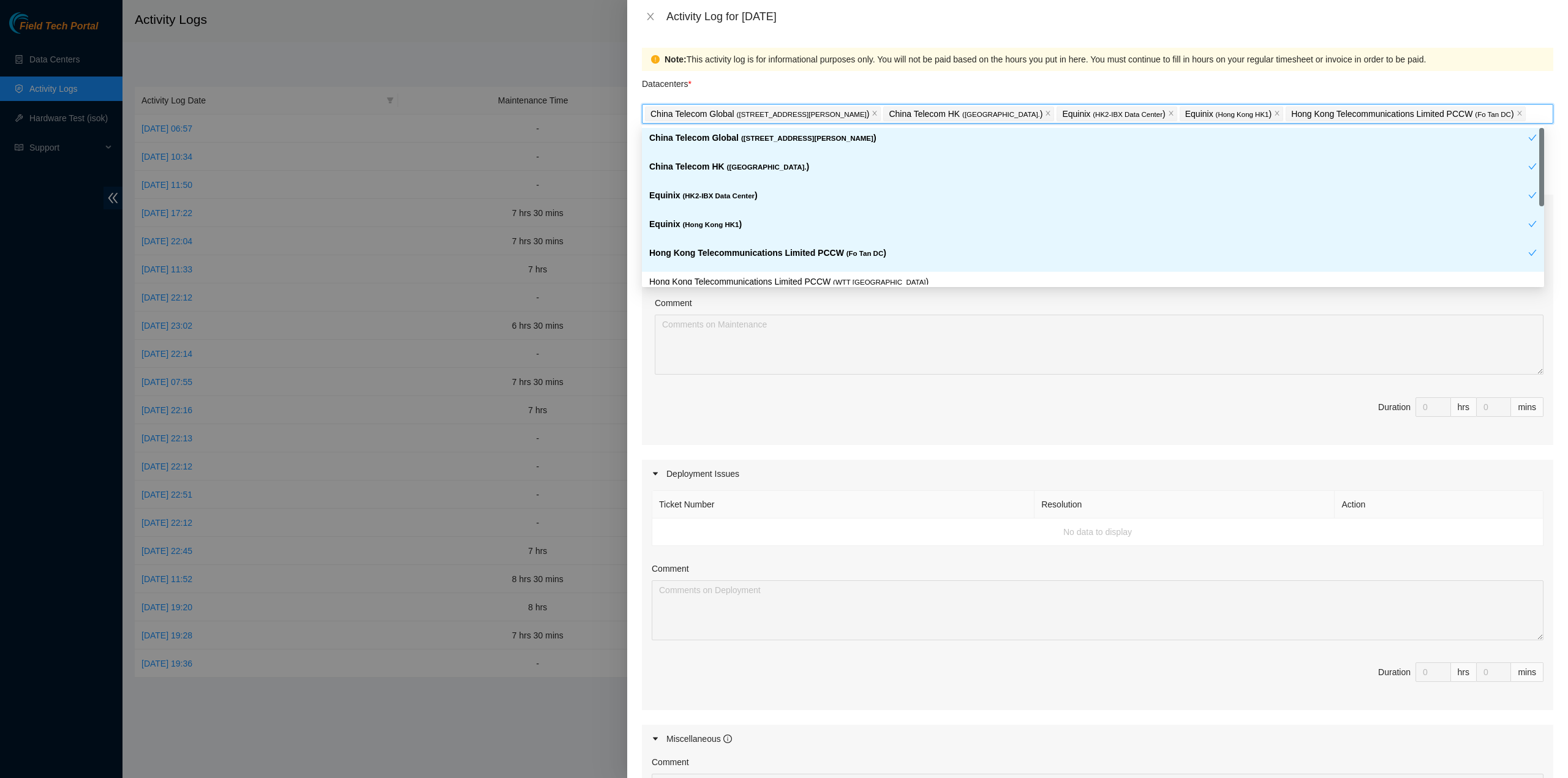
scroll to position [61, 0]
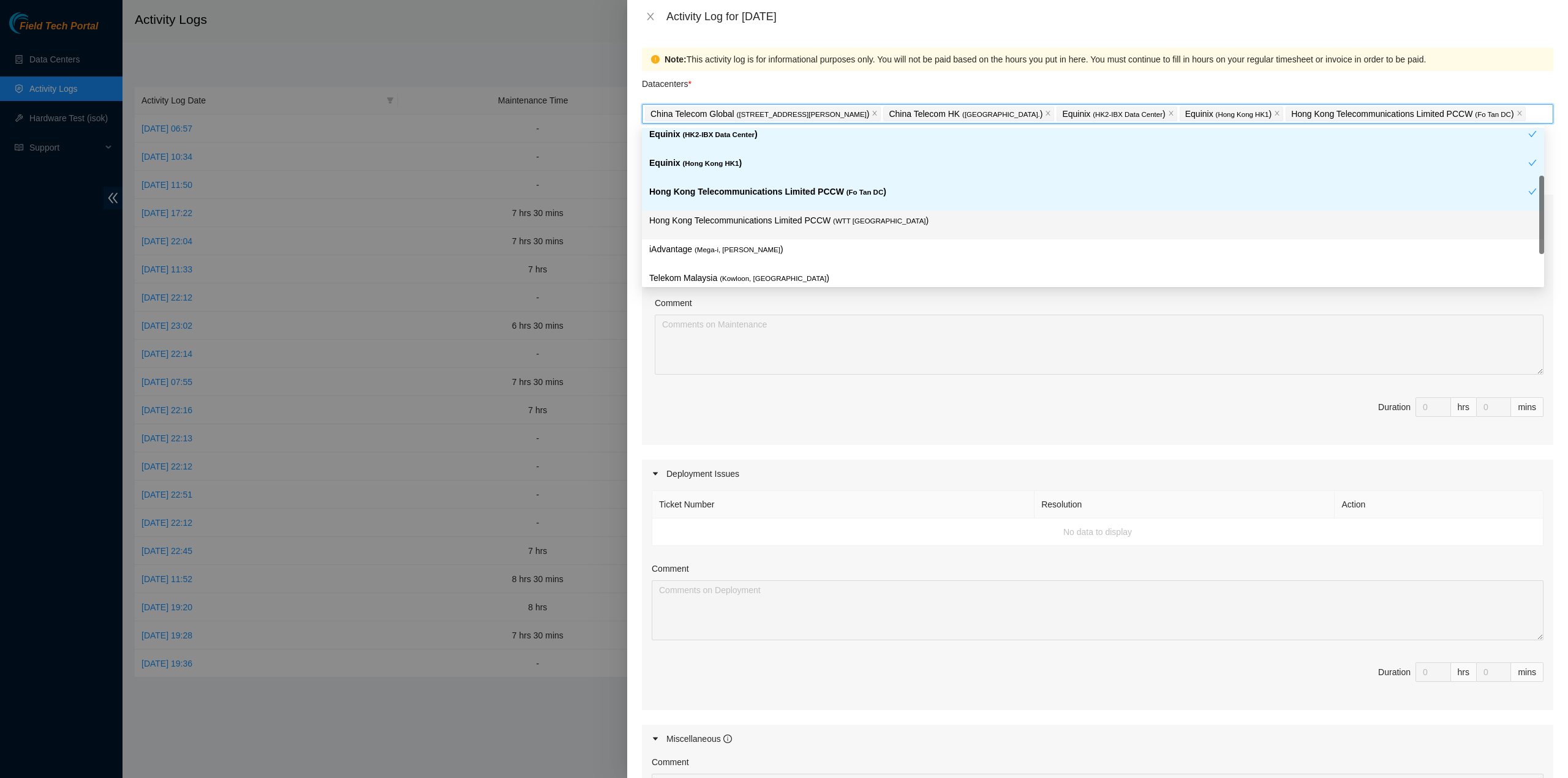
drag, startPoint x: 843, startPoint y: 220, endPoint x: 800, endPoint y: 247, distance: 50.8
click at [843, 220] on span "( WTT DC" at bounding box center [879, 221] width 92 height 8
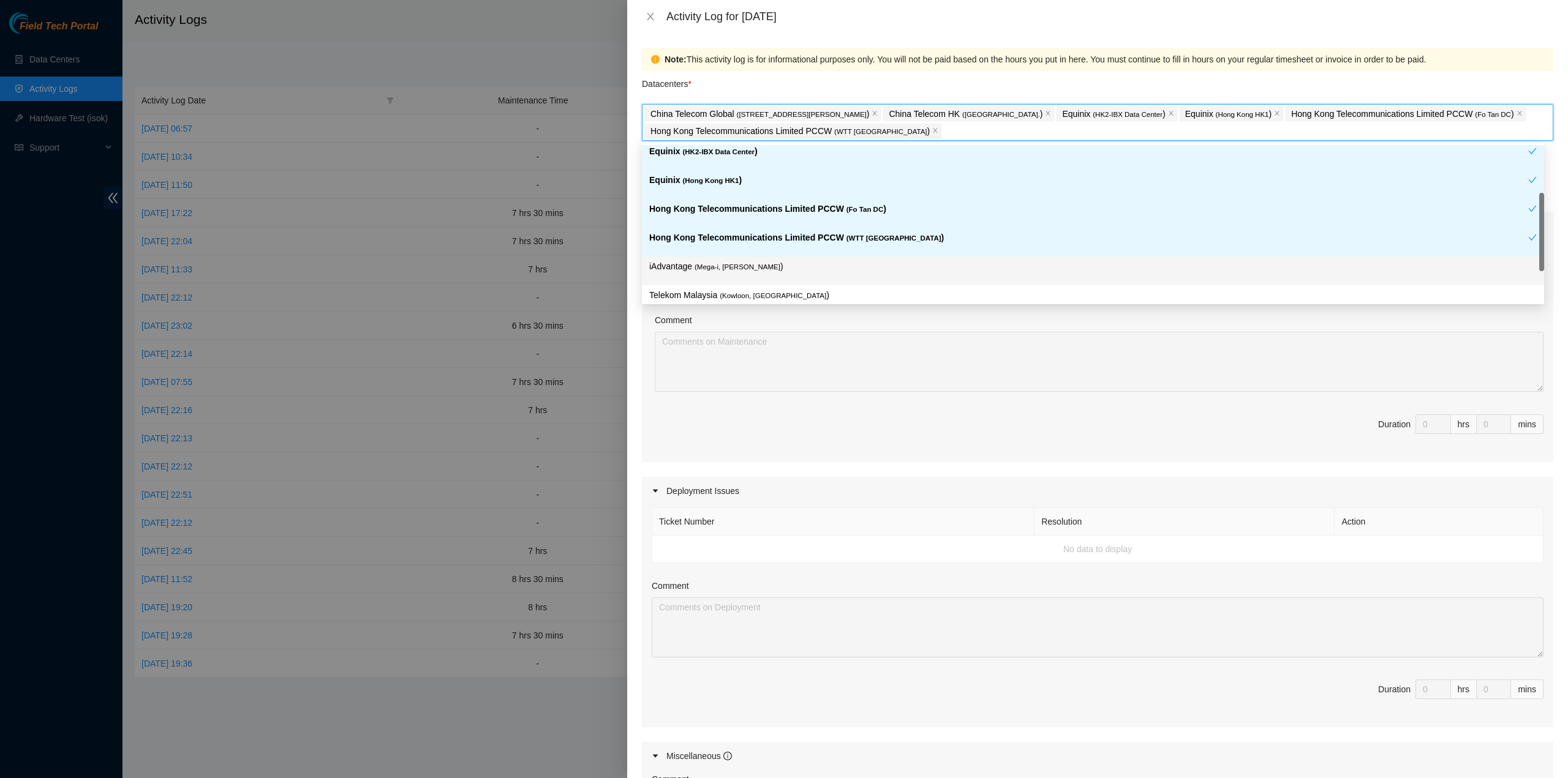
drag, startPoint x: 787, startPoint y: 262, endPoint x: 811, endPoint y: 291, distance: 37.6
click at [786, 264] on p "iAdvantage ( Mega-i, Chai Wan )" at bounding box center [1093, 266] width 887 height 14
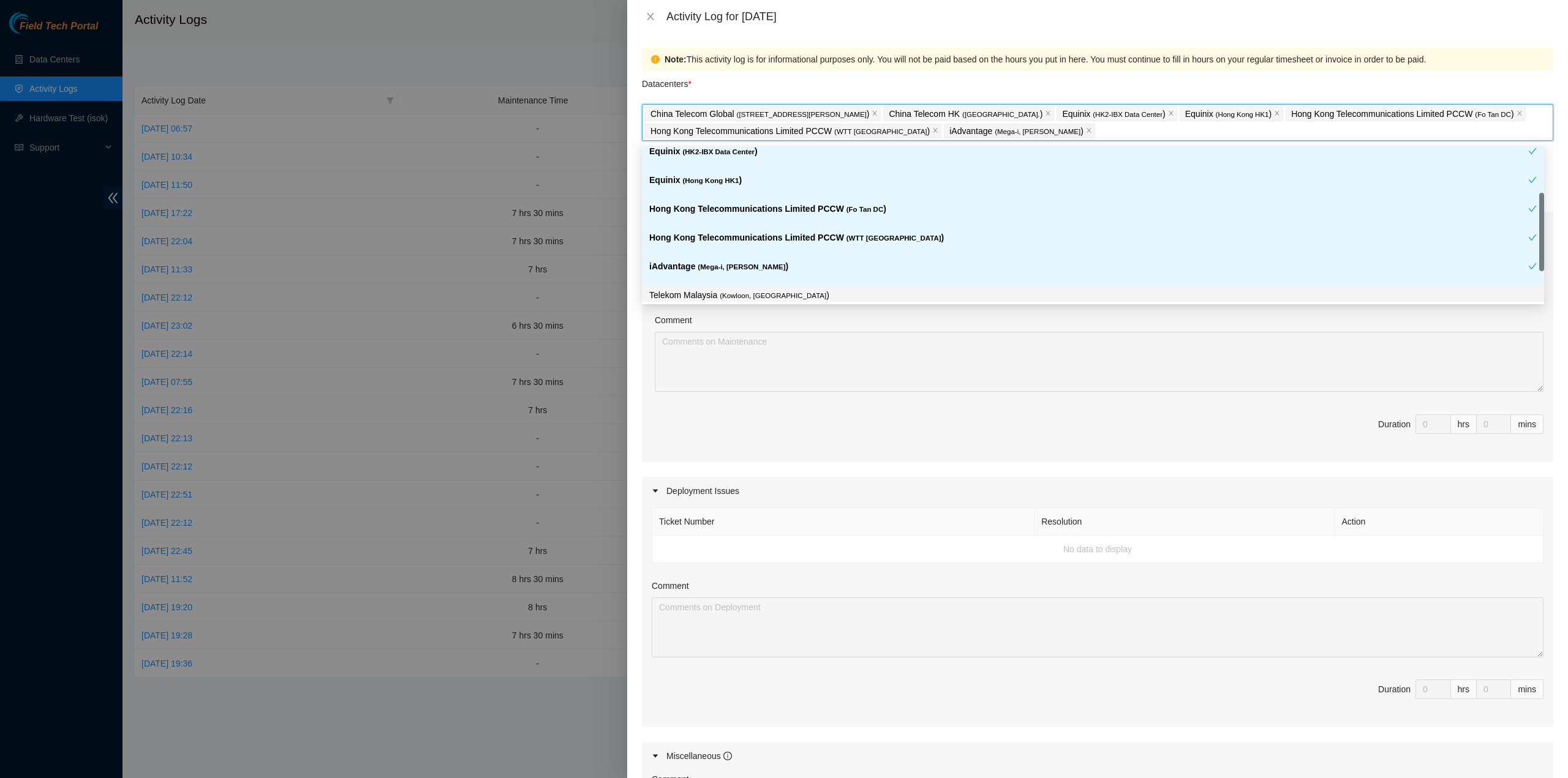
drag, startPoint x: 810, startPoint y: 292, endPoint x: 829, endPoint y: 290, distance: 19.1
click at [810, 292] on p "Telekom Malaysia ( Kowloon, Hong Kong )" at bounding box center [1093, 295] width 887 height 14
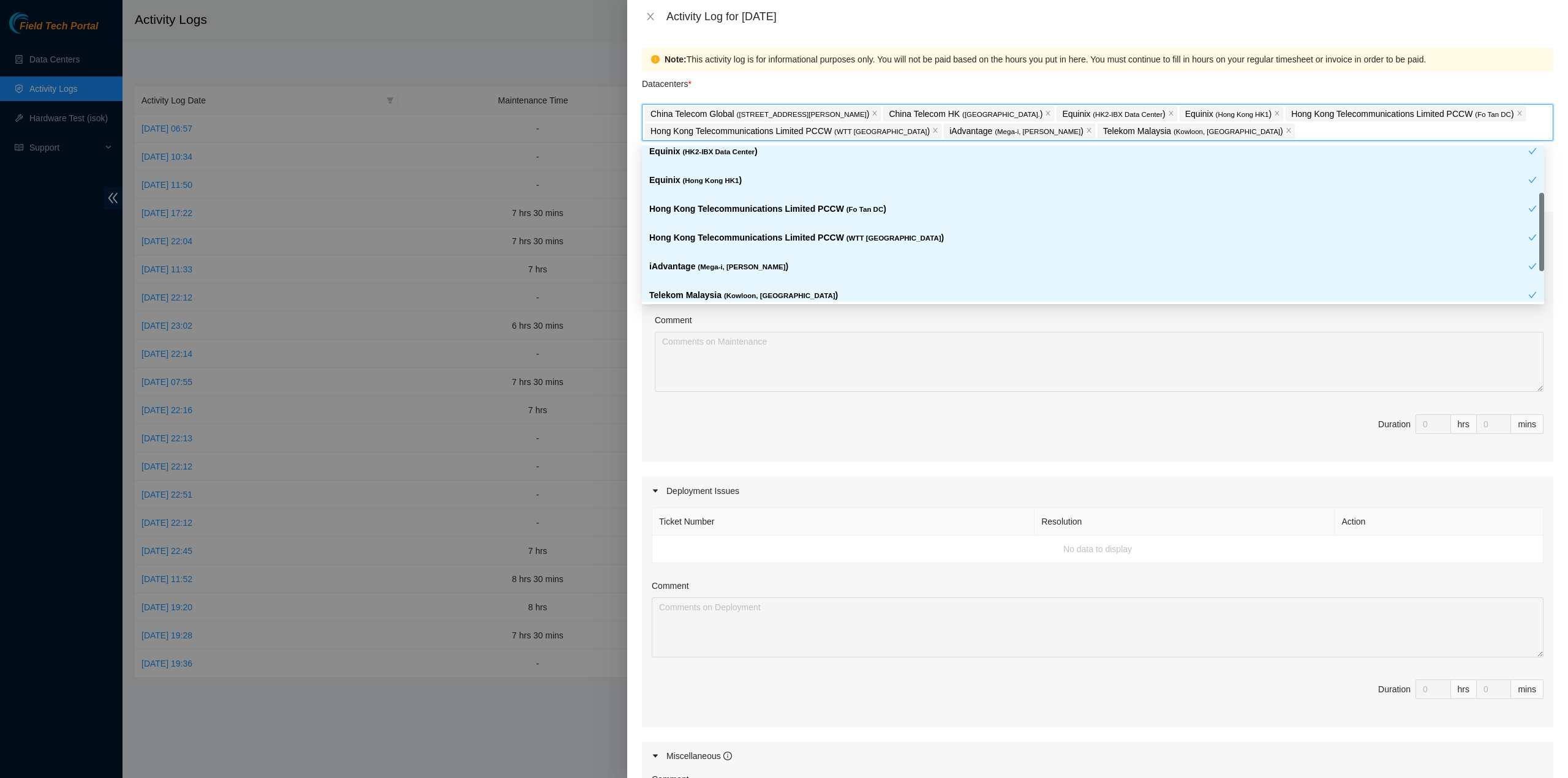
scroll to position [101, 0]
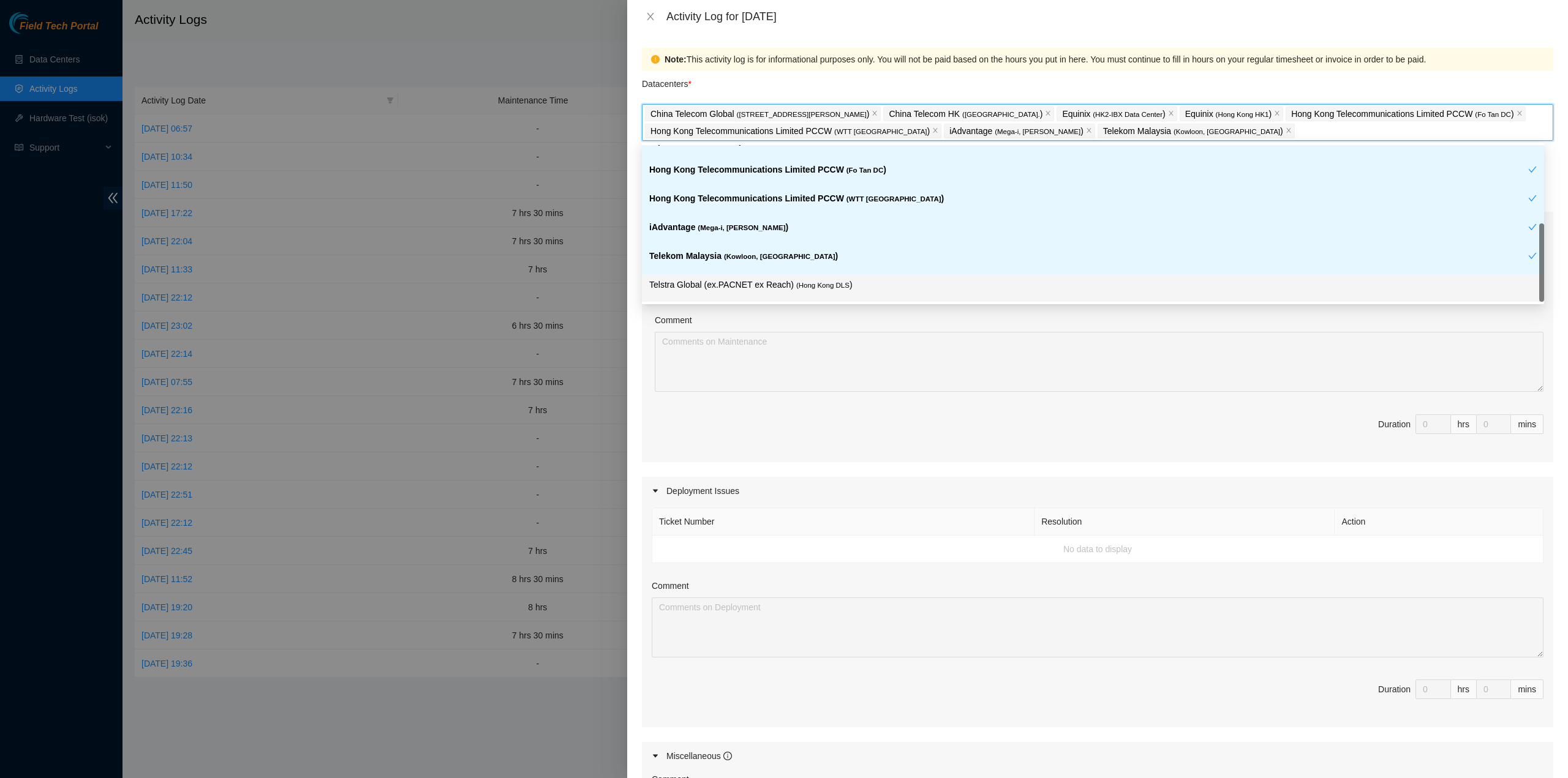
click at [830, 285] on span "( Hong Kong DLS" at bounding box center [823, 285] width 53 height 8
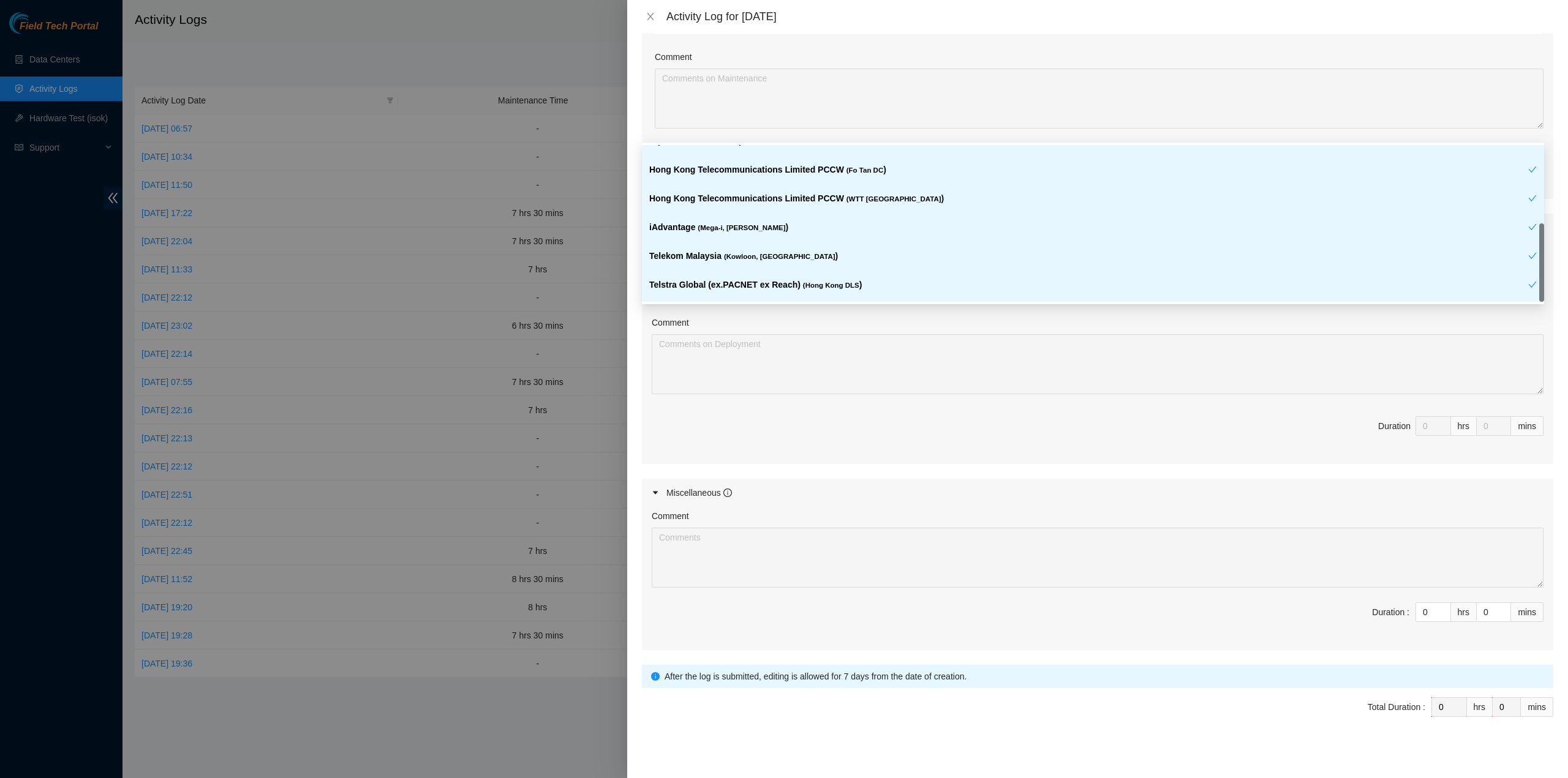
scroll to position [265, 0]
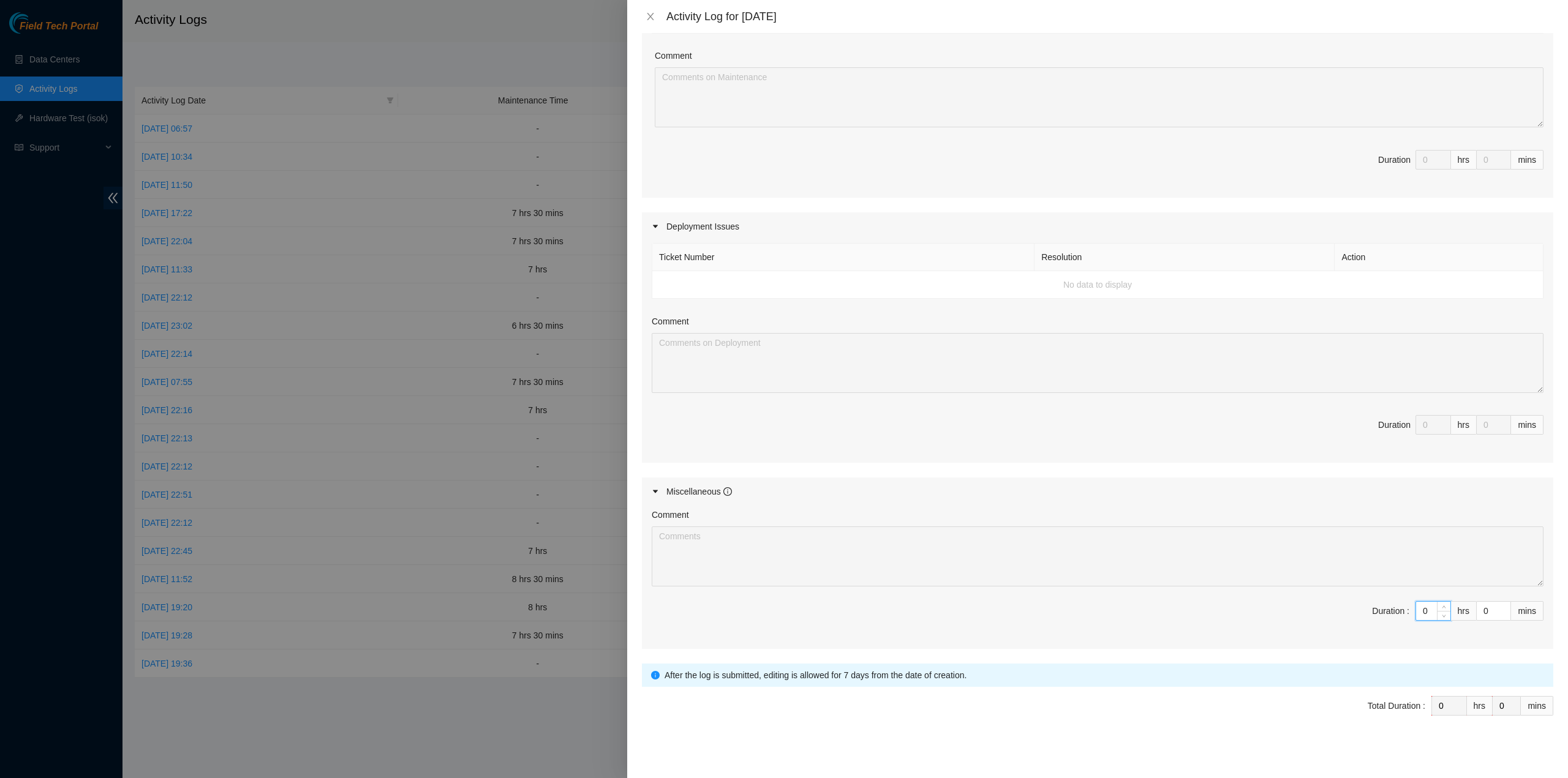
drag, startPoint x: 1418, startPoint y: 605, endPoint x: 1398, endPoint y: 600, distance: 20.6
click at [1390, 603] on span "Duration : 0 hrs 0 mins" at bounding box center [1097, 618] width 892 height 34
type input "8"
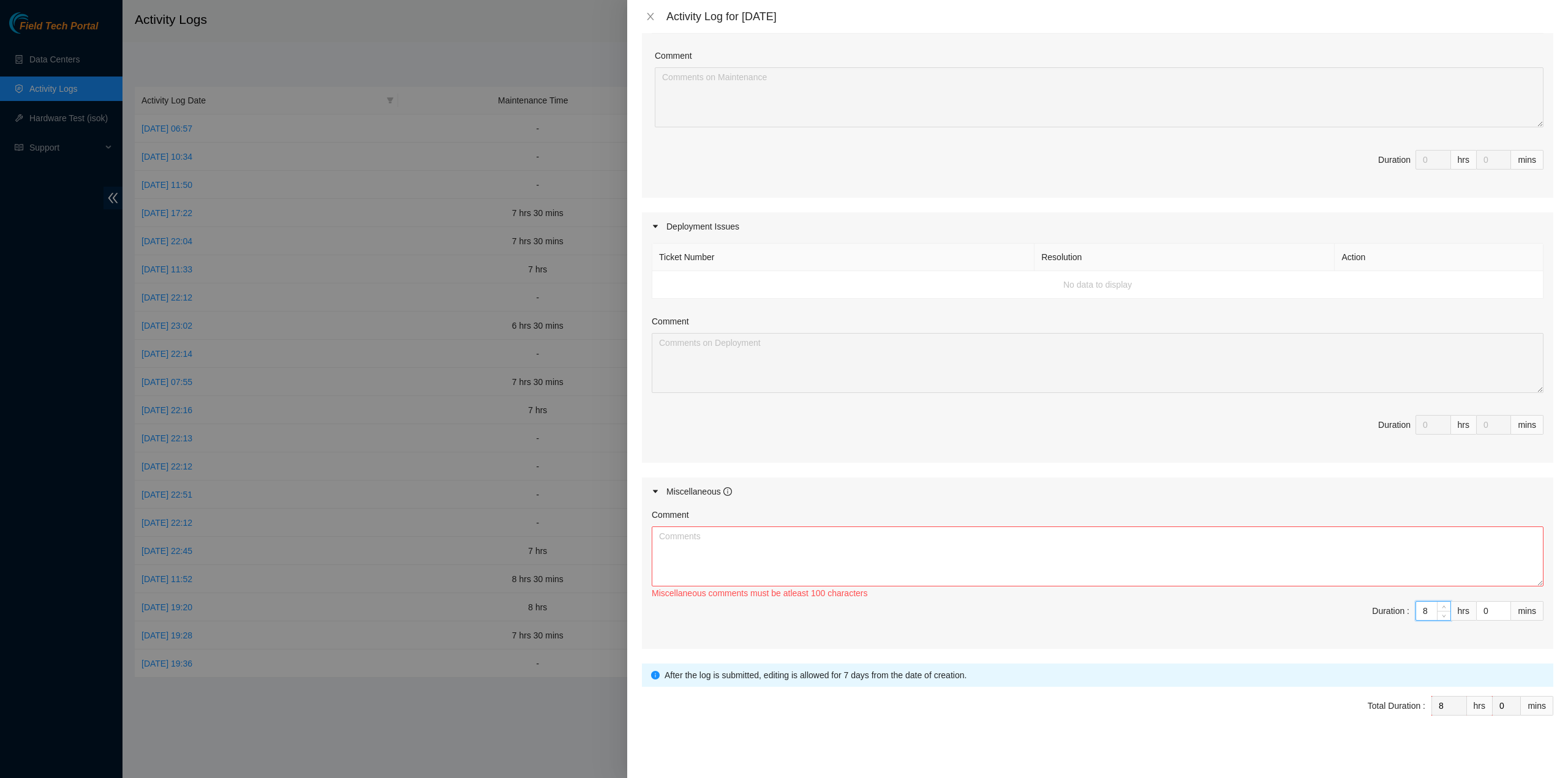
type input "8"
type input "3"
type input "30"
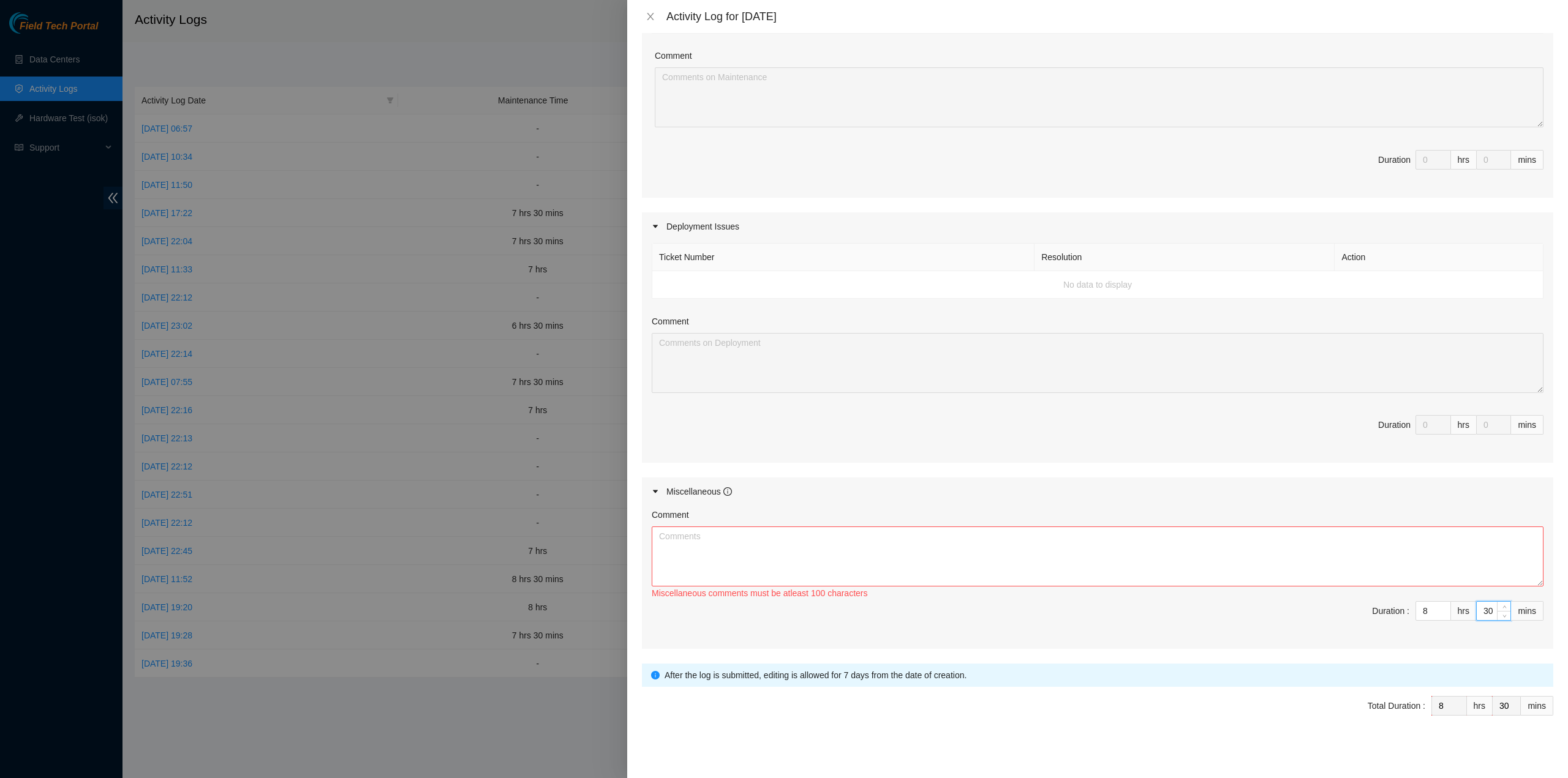
type input "30"
click at [1022, 564] on textarea "Comment" at bounding box center [1097, 556] width 892 height 60
paste textarea "Comment Comment Comment ……………………………………………………. Arranging and coordinating statio…"
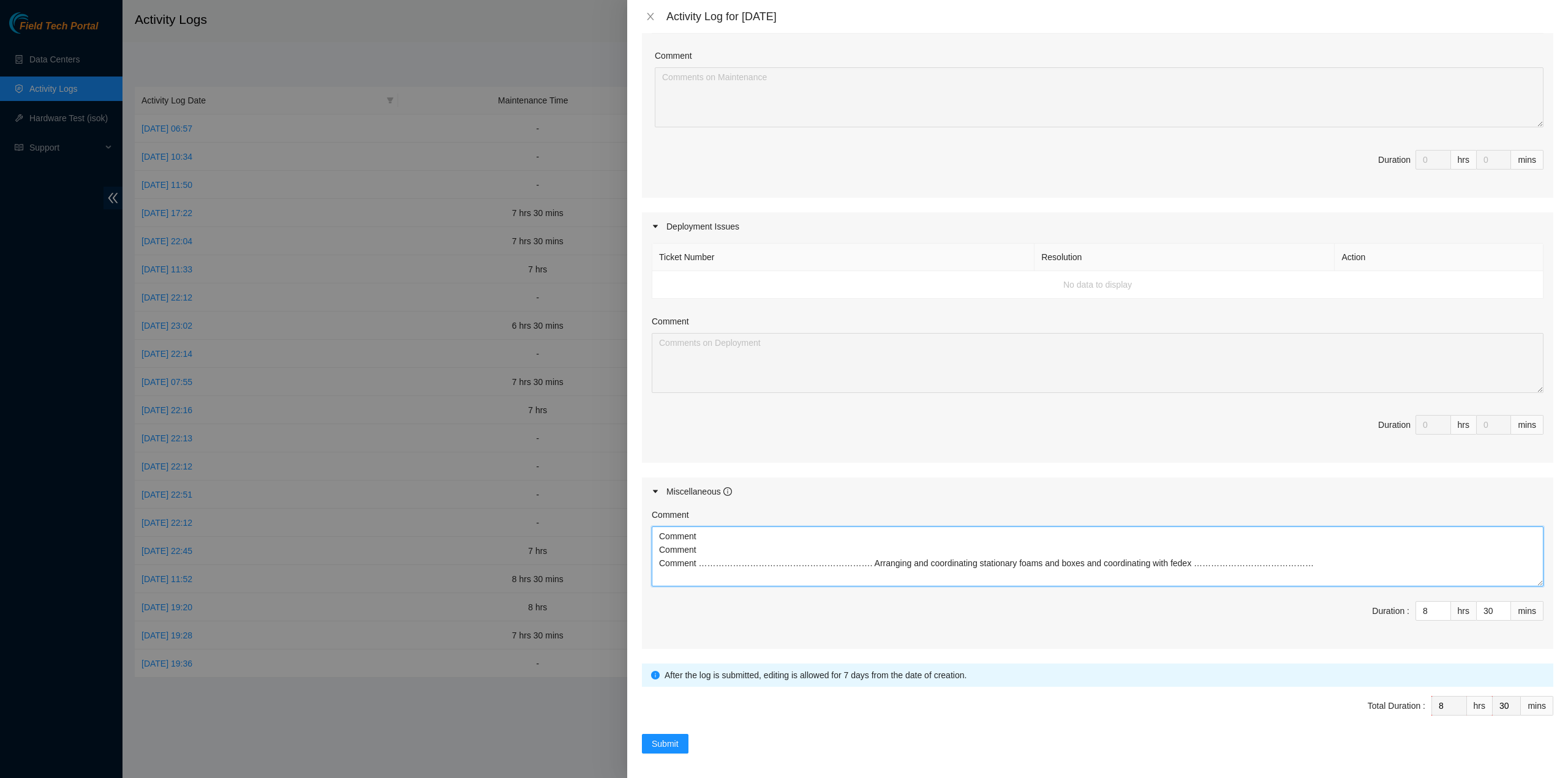
type textarea "Comment Comment Comment ……………………………………………………. Arranging and coordinating statio…"
drag, startPoint x: 667, startPoint y: 727, endPoint x: 669, endPoint y: 736, distance: 9.2
click at [668, 727] on form "Datacenters * China Telecom Global ( Room B11, 2/F, 18 Chun Yat Street, TKO , H…" at bounding box center [1097, 280] width 912 height 947
click at [673, 738] on span "Submit" at bounding box center [665, 744] width 27 height 14
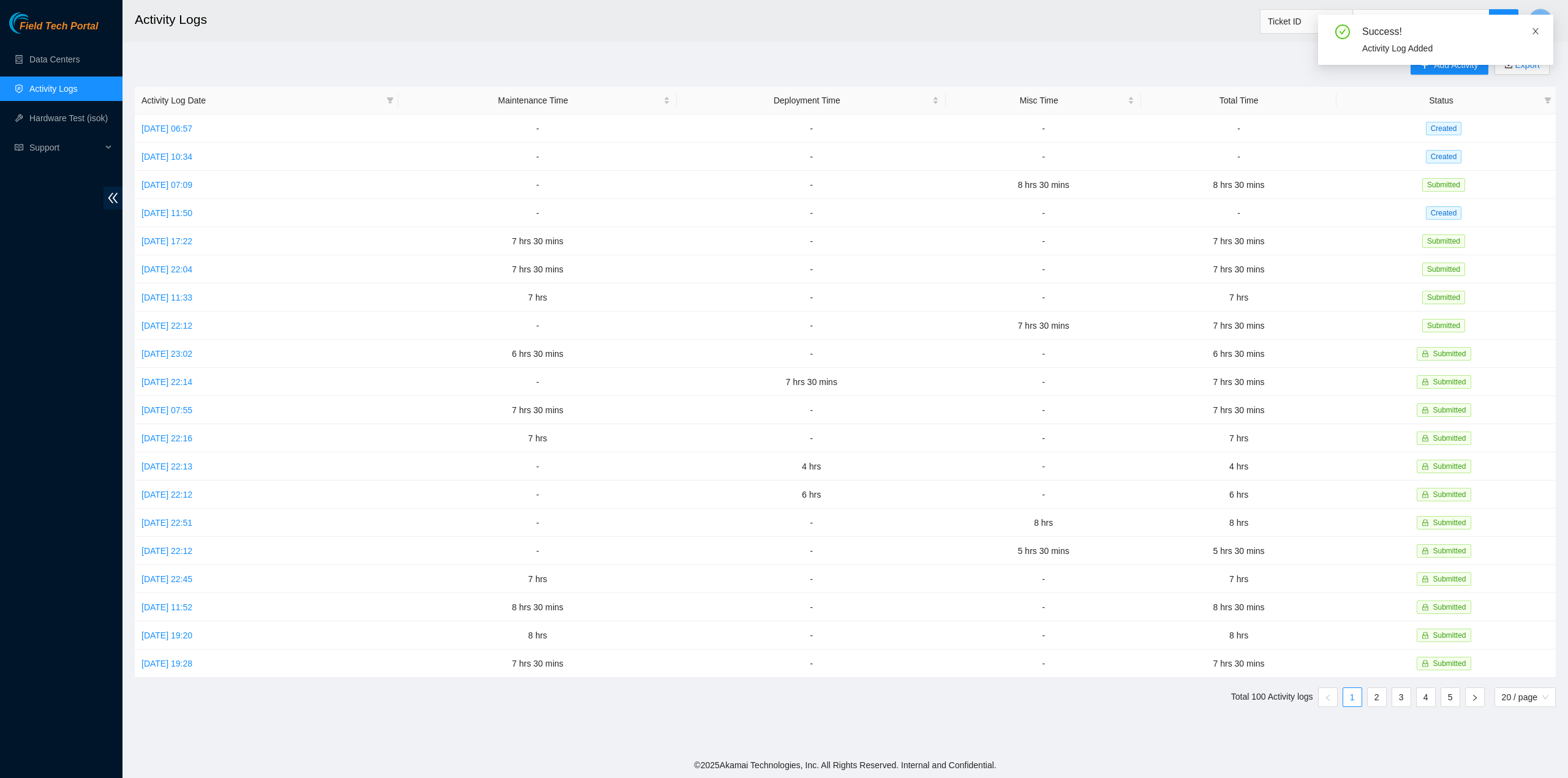
click at [1536, 31] on icon "close" at bounding box center [1536, 31] width 6 height 6
click at [1546, 17] on button "T" at bounding box center [1541, 21] width 24 height 24
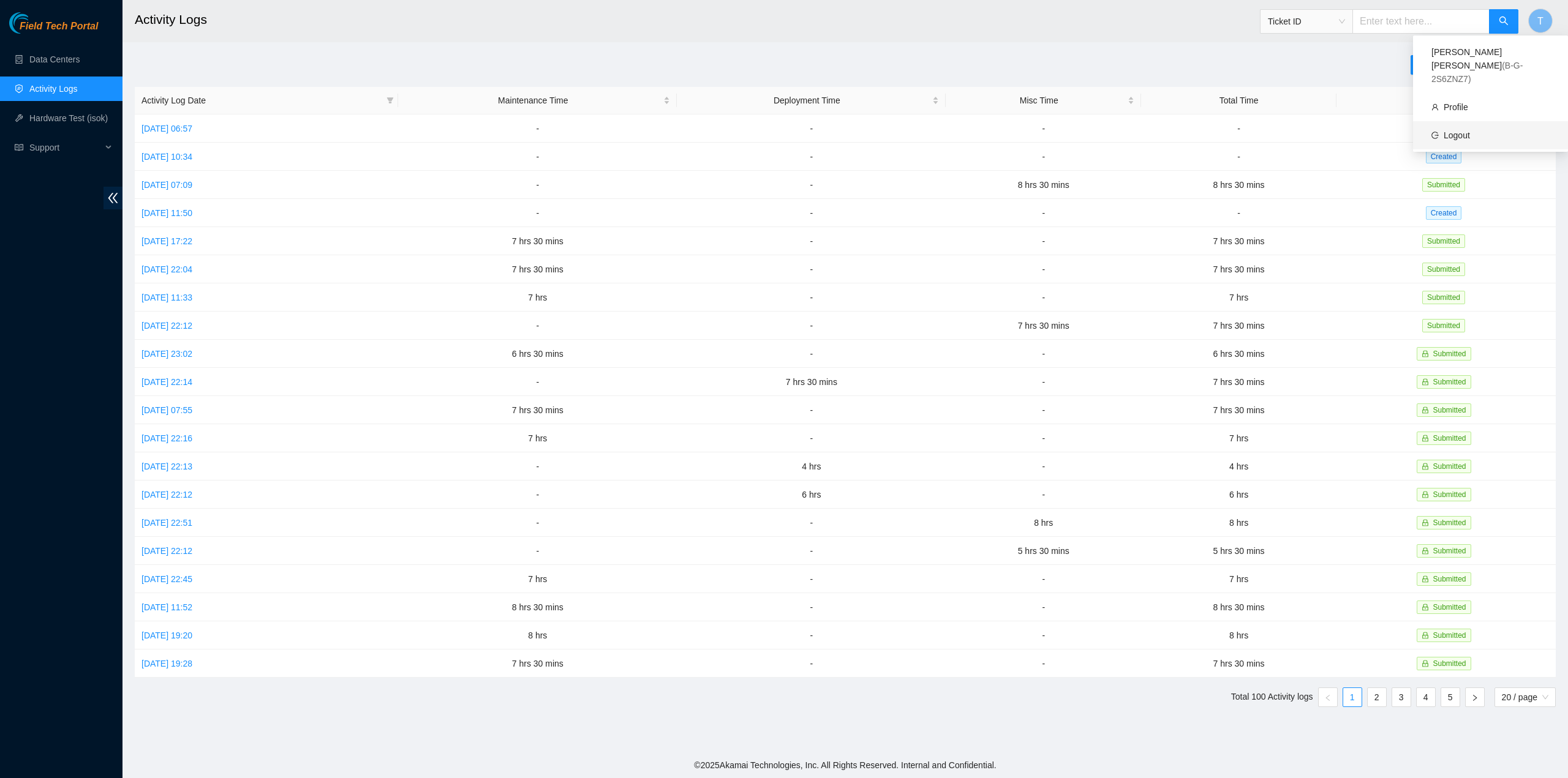
click at [1467, 130] on link "Logout" at bounding box center [1457, 135] width 27 height 10
